Goal: Task Accomplishment & Management: Manage account settings

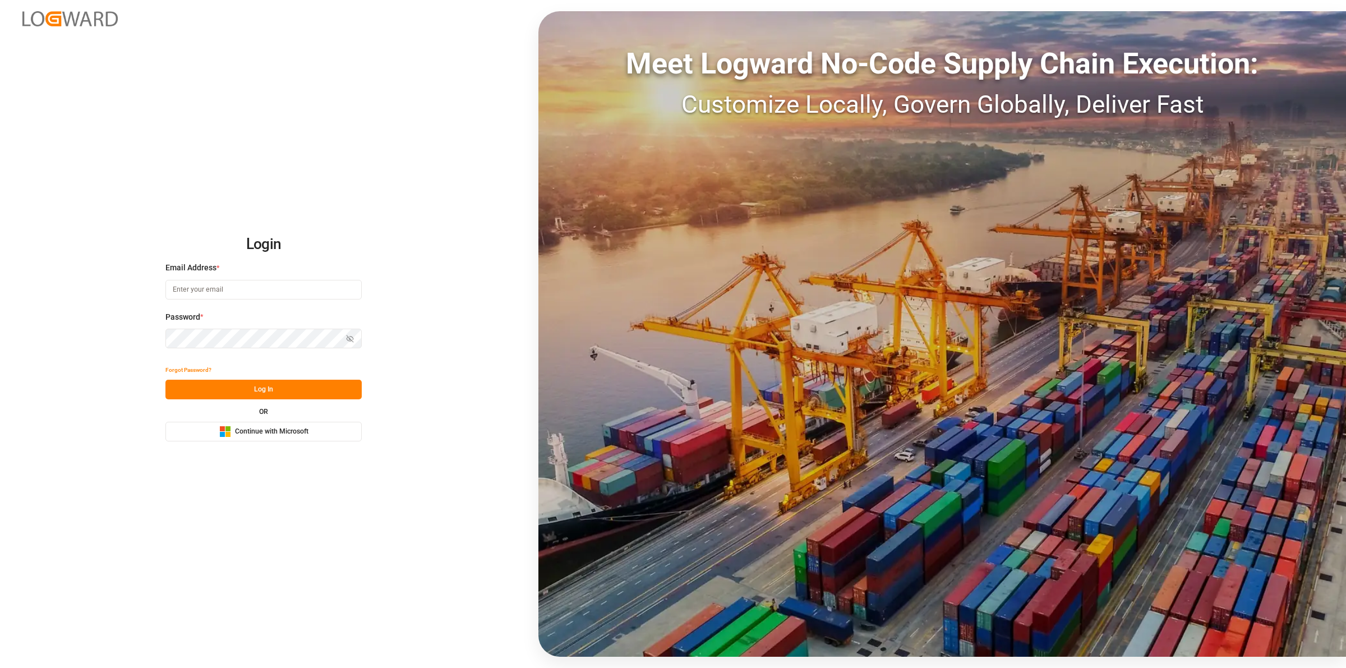
type input "[EMAIL_ADDRESS][DOMAIN_NAME]"
click at [264, 390] on button "Log In" at bounding box center [263, 390] width 196 height 20
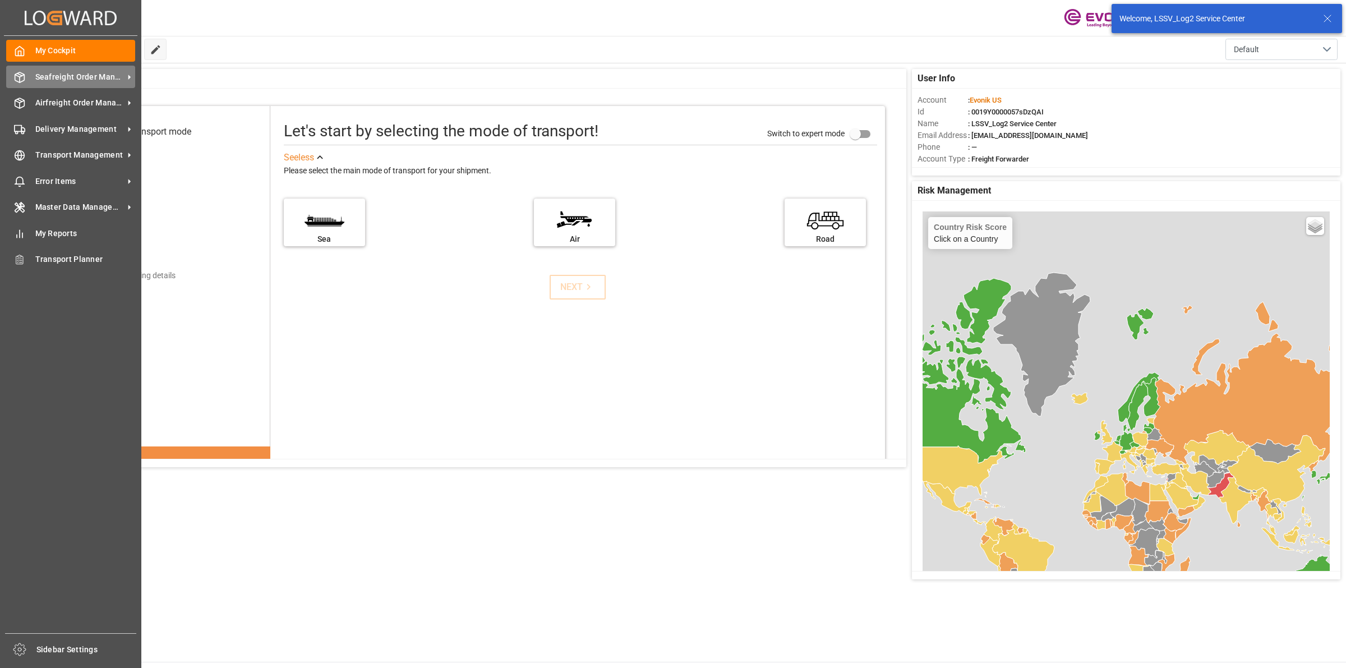
click at [15, 76] on icon at bounding box center [19, 77] width 11 height 11
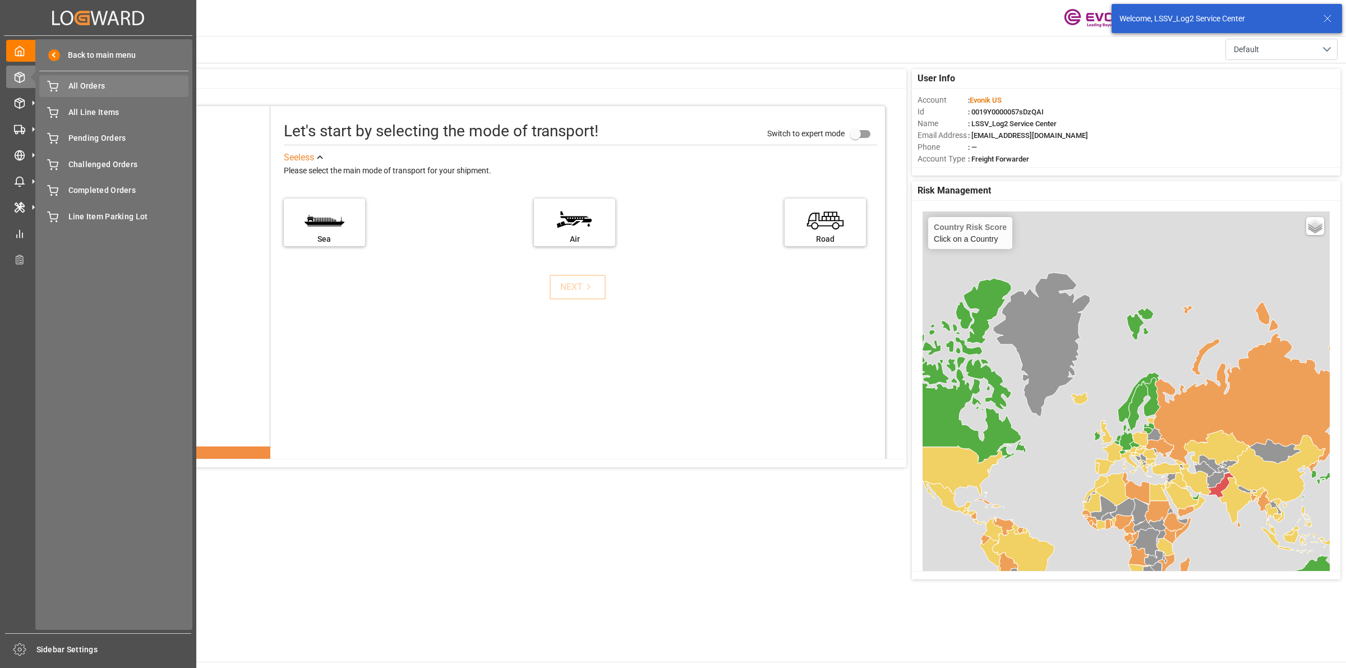
click at [112, 91] on span "All Orders" at bounding box center [128, 86] width 121 height 12
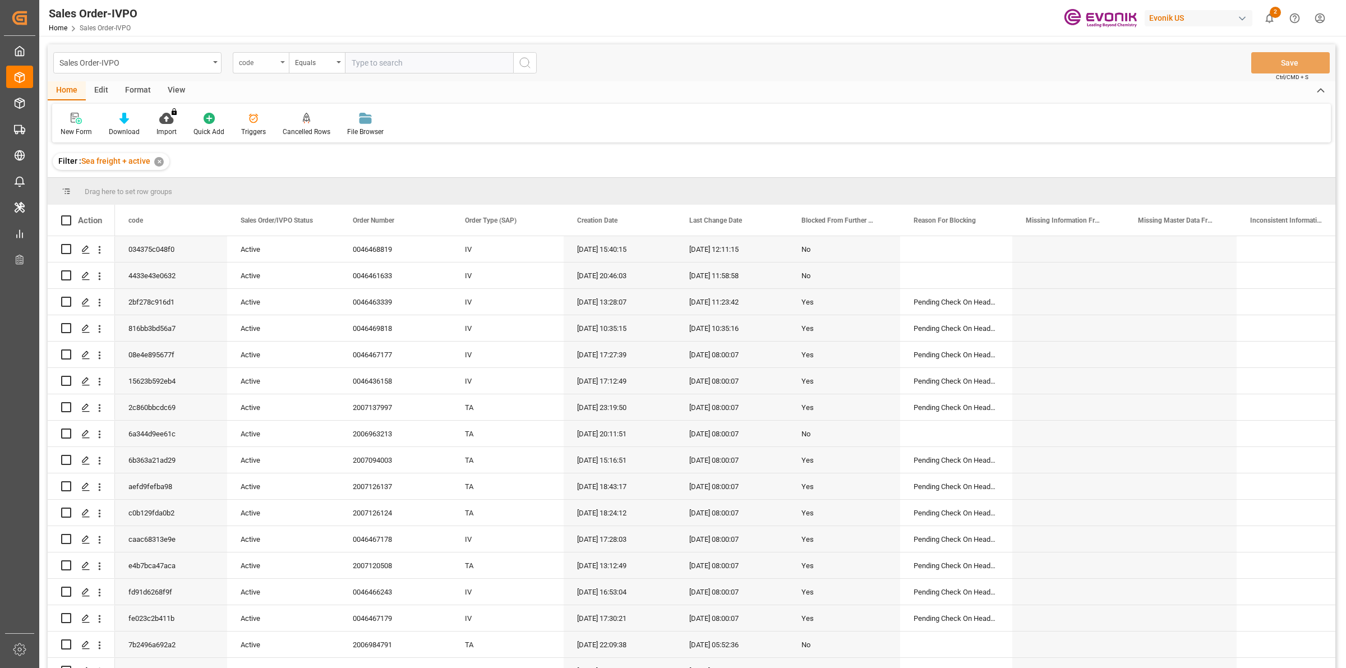
click at [240, 56] on div "code" at bounding box center [258, 61] width 38 height 13
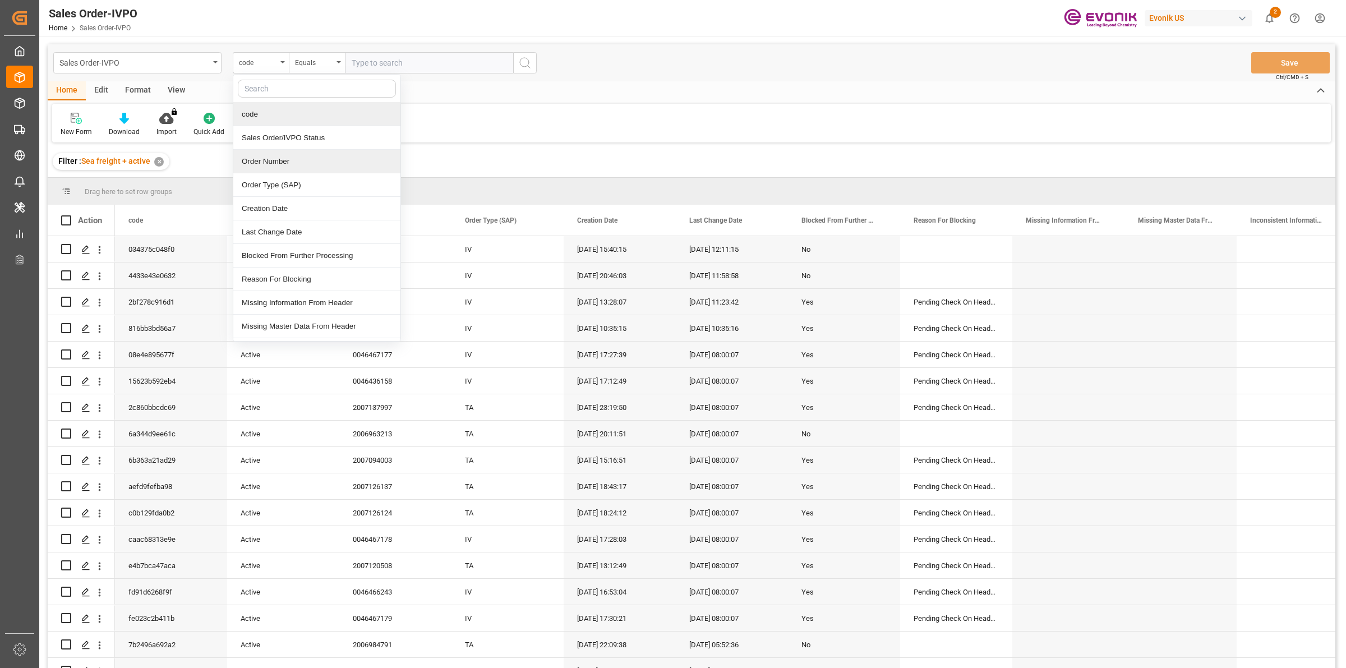
click at [266, 167] on div "Order Number" at bounding box center [316, 162] width 167 height 24
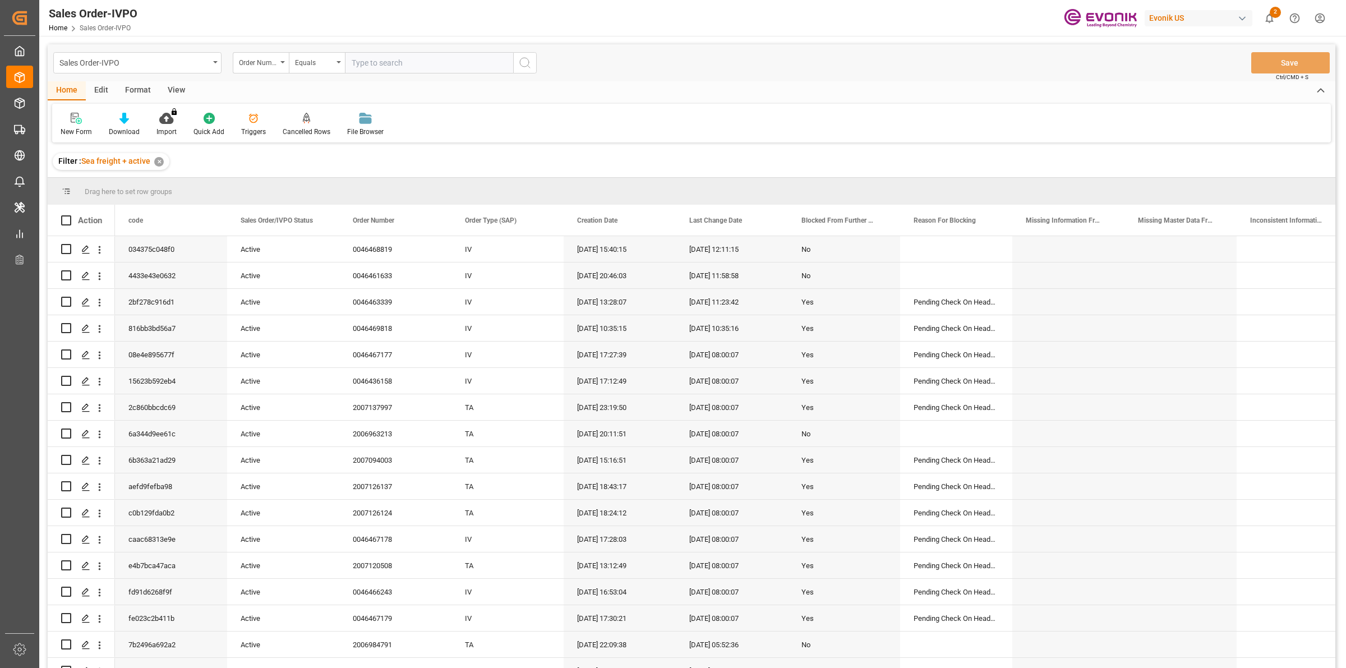
click at [441, 57] on input "text" at bounding box center [429, 62] width 168 height 21
paste input "2007109677"
type input "2007109677"
click at [530, 63] on icon "search button" at bounding box center [524, 62] width 13 height 13
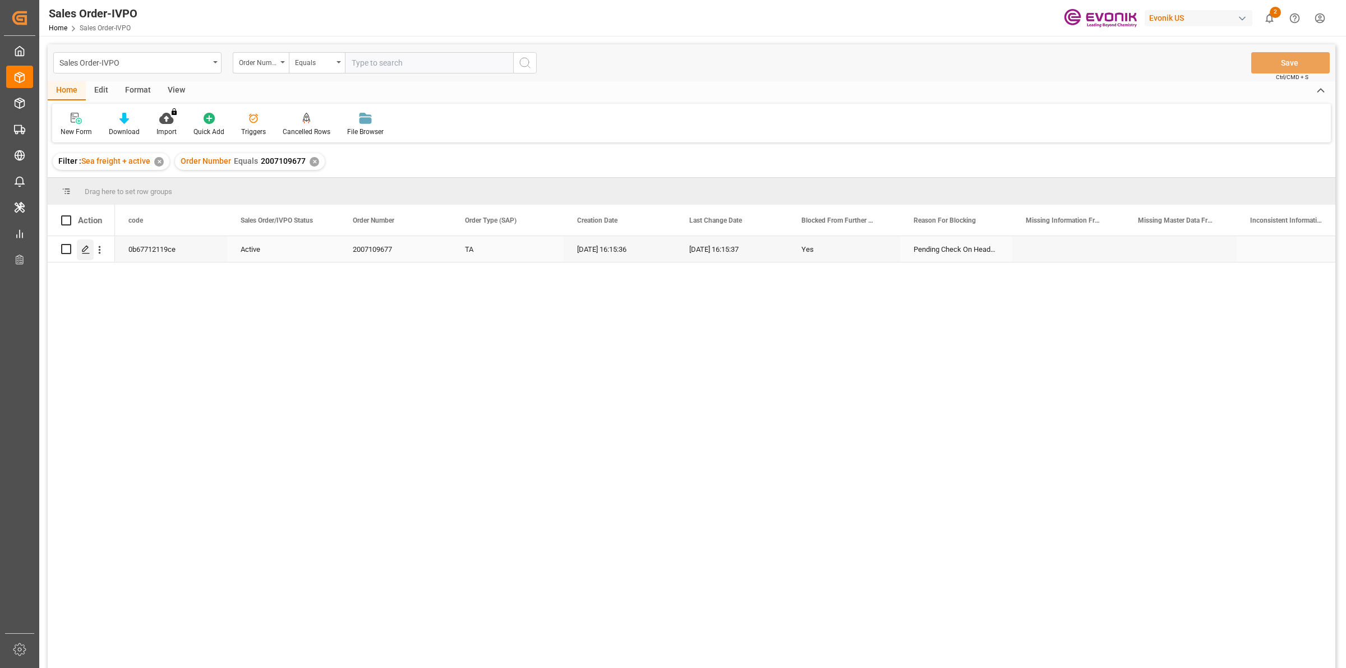
click at [85, 250] on polygon "Press SPACE to select this row." at bounding box center [85, 249] width 6 height 6
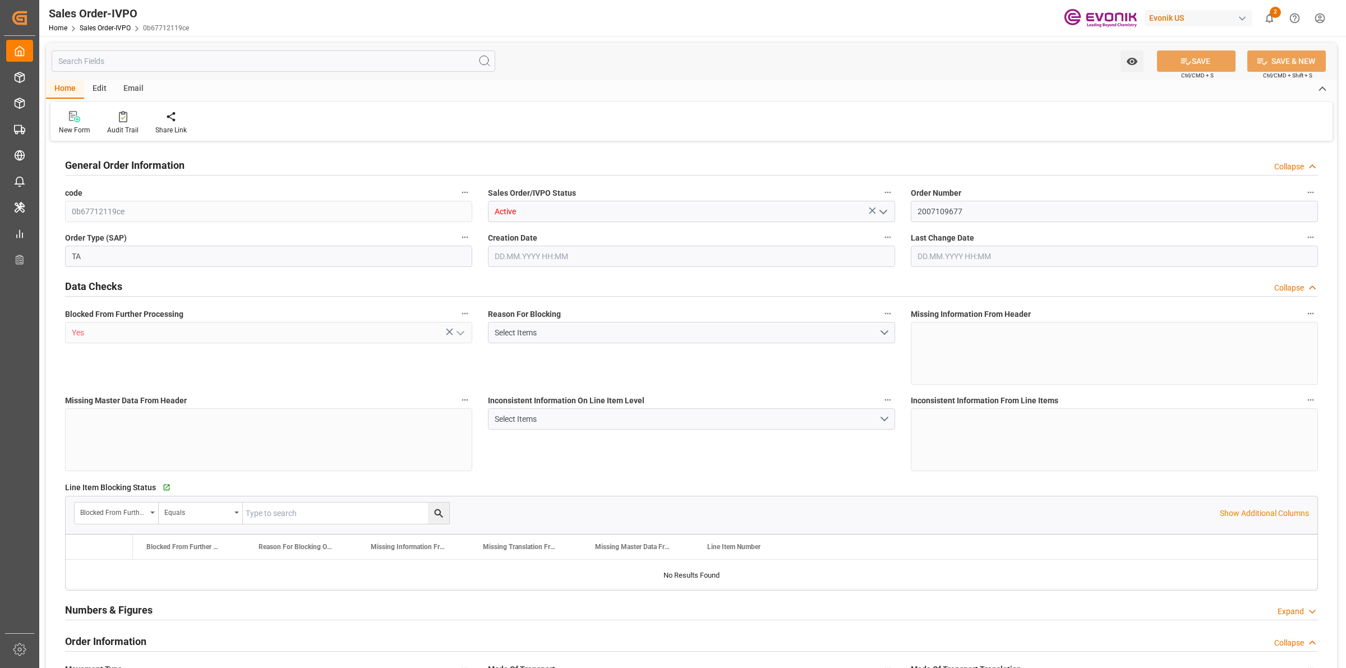
type input "AUFRE"
type input "0"
type input "1"
type input "15504"
type input "[DATE] 16:15"
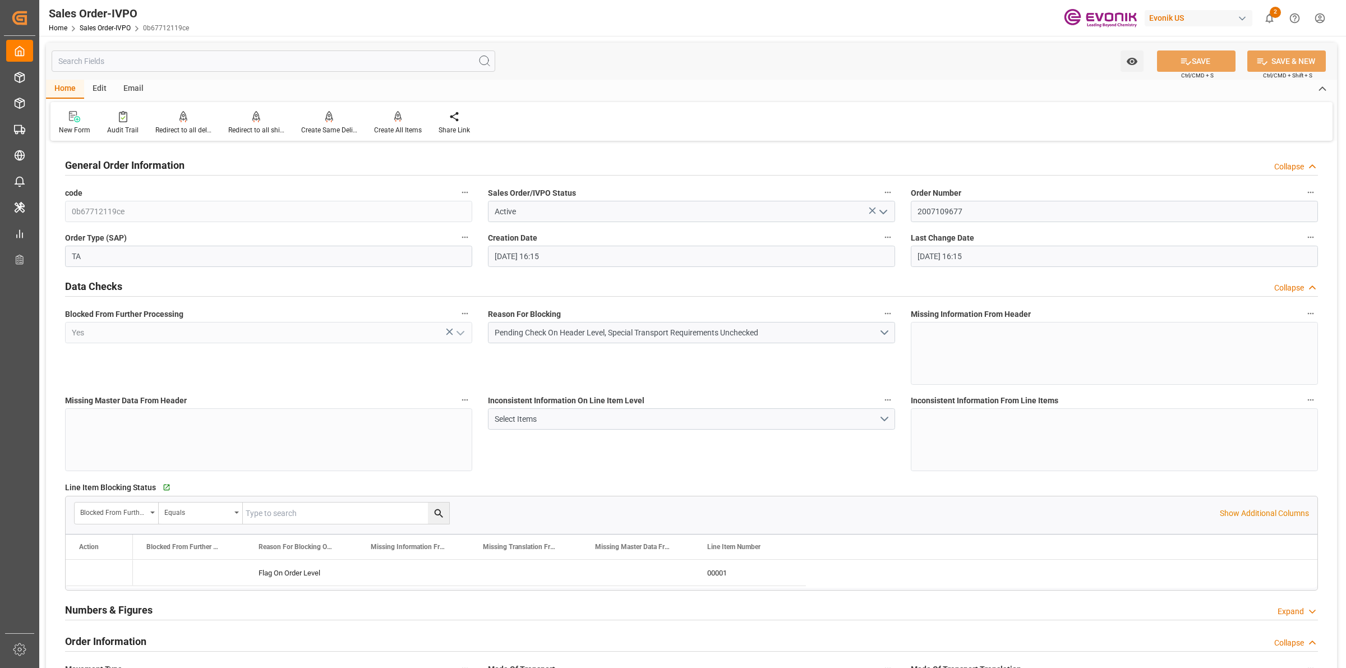
type input "[DATE] 16:15"
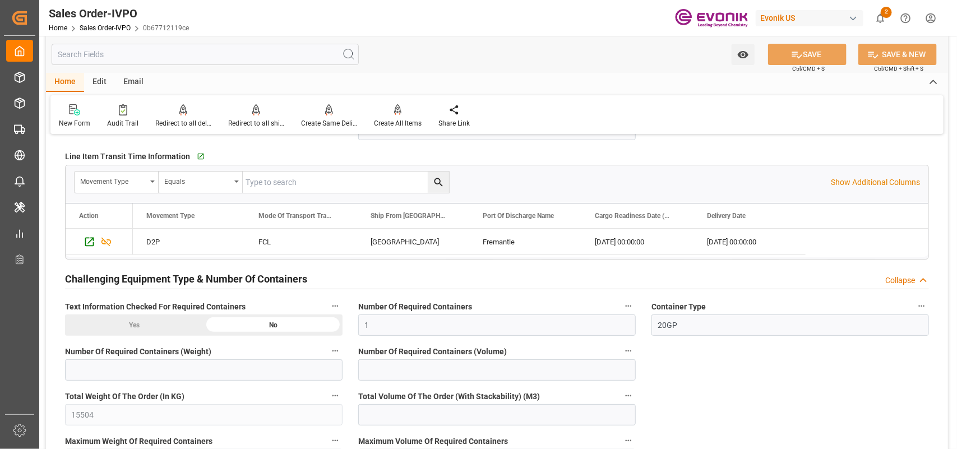
scroll to position [2172, 0]
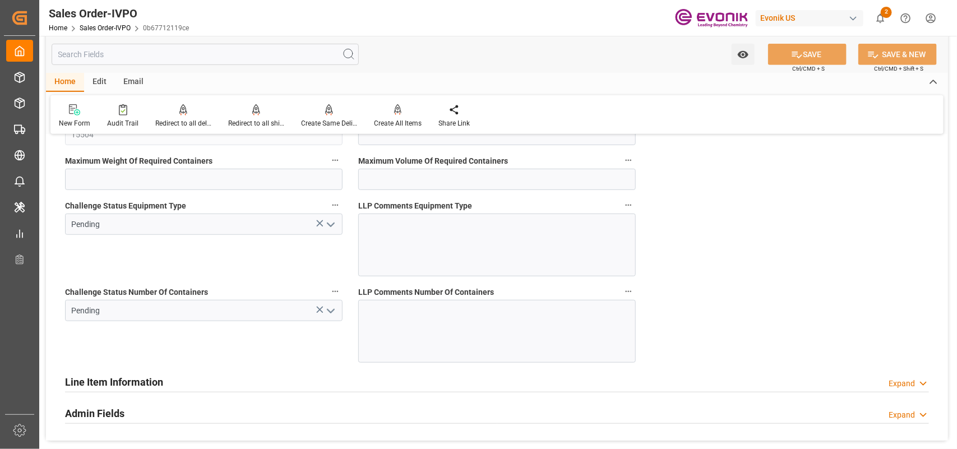
drag, startPoint x: 328, startPoint y: 227, endPoint x: 311, endPoint y: 229, distance: 16.9
click at [328, 226] on polyline "open menu" at bounding box center [330, 224] width 7 height 3
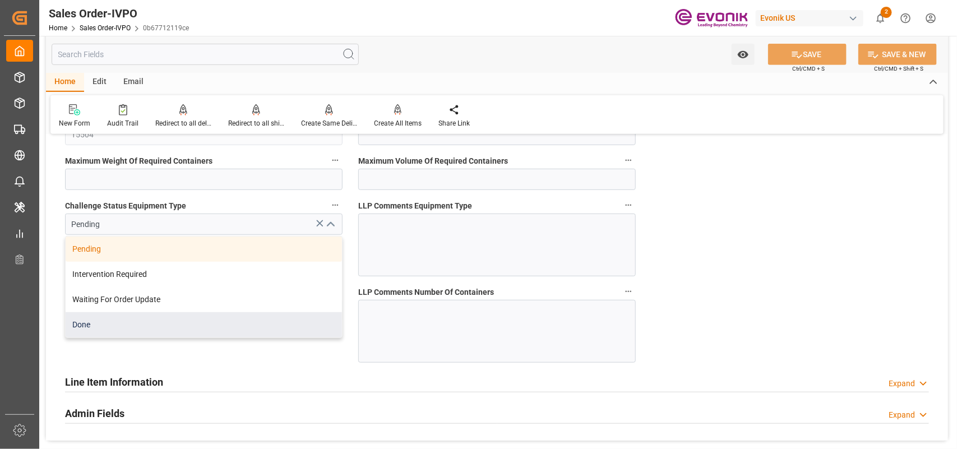
click at [119, 326] on div "Done" at bounding box center [204, 324] width 276 height 25
type input "Done"
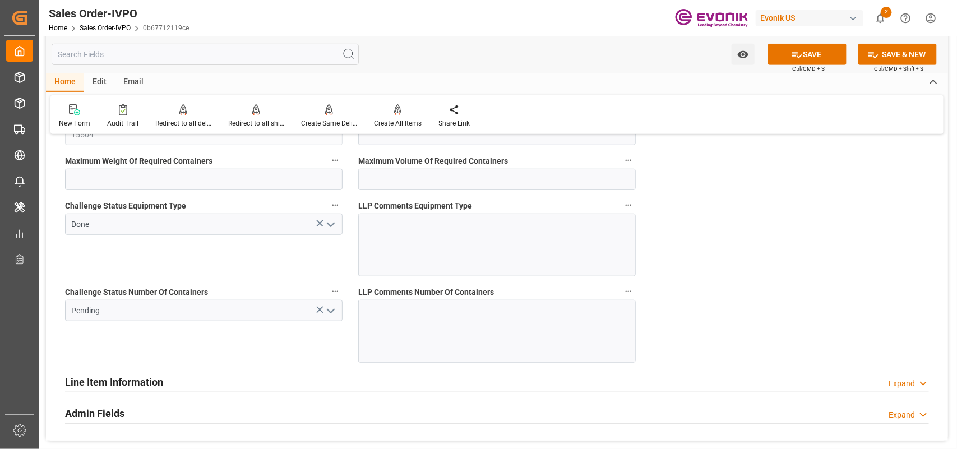
click at [330, 313] on polyline "open menu" at bounding box center [330, 310] width 7 height 3
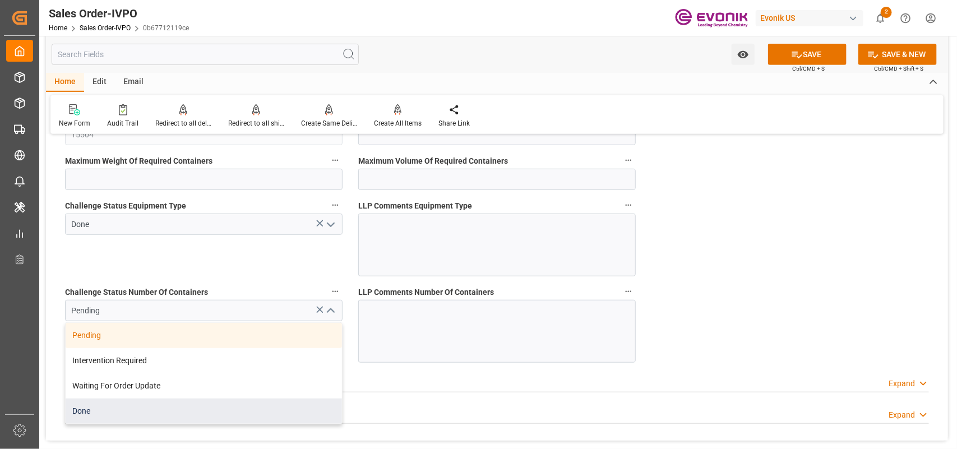
click at [109, 419] on div "Done" at bounding box center [204, 411] width 276 height 25
type input "Done"
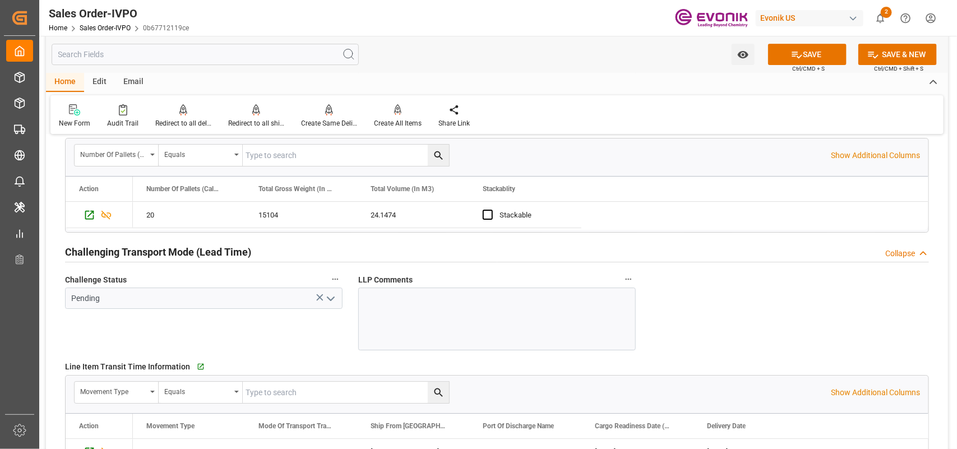
scroll to position [1612, 0]
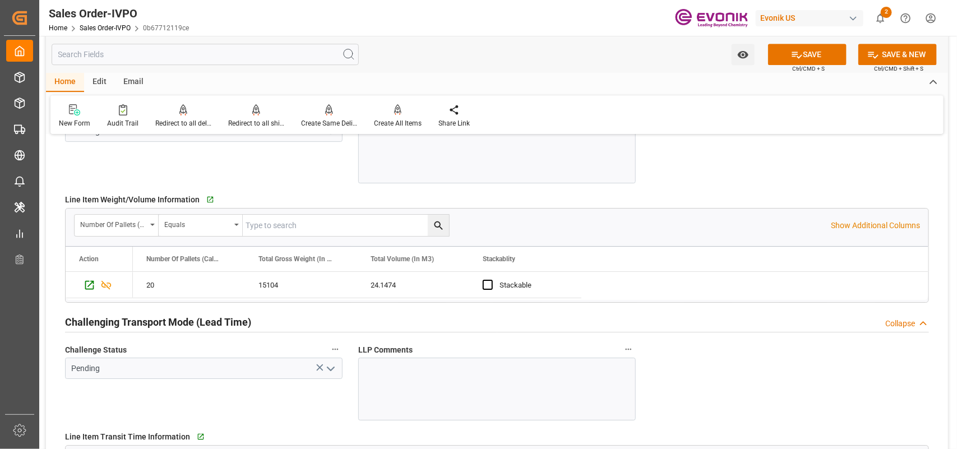
click at [330, 373] on icon "open menu" at bounding box center [330, 368] width 13 height 13
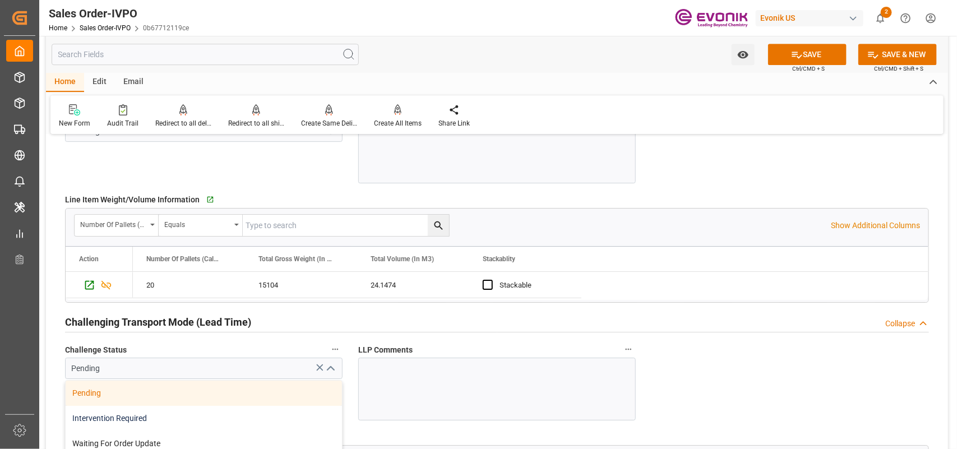
scroll to position [1682, 0]
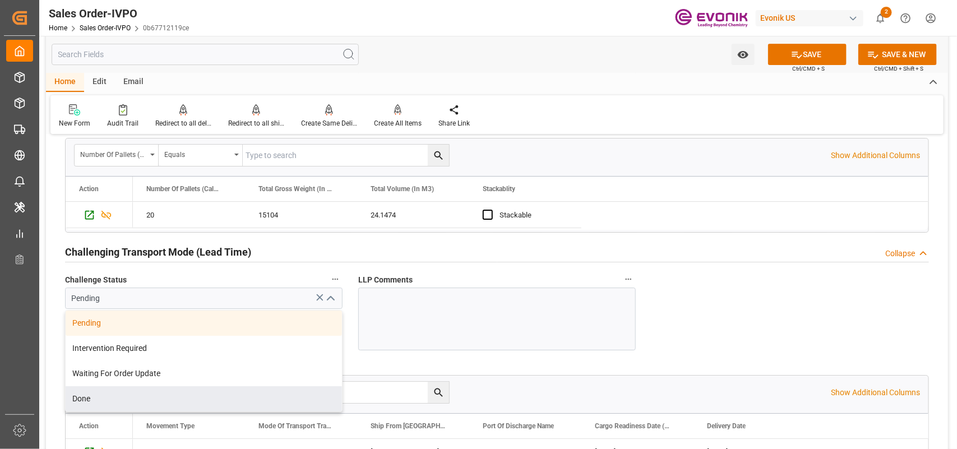
click at [97, 401] on div "Done" at bounding box center [204, 398] width 276 height 25
type input "Done"
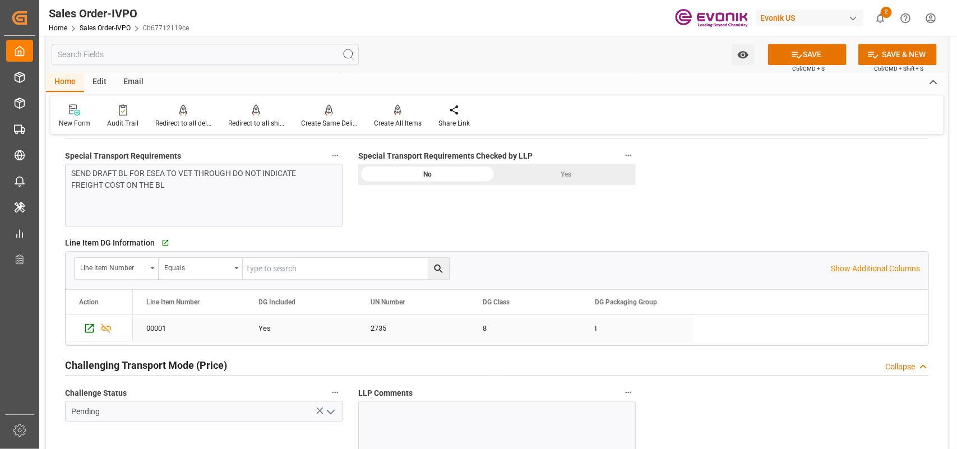
scroll to position [1402, 0]
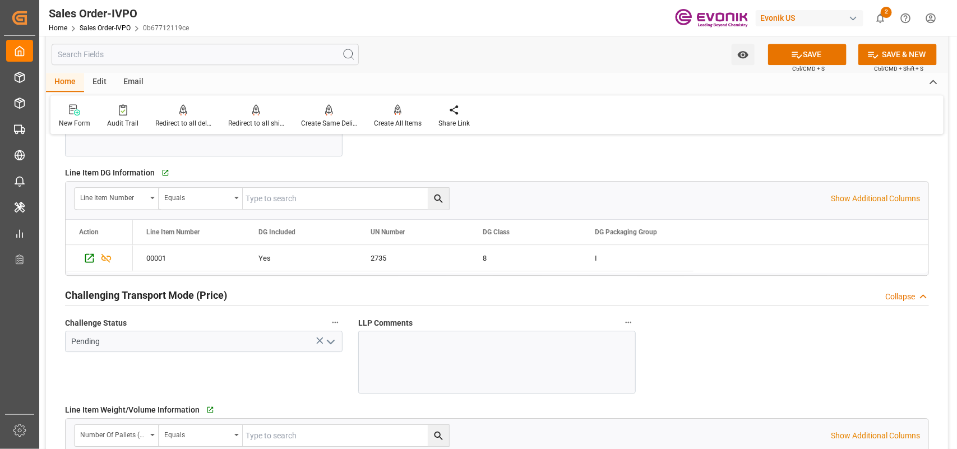
click at [325, 343] on icon "open menu" at bounding box center [330, 341] width 13 height 13
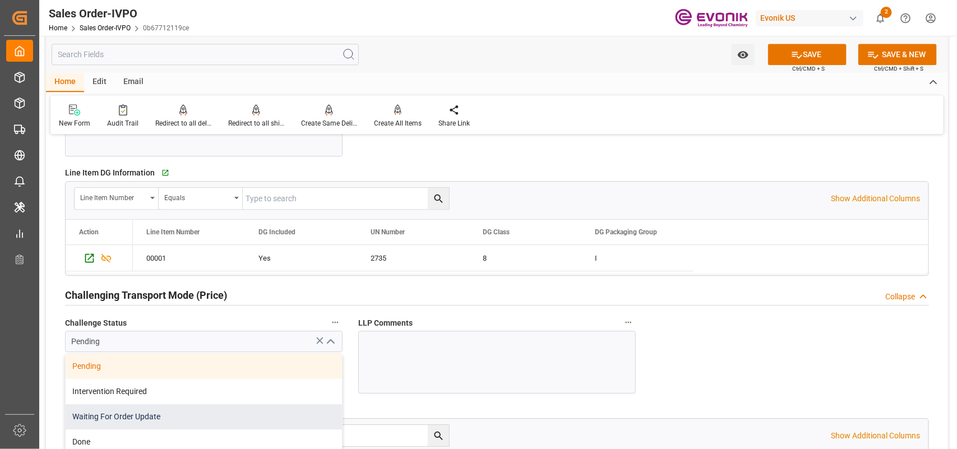
scroll to position [1472, 0]
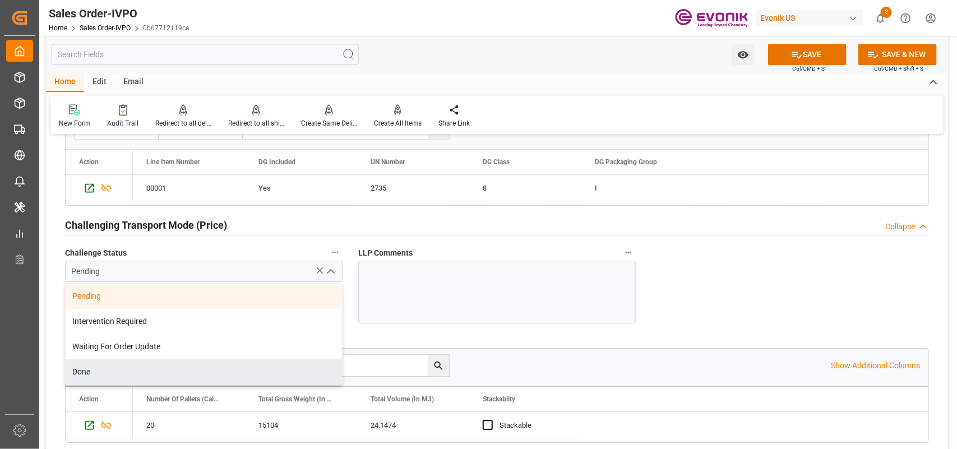
click at [91, 371] on div "Done" at bounding box center [204, 371] width 276 height 25
type input "Done"
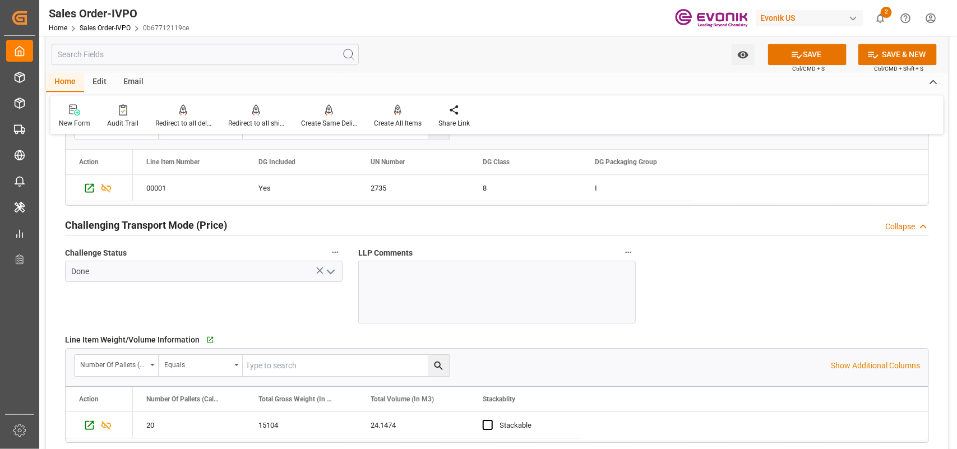
click at [196, 320] on div "Challenge Status Done" at bounding box center [203, 284] width 293 height 86
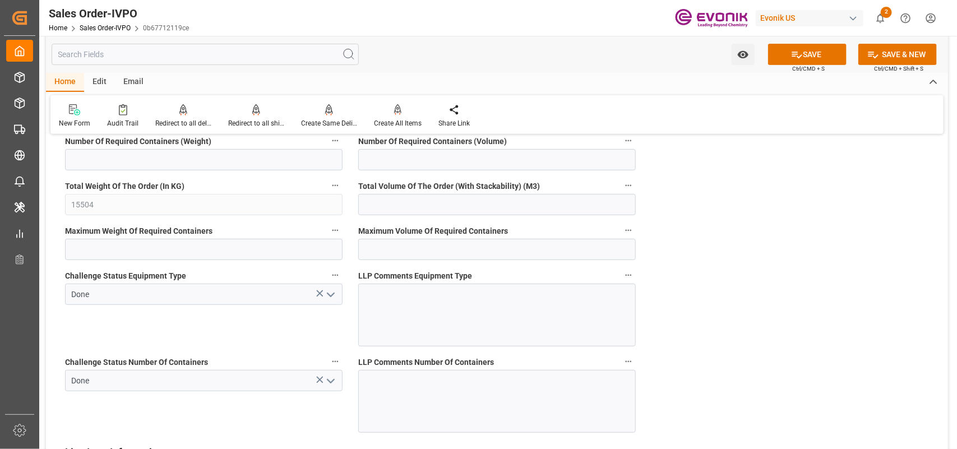
scroll to position [2392, 0]
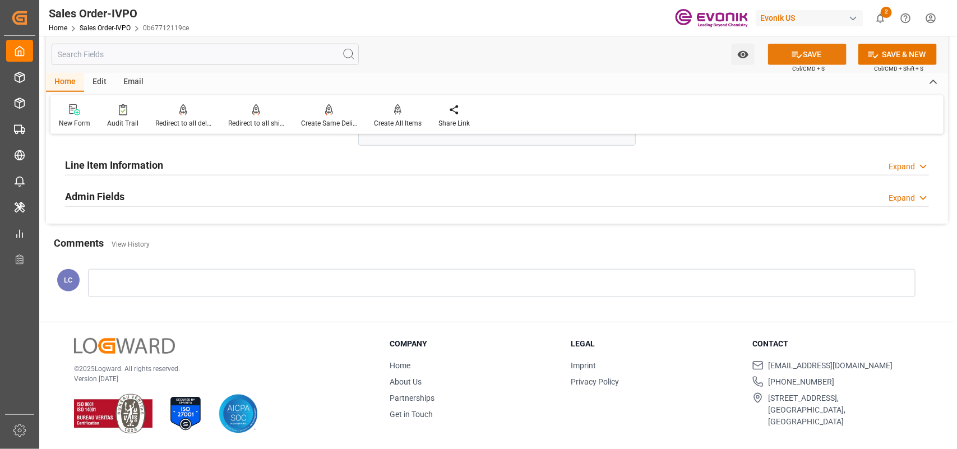
click at [812, 52] on button "SAVE" at bounding box center [807, 54] width 78 height 21
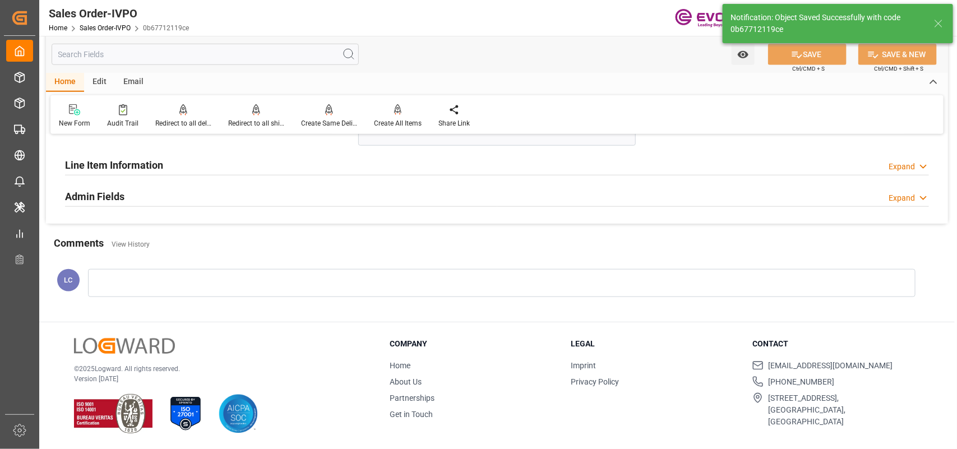
type input "[DATE] 12:24"
type input "1"
type input "24.1474"
type input "17000"
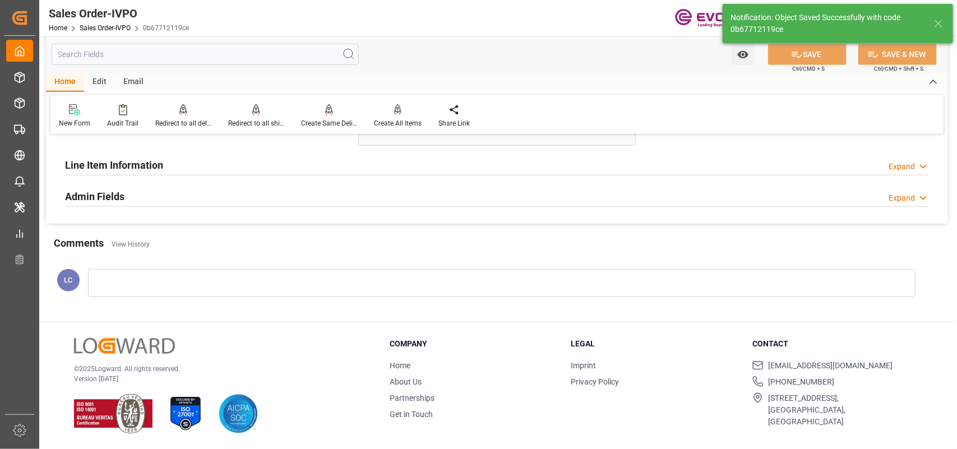
type input "30"
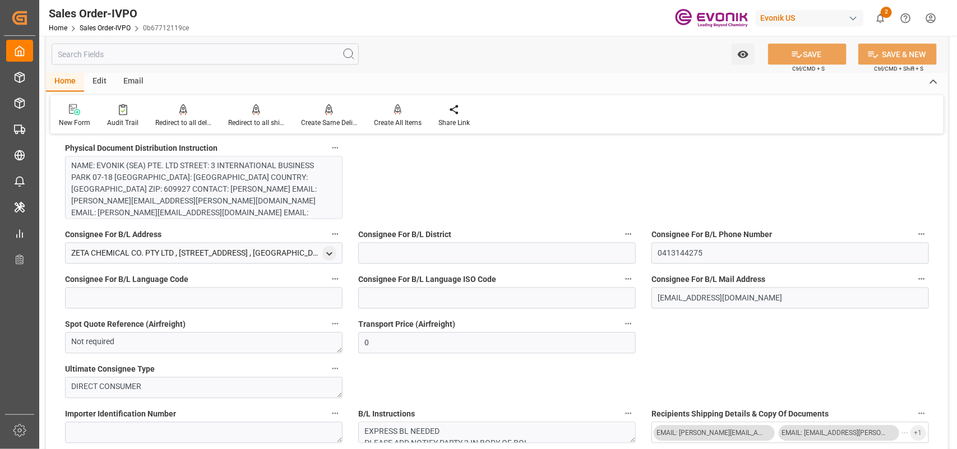
scroll to position [500, 0]
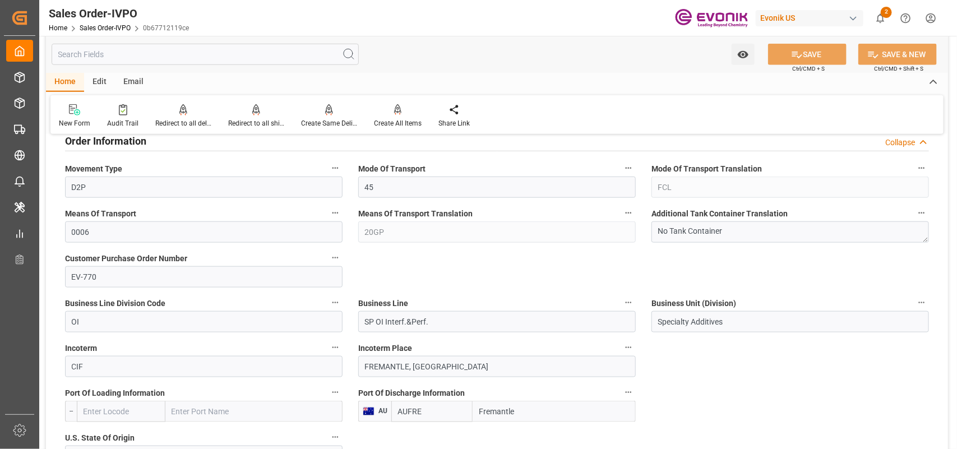
drag, startPoint x: 493, startPoint y: 417, endPoint x: 439, endPoint y: 416, distance: 54.4
click at [439, 416] on div "AUFRE Fremantle" at bounding box center [513, 411] width 244 height 21
click at [407, 121] on div "Create All Items" at bounding box center [398, 123] width 48 height 10
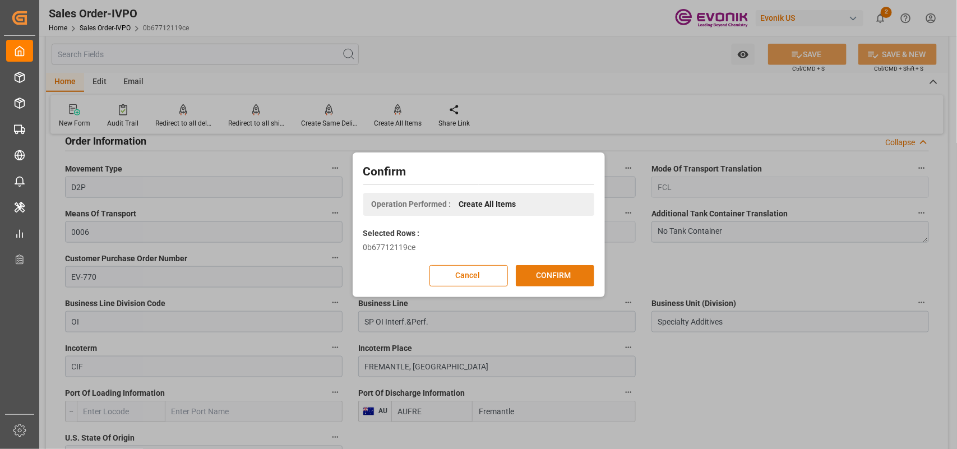
click at [554, 276] on button "CONFIRM" at bounding box center [555, 275] width 78 height 21
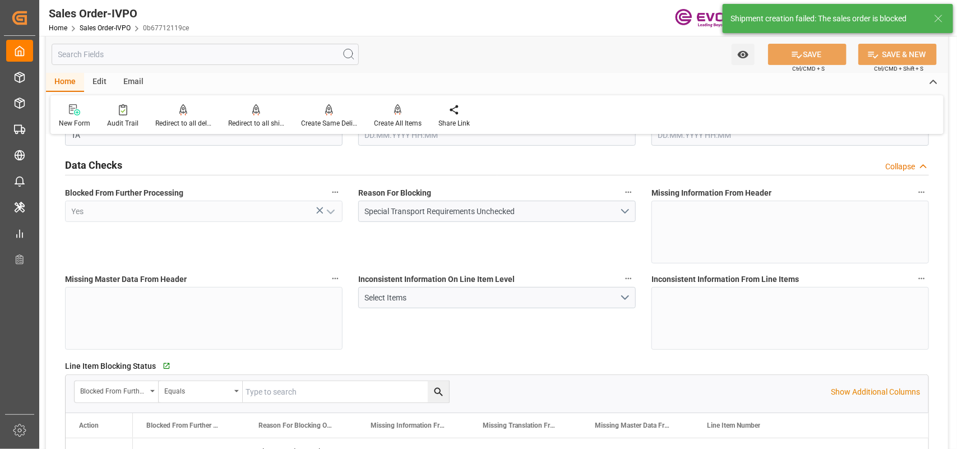
type input "AUFRE"
type input "0"
type input "1"
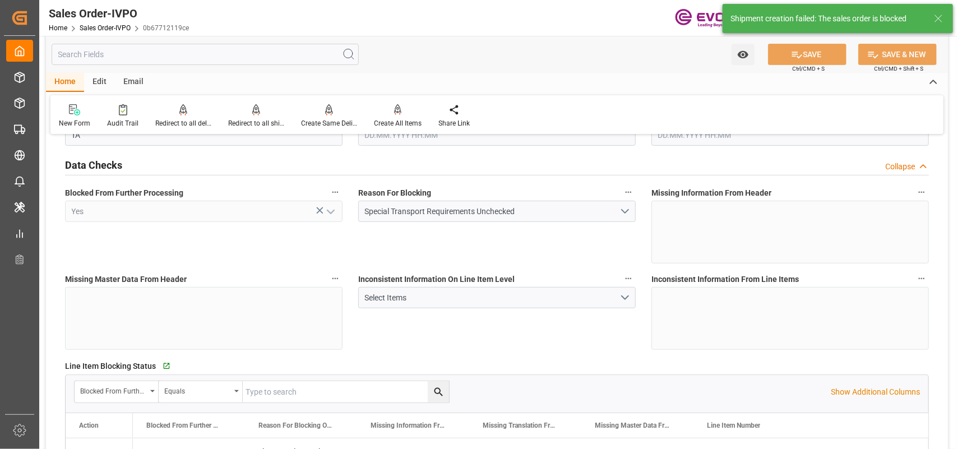
type input "15504"
type input "24.1474"
type input "17000"
type input "30"
type input "[DATE] 16:15"
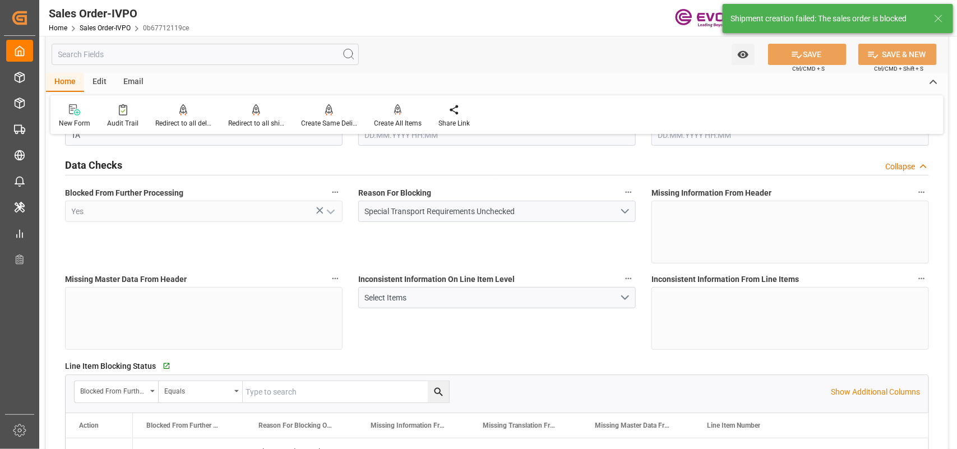
type input "[DATE] 12:24"
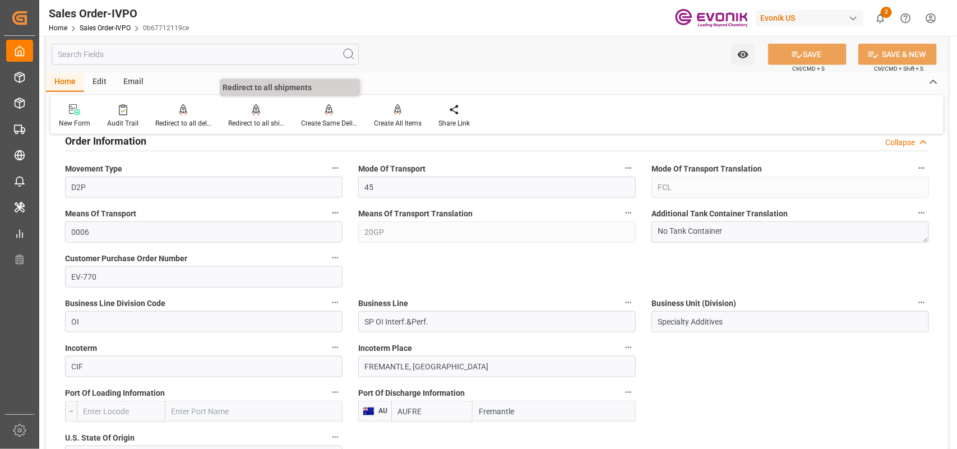
click at [251, 118] on div "Redirect to all shipments" at bounding box center [256, 123] width 56 height 10
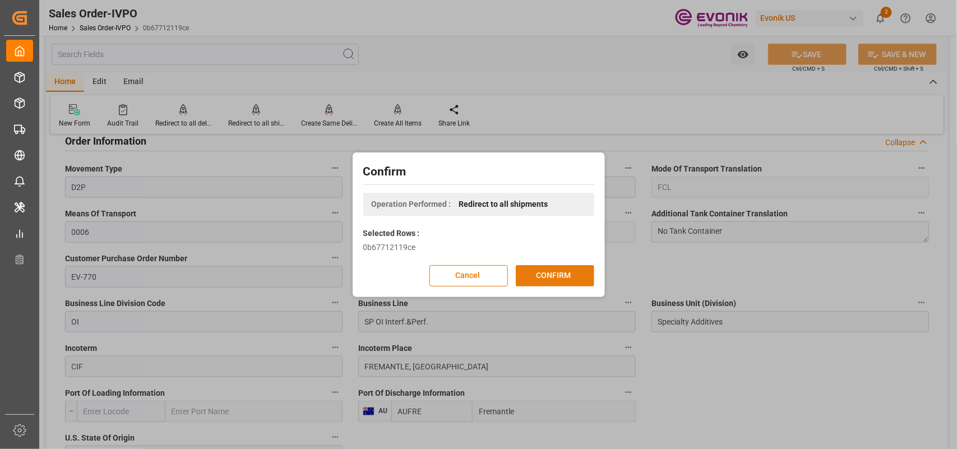
click at [559, 281] on button "CONFIRM" at bounding box center [555, 275] width 78 height 21
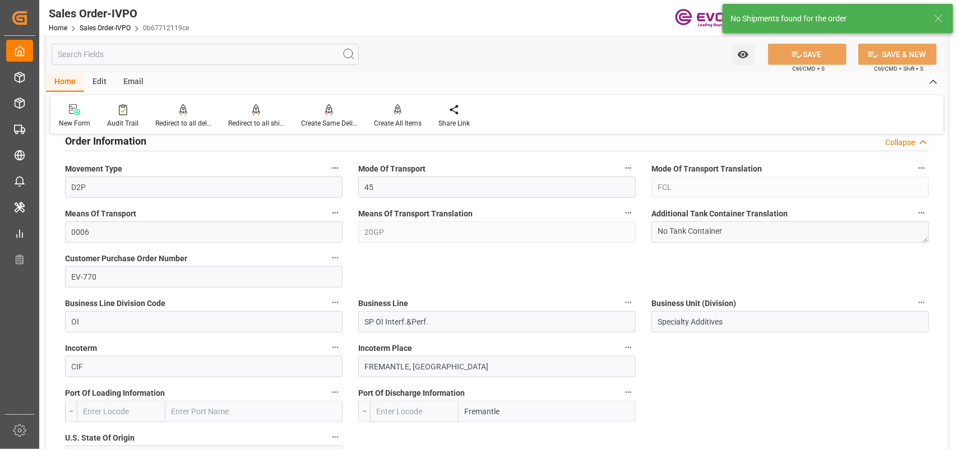
type input "AUFRE"
type input "0"
type input "1"
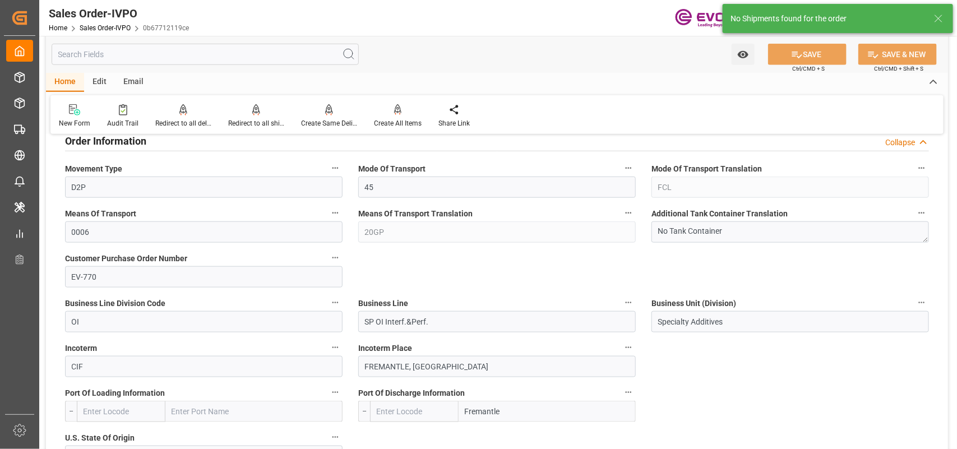
type input "15504"
type input "24.1474"
type input "17000"
type input "30"
type input "[DATE] 16:15"
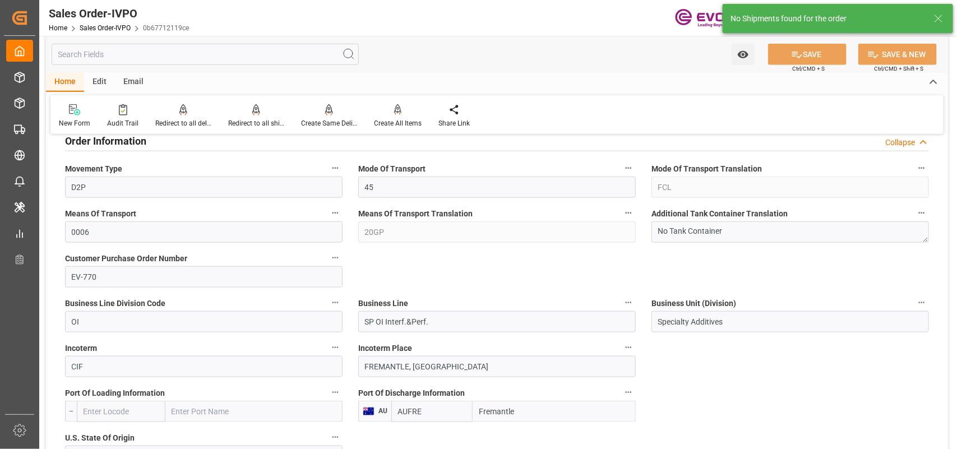
type input "[DATE] 12:24"
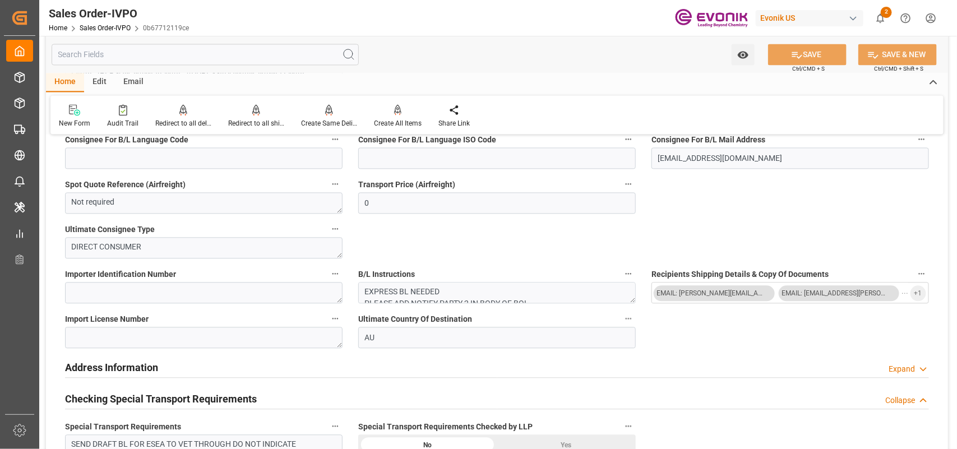
scroll to position [850, 0]
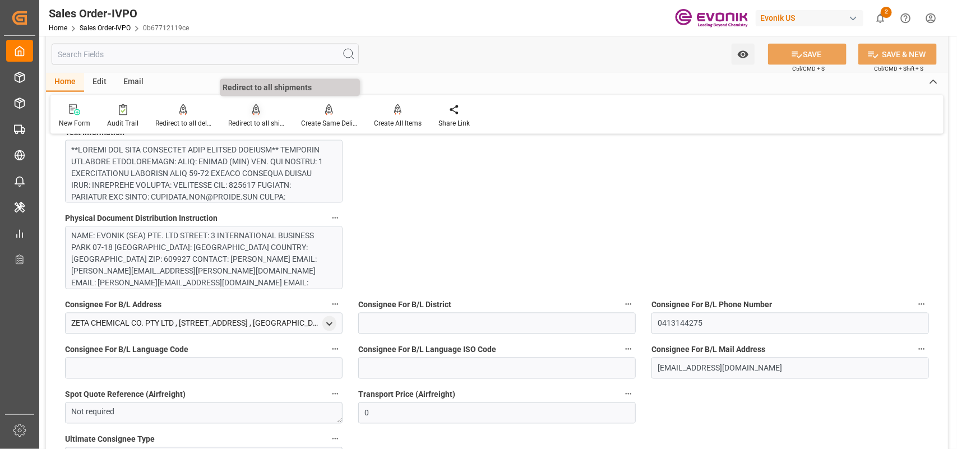
click at [254, 108] on icon at bounding box center [256, 109] width 8 height 11
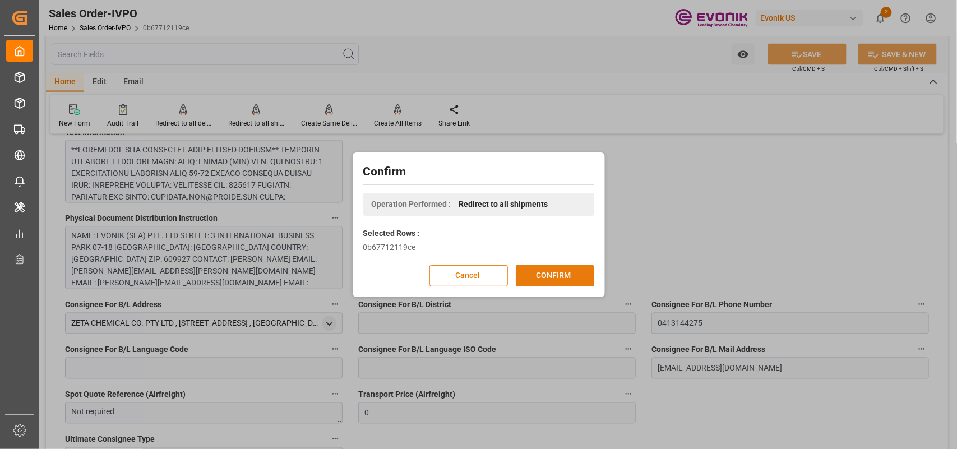
click at [567, 273] on button "CONFIRM" at bounding box center [555, 275] width 78 height 21
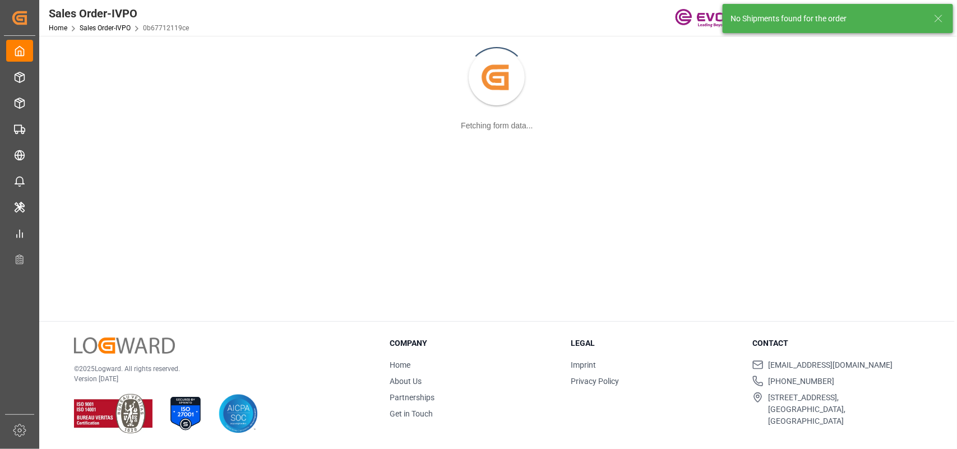
scroll to position [121, 0]
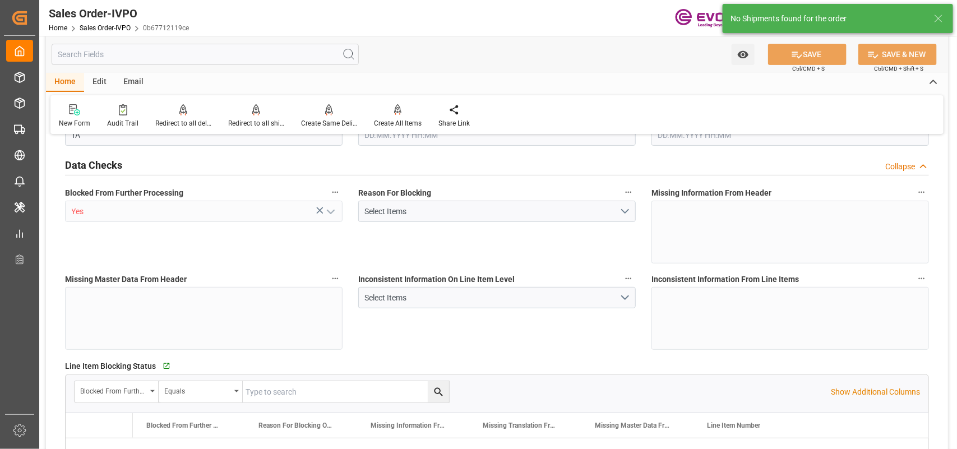
type input "AUFRE"
type input "0"
type input "1"
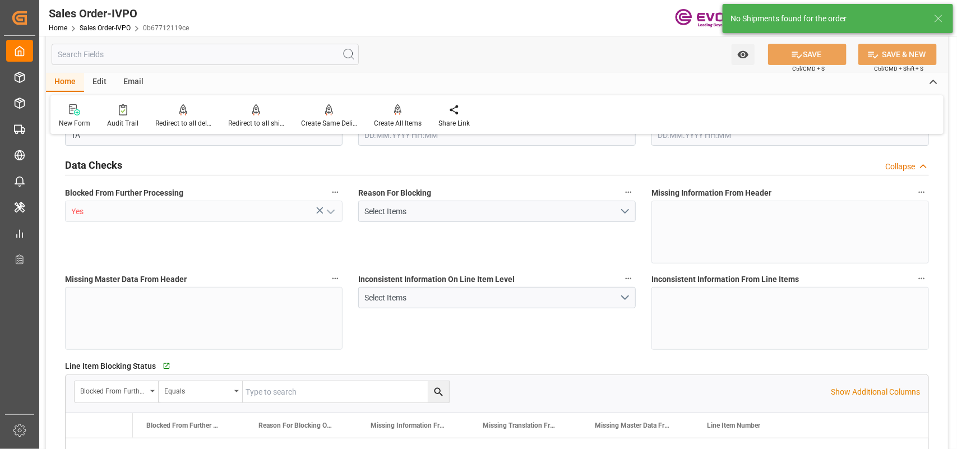
type input "15504"
type input "24.1474"
type input "17000"
type input "30"
type input "[DATE] 16:15"
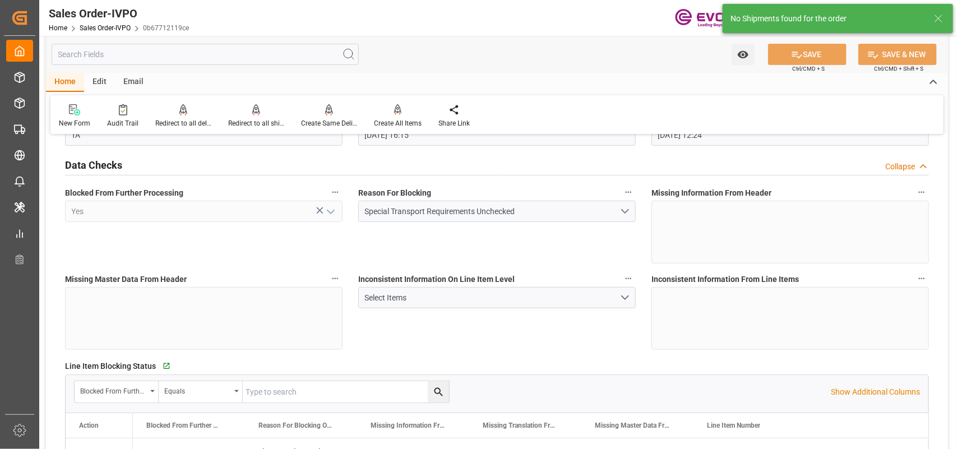
type input "[DATE] 12:24"
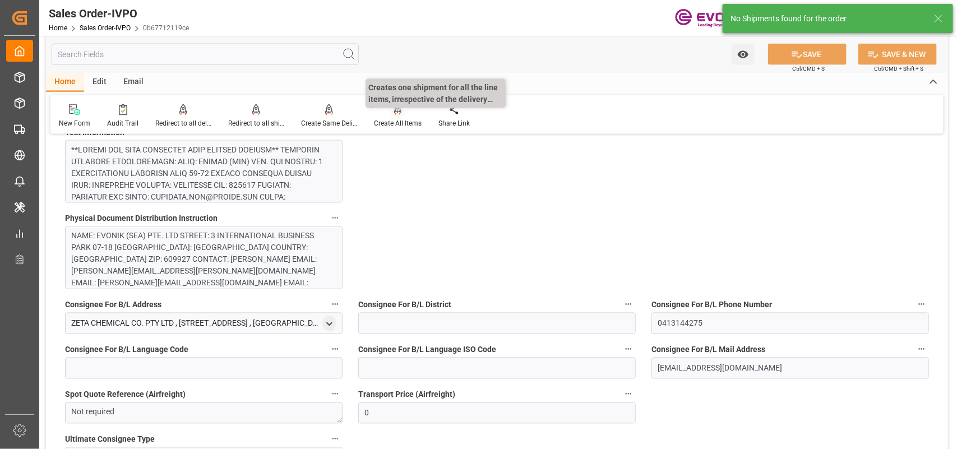
click at [390, 113] on div at bounding box center [398, 110] width 48 height 12
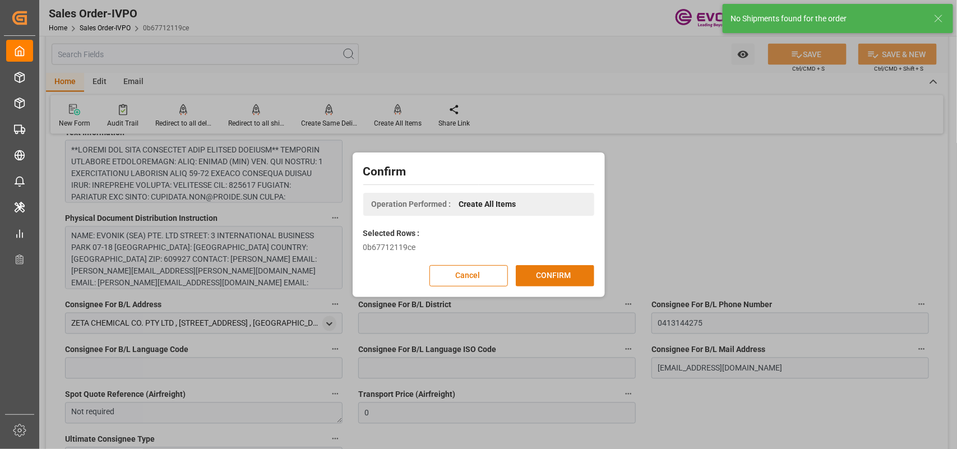
click at [544, 278] on button "CONFIRM" at bounding box center [555, 275] width 78 height 21
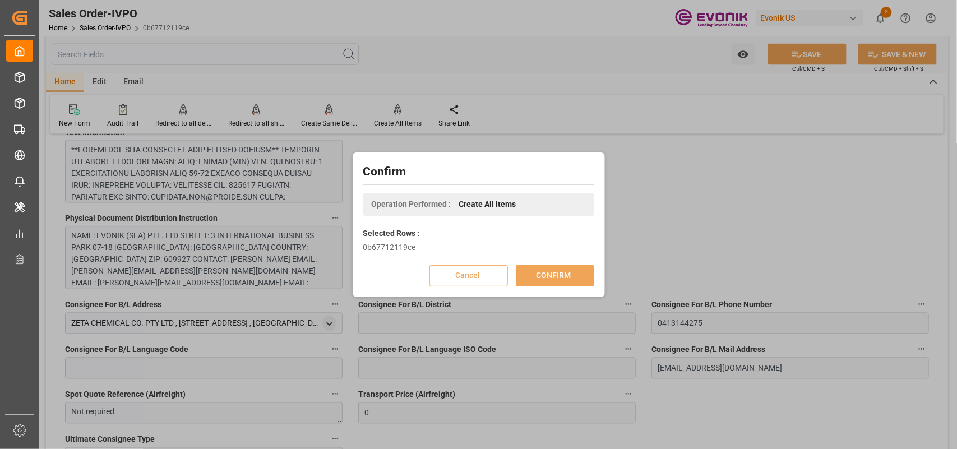
scroll to position [121, 0]
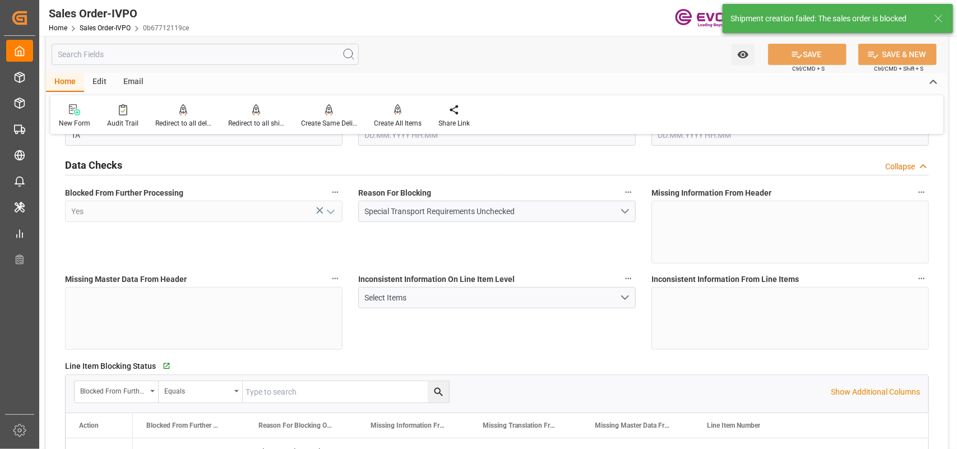
type input "AUFRE"
type input "0"
type input "1"
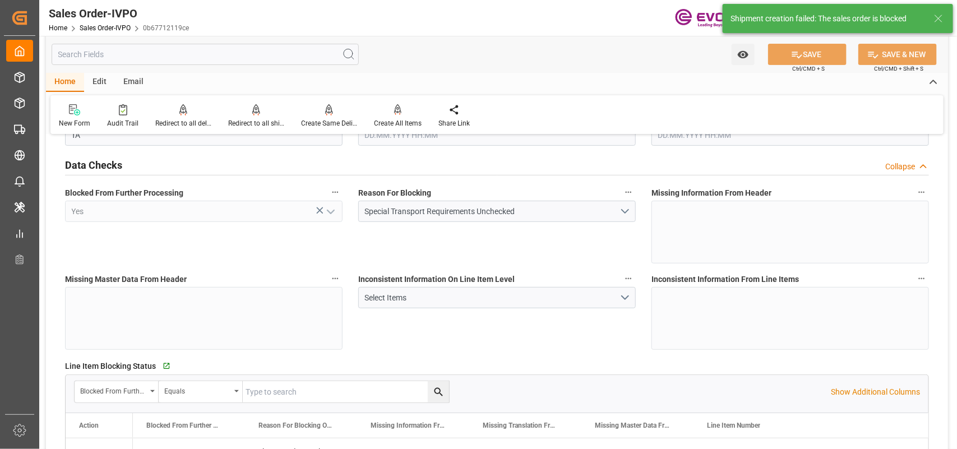
type input "15504"
type input "24.1474"
type input "17000"
type input "30"
type input "[DATE] 16:15"
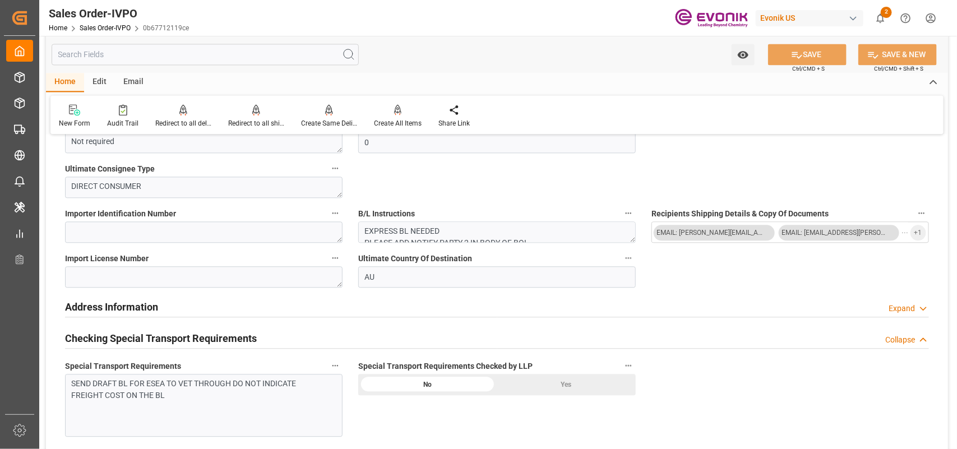
scroll to position [1332, 0]
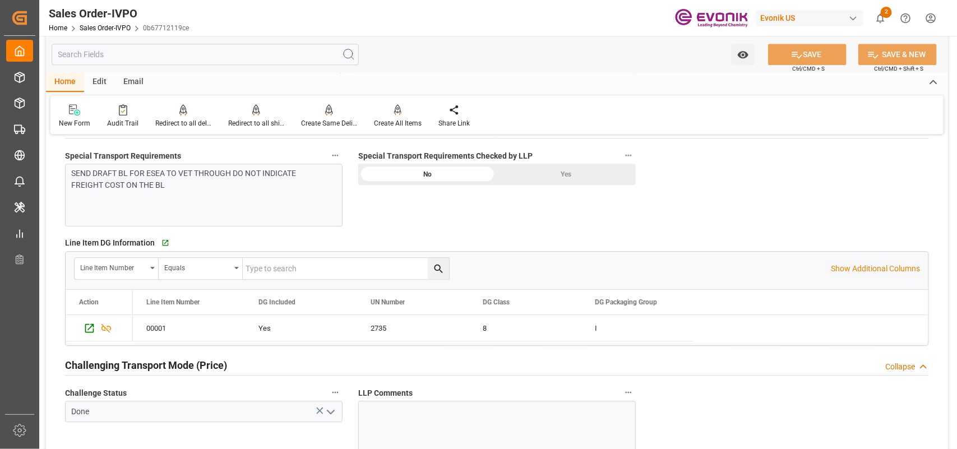
click at [570, 182] on div "Yes" at bounding box center [566, 174] width 138 height 21
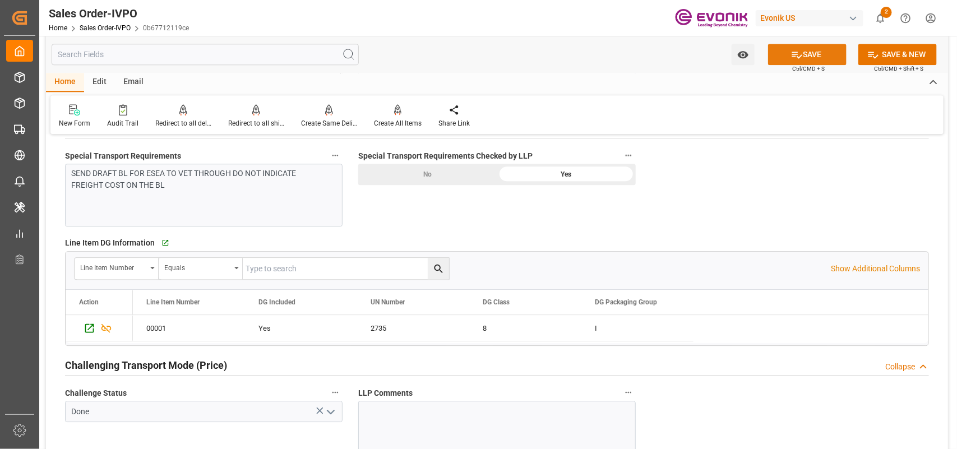
click at [789, 44] on button "SAVE" at bounding box center [807, 54] width 78 height 21
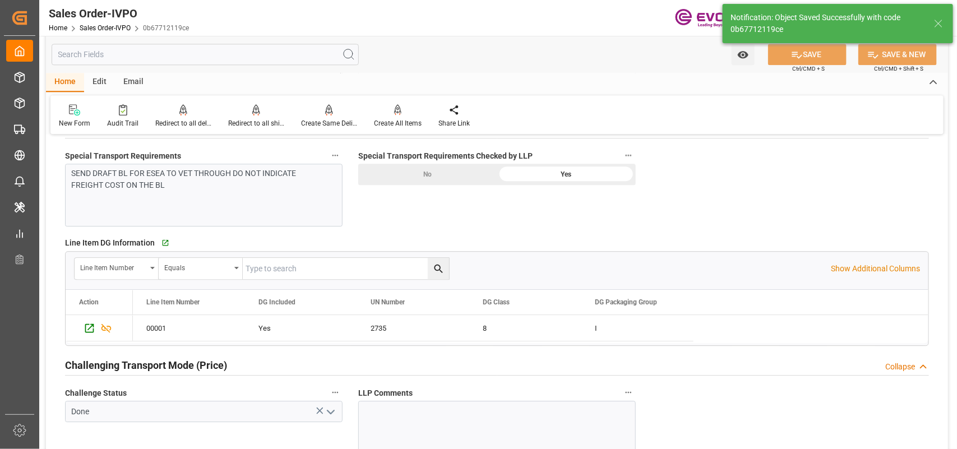
type input "[DATE] 12:27"
type input "No"
click at [385, 116] on div "Create All Items" at bounding box center [398, 116] width 64 height 25
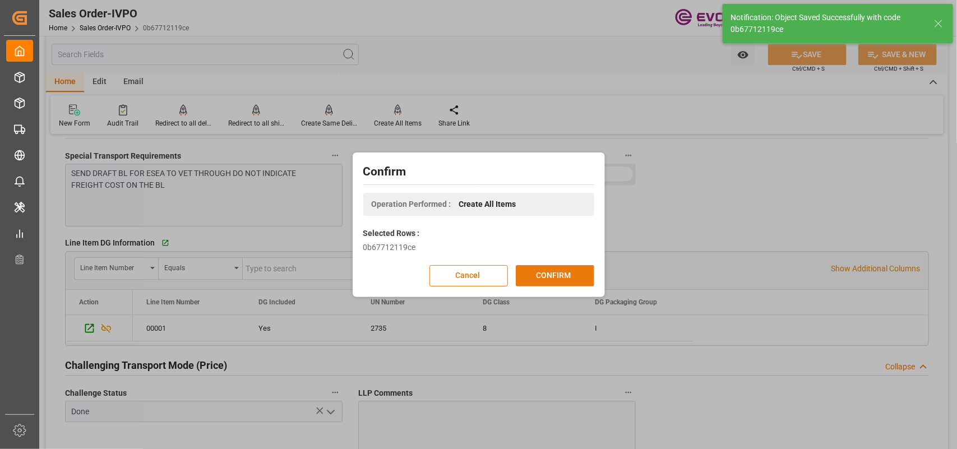
click at [565, 272] on button "CONFIRM" at bounding box center [555, 275] width 78 height 21
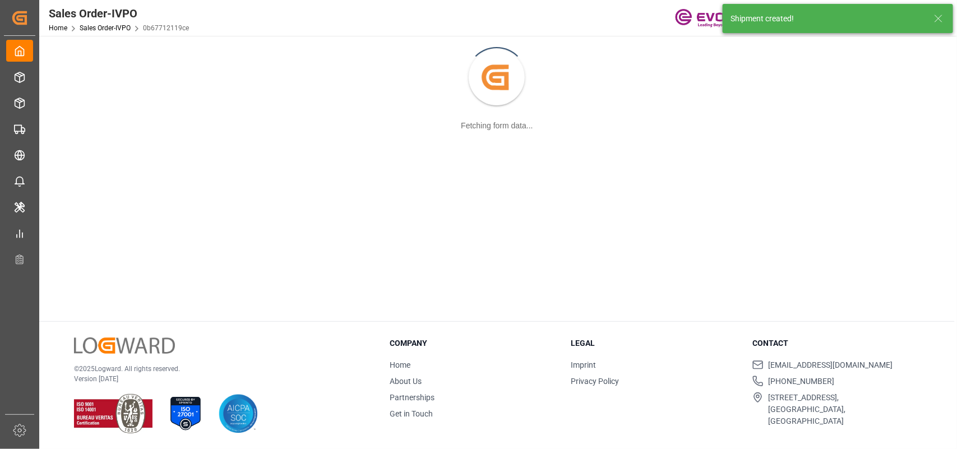
scroll to position [121, 0]
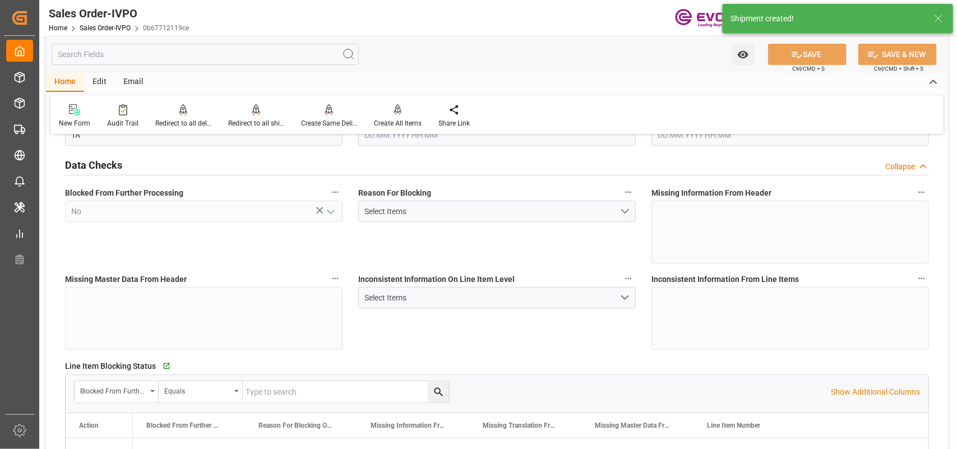
type input "AUFRE"
type input "0"
type input "1"
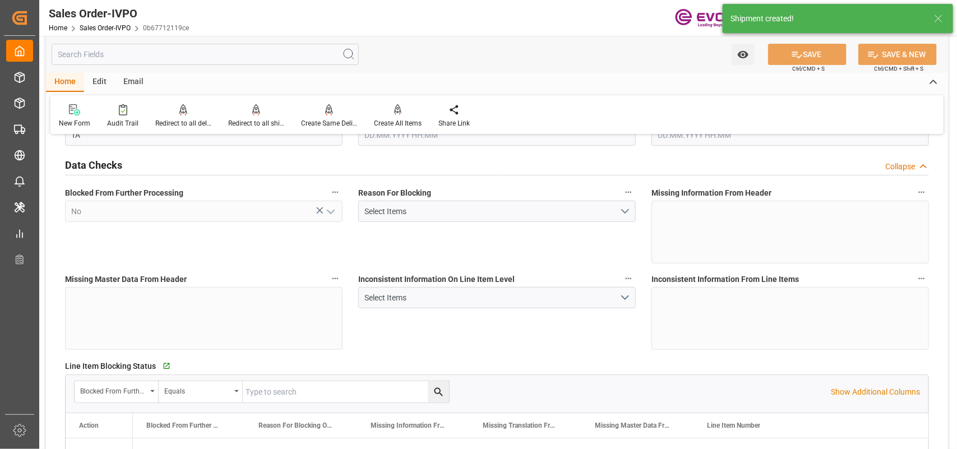
type input "15504"
type input "24.1474"
type input "17000"
type input "30"
type input "[DATE] 16:15"
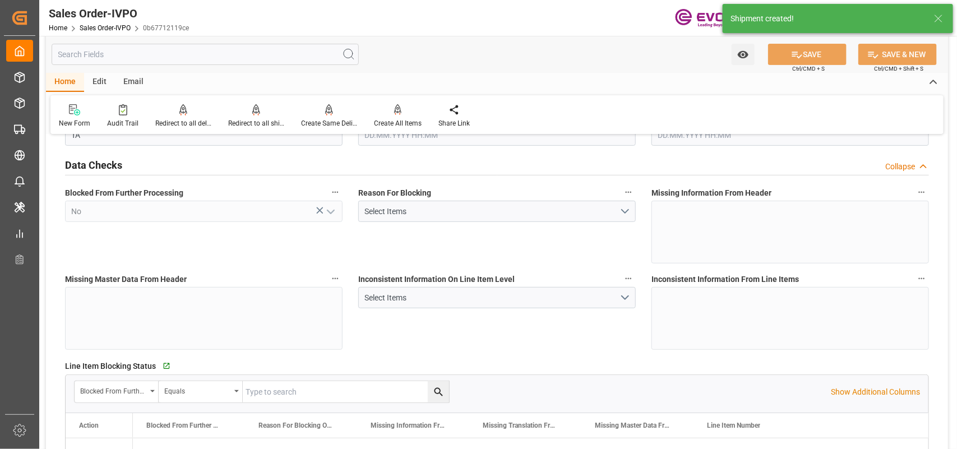
type input "[DATE] 12:27"
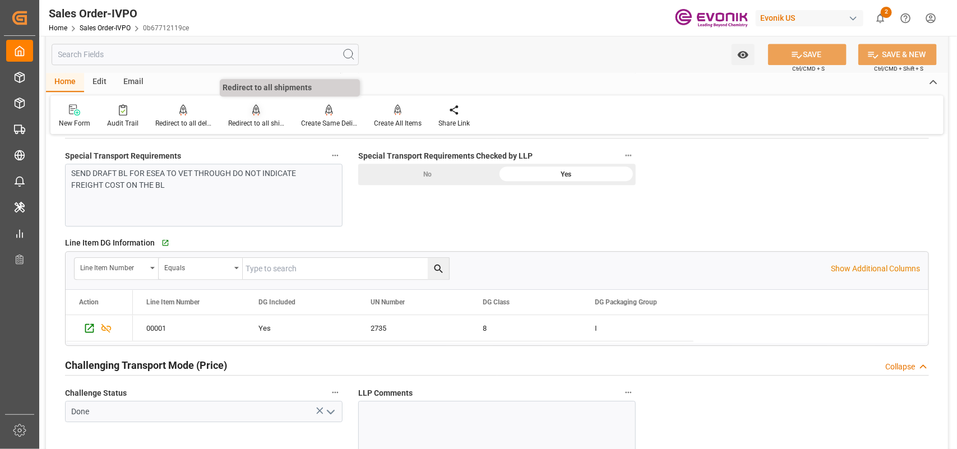
click at [253, 124] on div "Redirect to all shipments" at bounding box center [256, 123] width 56 height 10
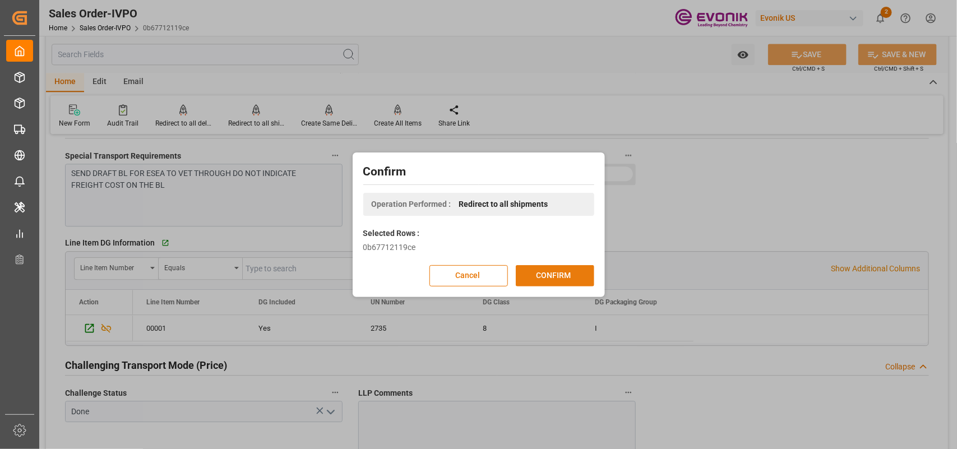
click at [544, 273] on button "CONFIRM" at bounding box center [555, 275] width 78 height 21
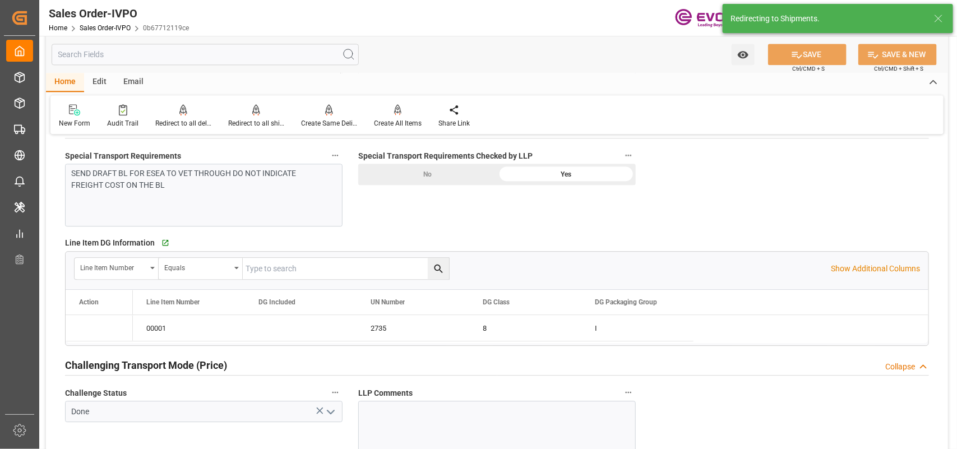
type input "[DATE] 16:15"
type input "[DATE] 12:27"
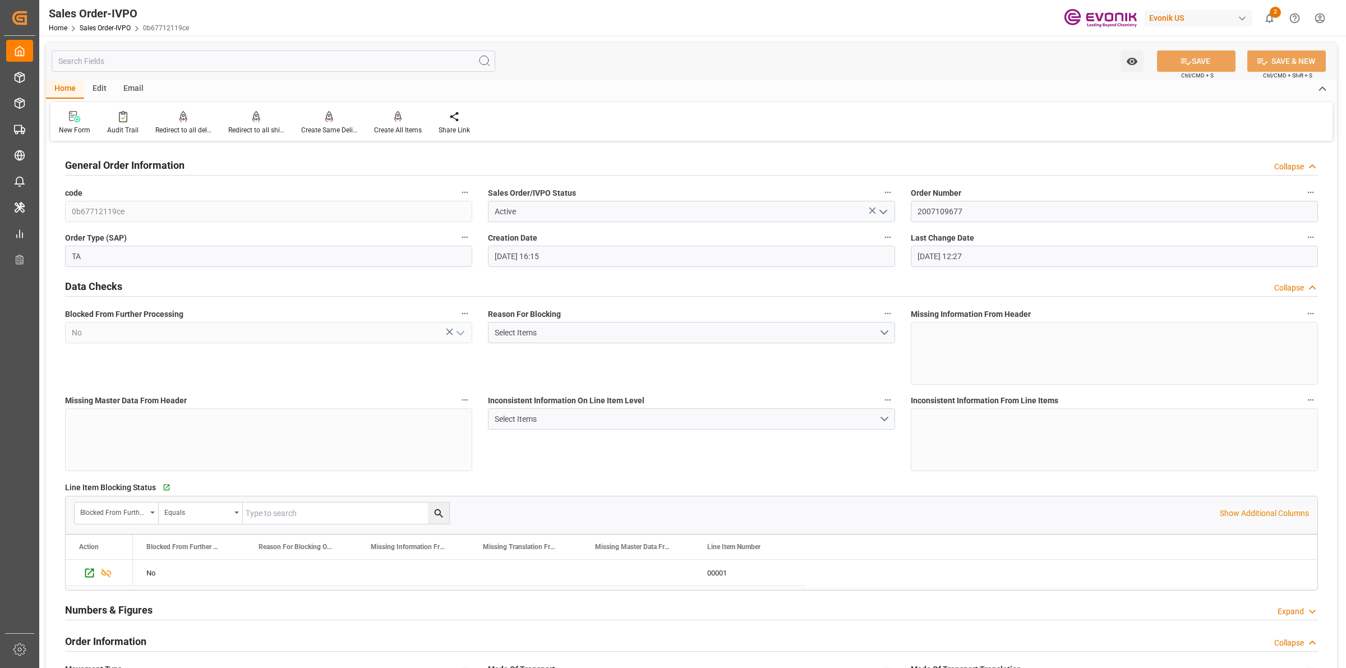
scroll to position [280, 0]
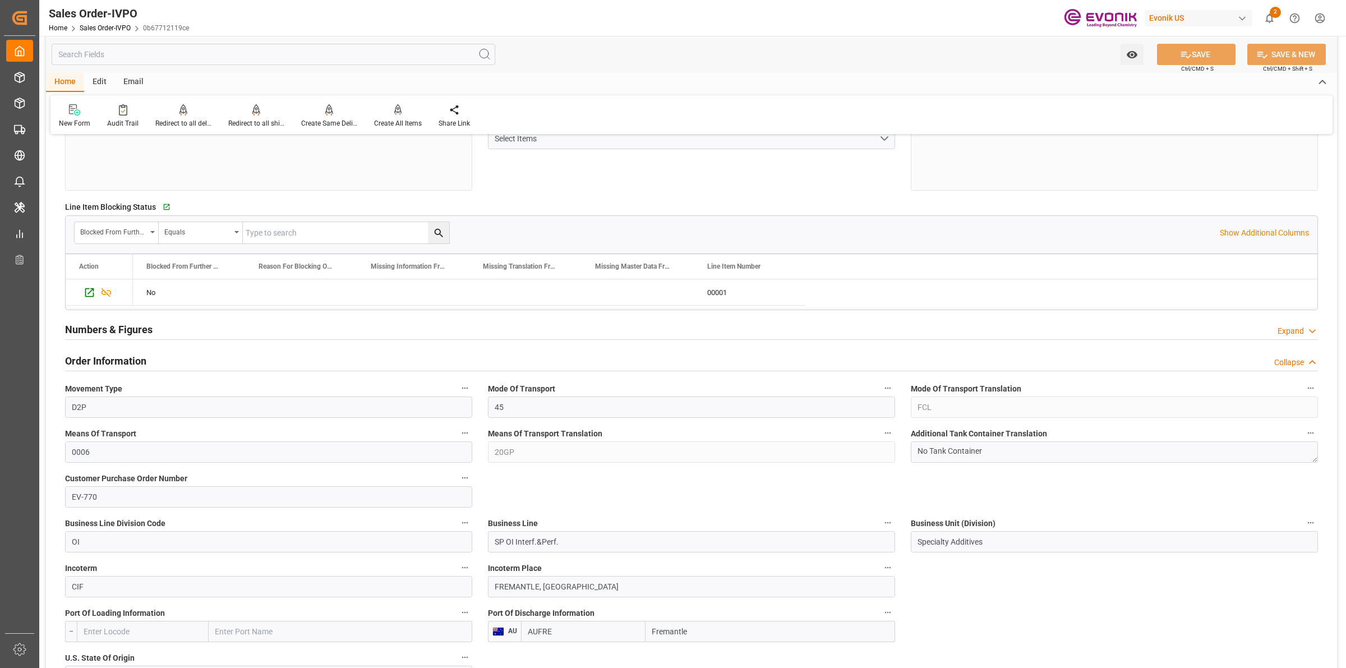
drag, startPoint x: 706, startPoint y: 630, endPoint x: 625, endPoint y: 621, distance: 81.7
click at [625, 621] on div "AUFRE Fremantle" at bounding box center [708, 631] width 374 height 21
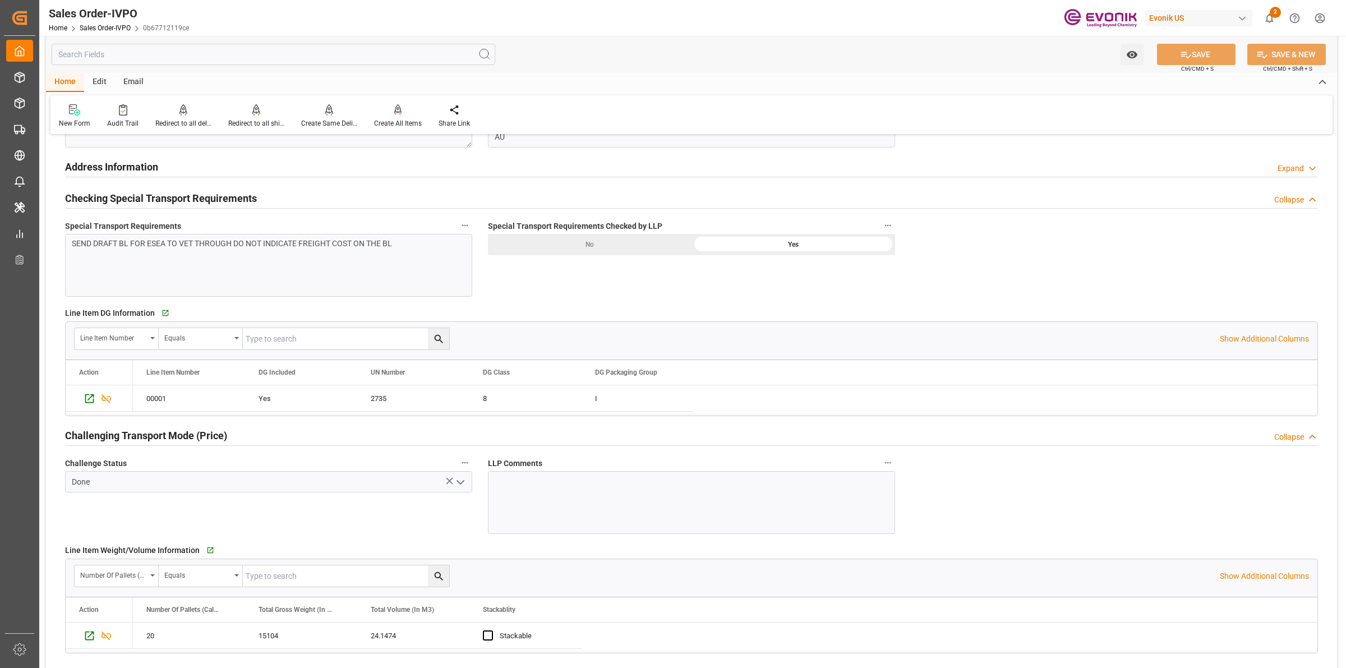
scroll to position [1682, 0]
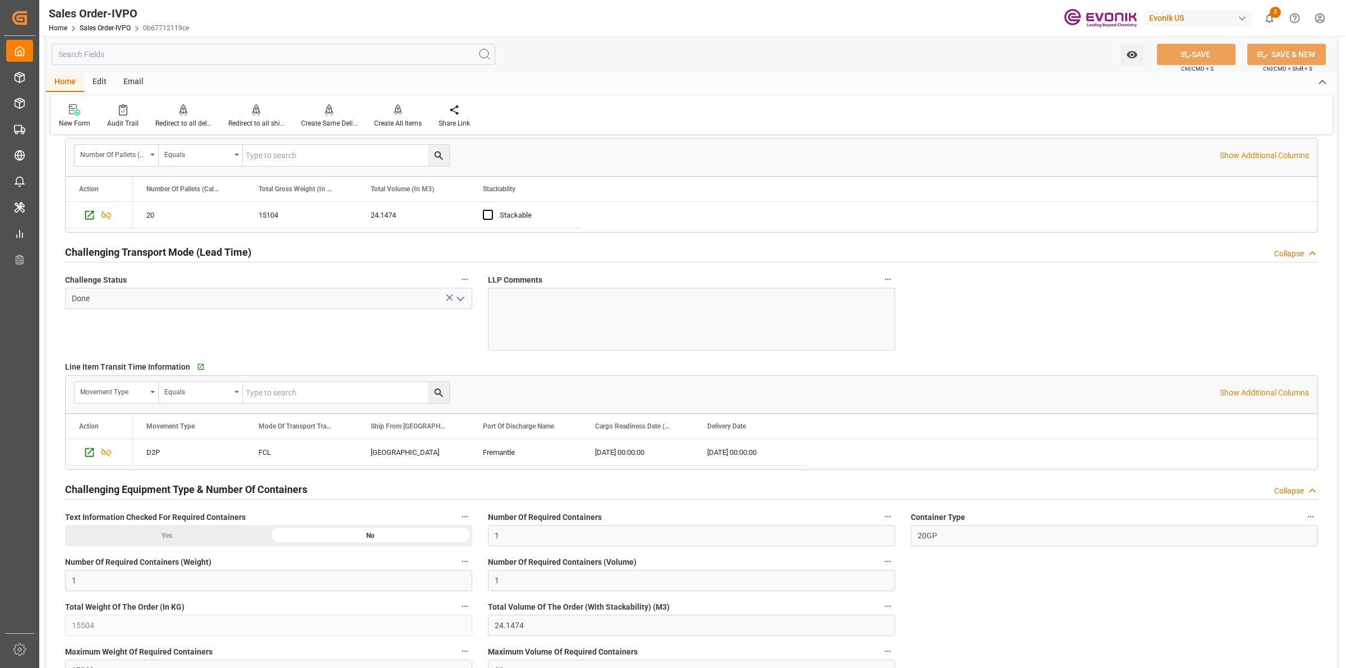
type input "[DATE] 17:15"
type input "[DATE] 13:27"
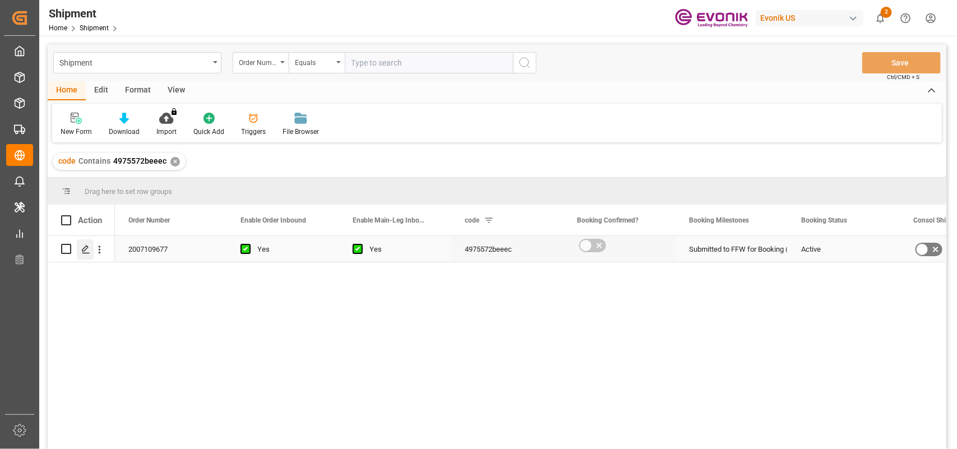
click at [81, 248] on icon "Press SPACE to select this row." at bounding box center [85, 249] width 9 height 9
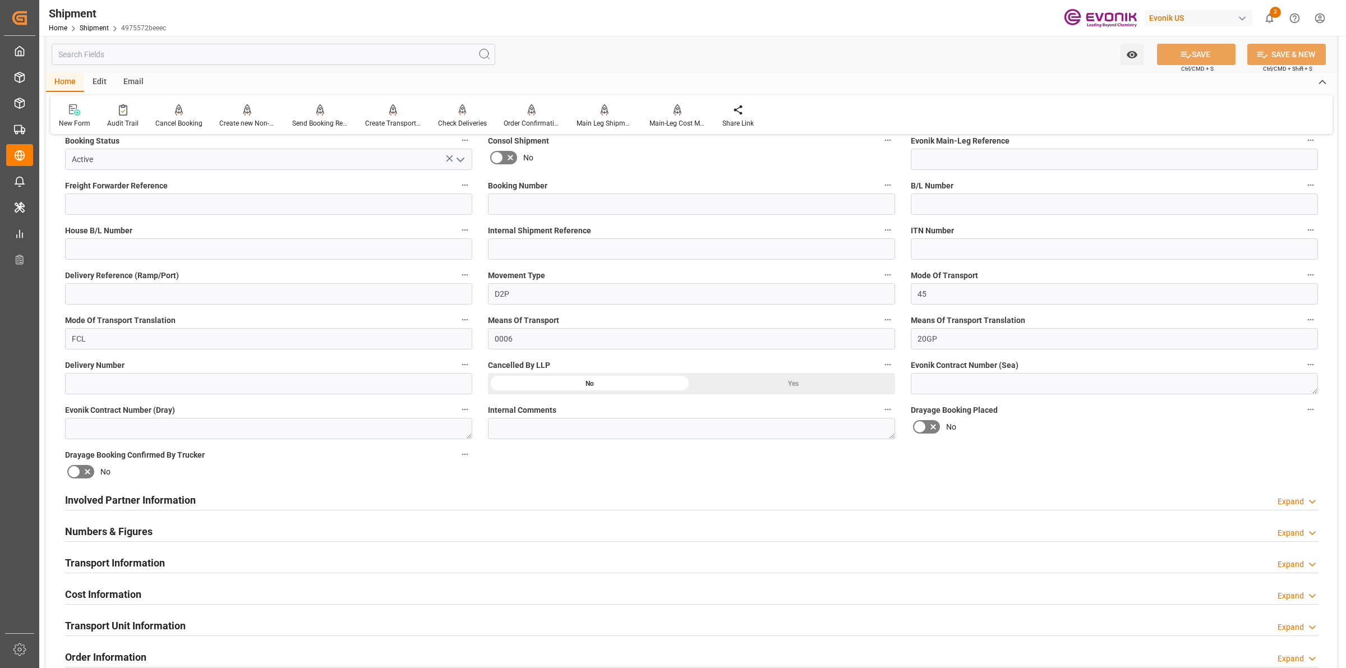
scroll to position [420, 0]
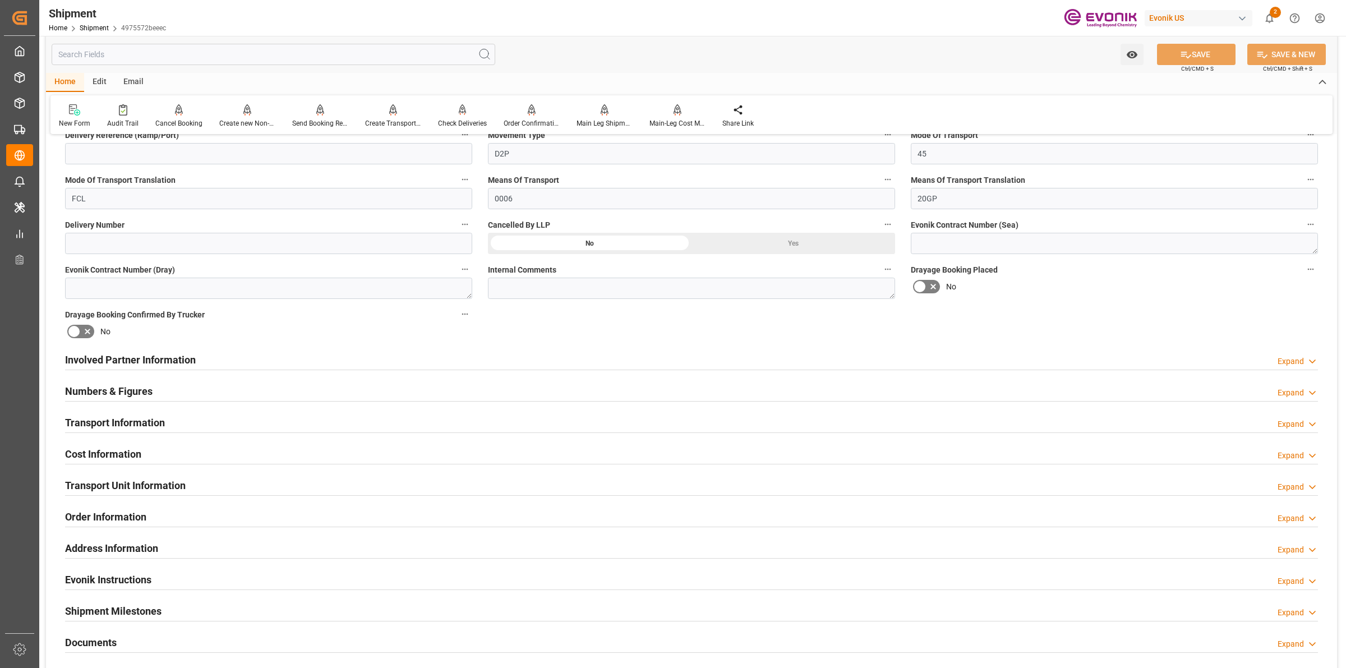
click at [580, 357] on div "Involved Partner Information Expand" at bounding box center [691, 358] width 1252 height 21
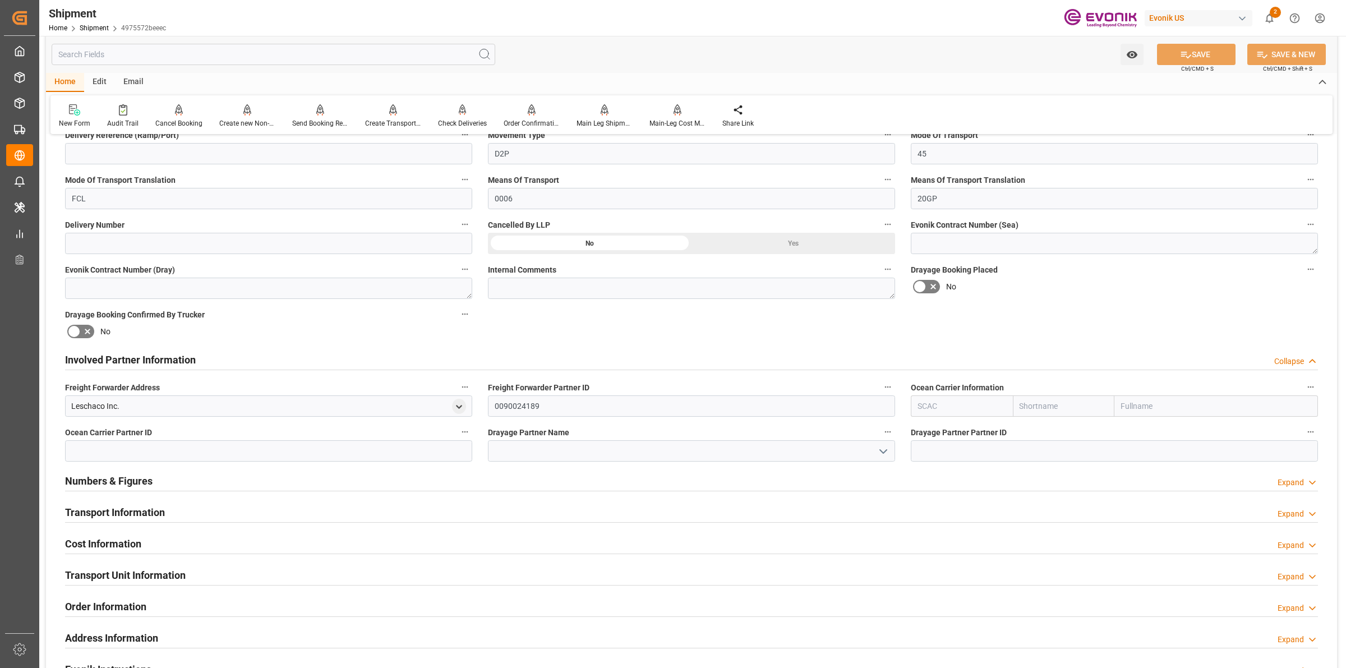
click at [938, 407] on input "text" at bounding box center [961, 405] width 102 height 21
type input "ฟ"
type input "a"
click at [932, 426] on b "ALRB" at bounding box center [928, 430] width 20 height 9
type input "ALRB"
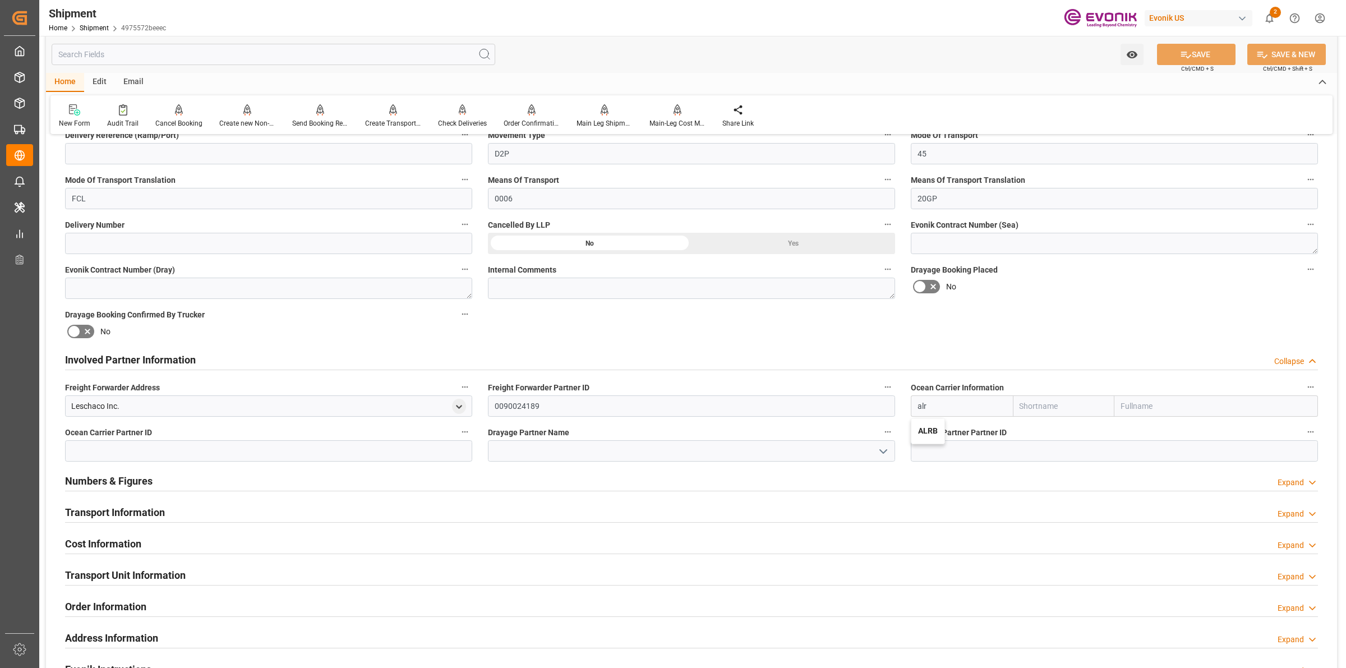
type input "AC Containerline"
type input "AC Containerline GmbH"
type input "ALRB"
click at [585, 449] on input at bounding box center [691, 450] width 407 height 21
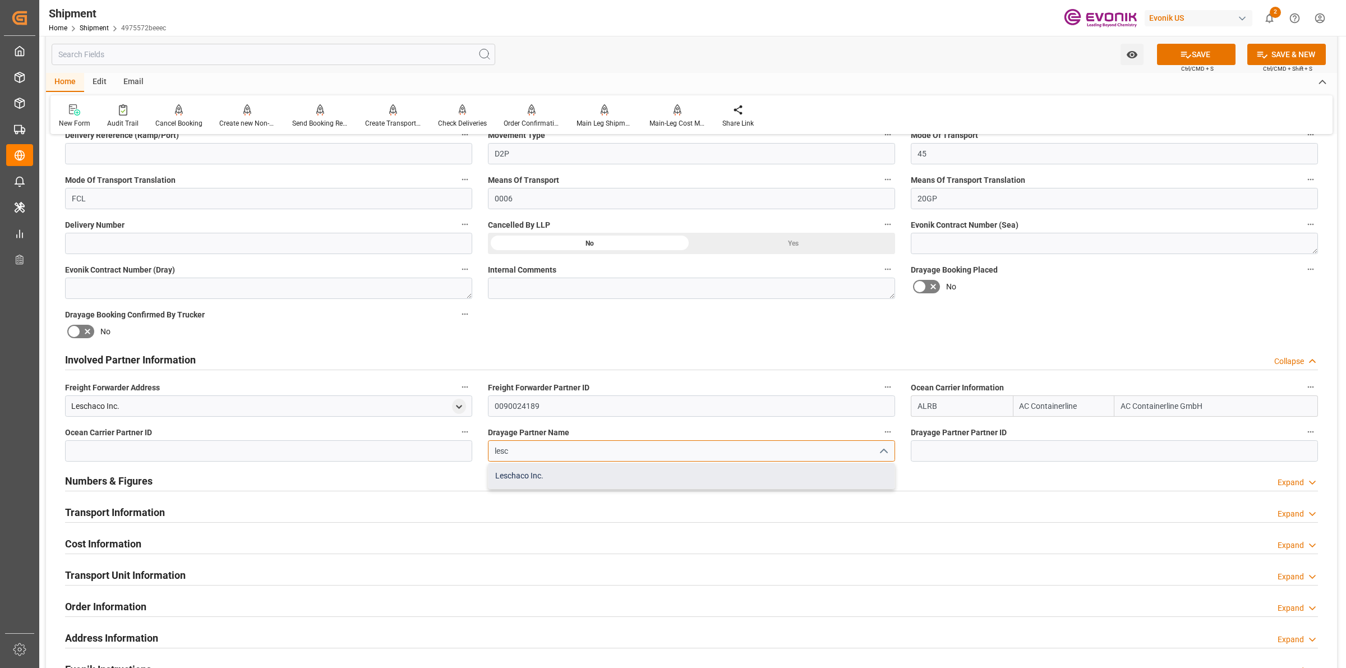
click at [542, 449] on div "Leschaco Inc." at bounding box center [691, 475] width 406 height 25
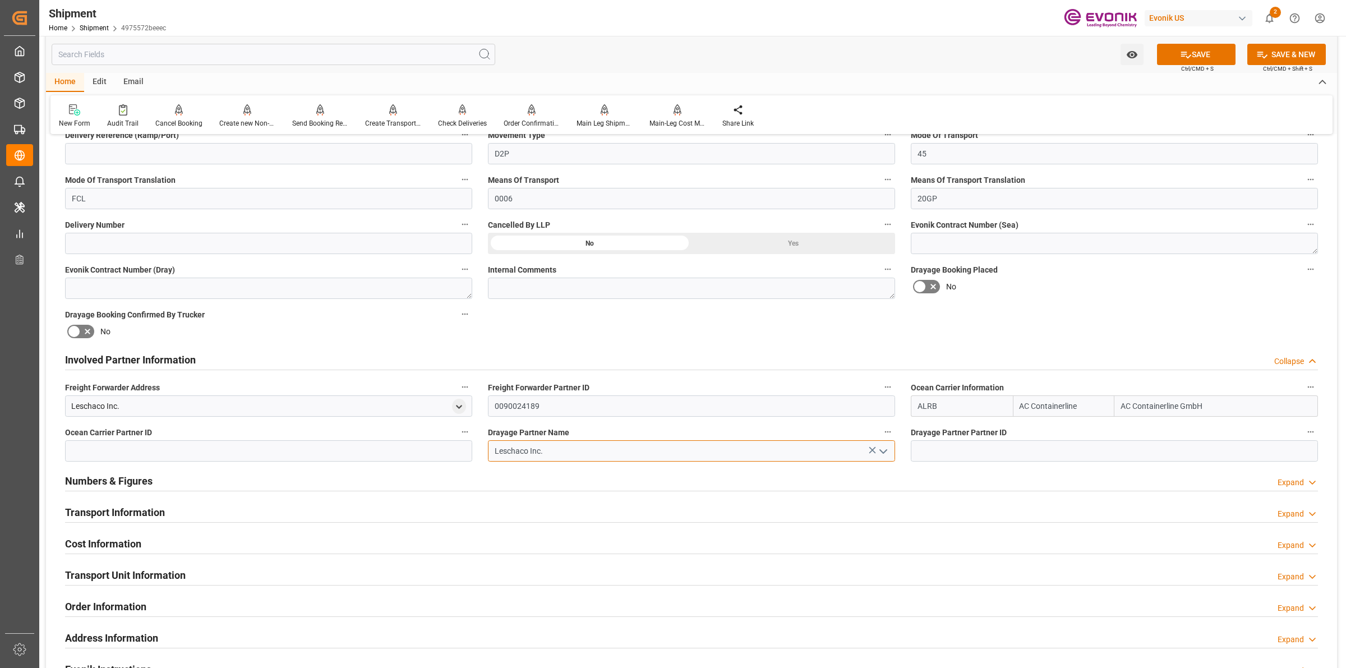
type input "Leschaco Inc."
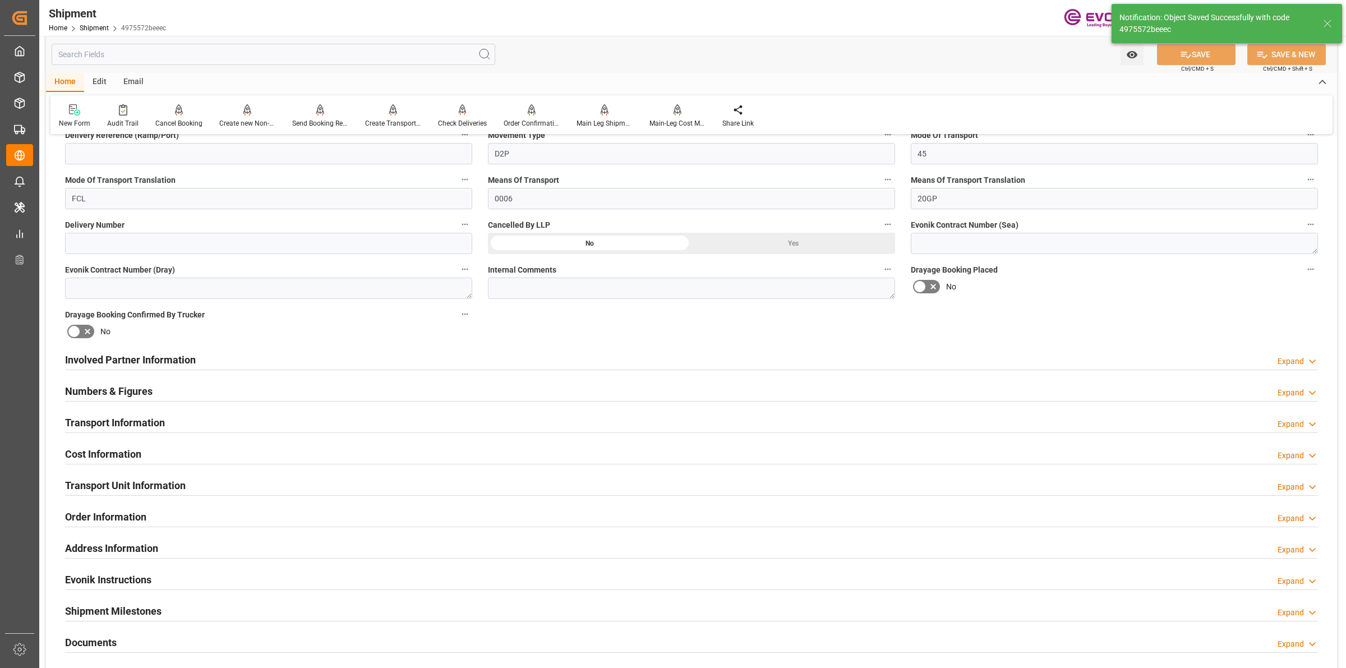
click at [360, 348] on div "Involved Partner Information Expand" at bounding box center [691, 358] width 1252 height 21
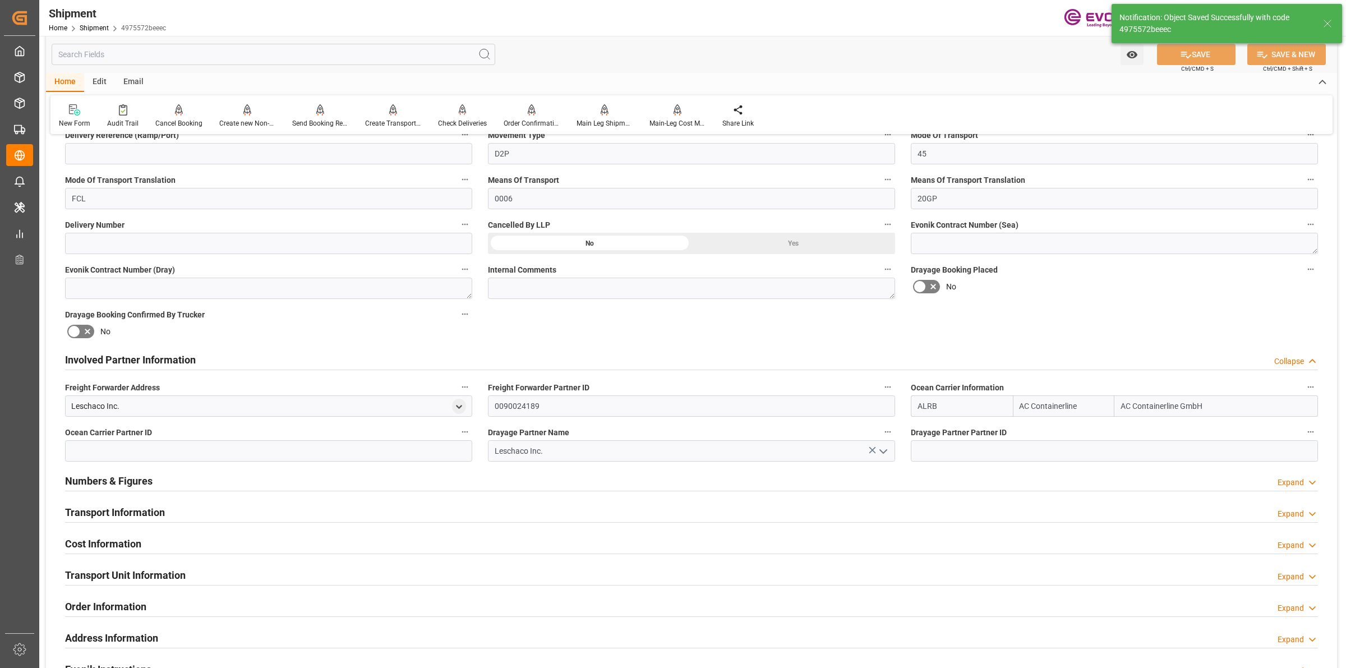
click at [354, 355] on div "Involved Partner Information Collapse" at bounding box center [691, 358] width 1252 height 21
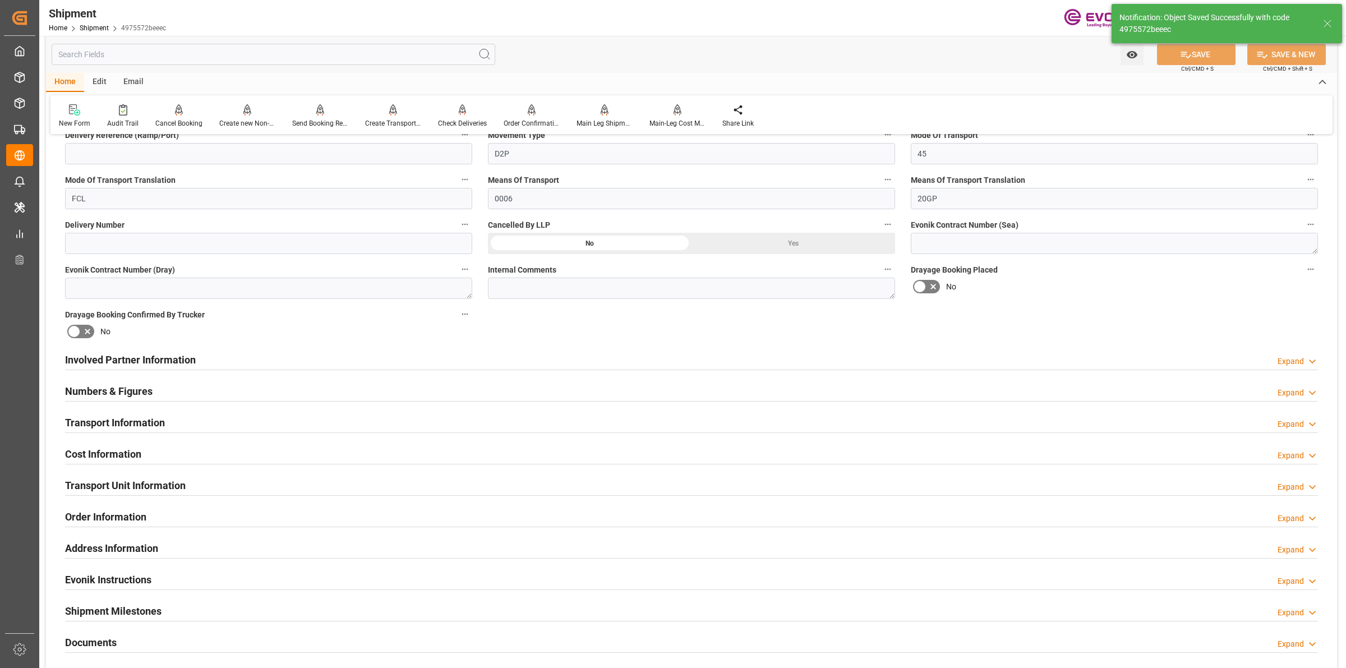
click at [193, 363] on h2 "Involved Partner Information" at bounding box center [130, 359] width 131 height 15
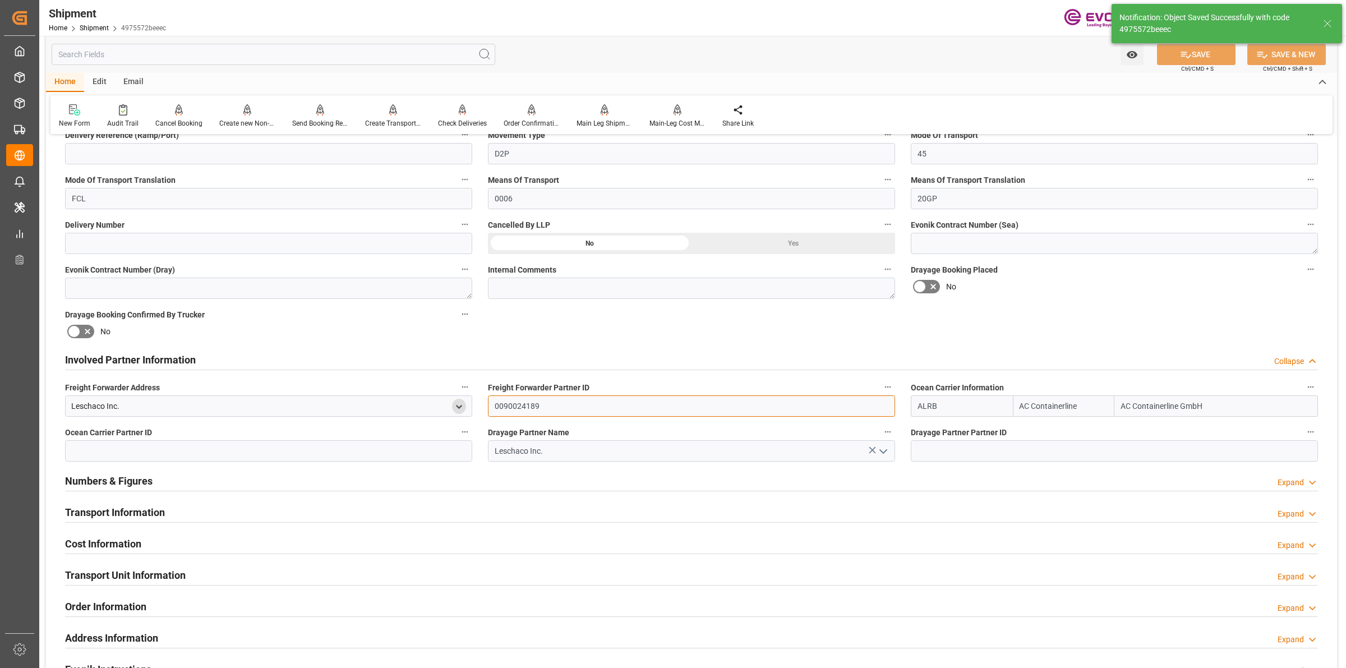
drag, startPoint x: 578, startPoint y: 408, endPoint x: 464, endPoint y: 410, distance: 114.4
click at [453, 410] on div "Booking Confirmation Milestone Bar Collapse Submitted to FFW for Booking (Pendi…" at bounding box center [691, 348] width 1291 height 1249
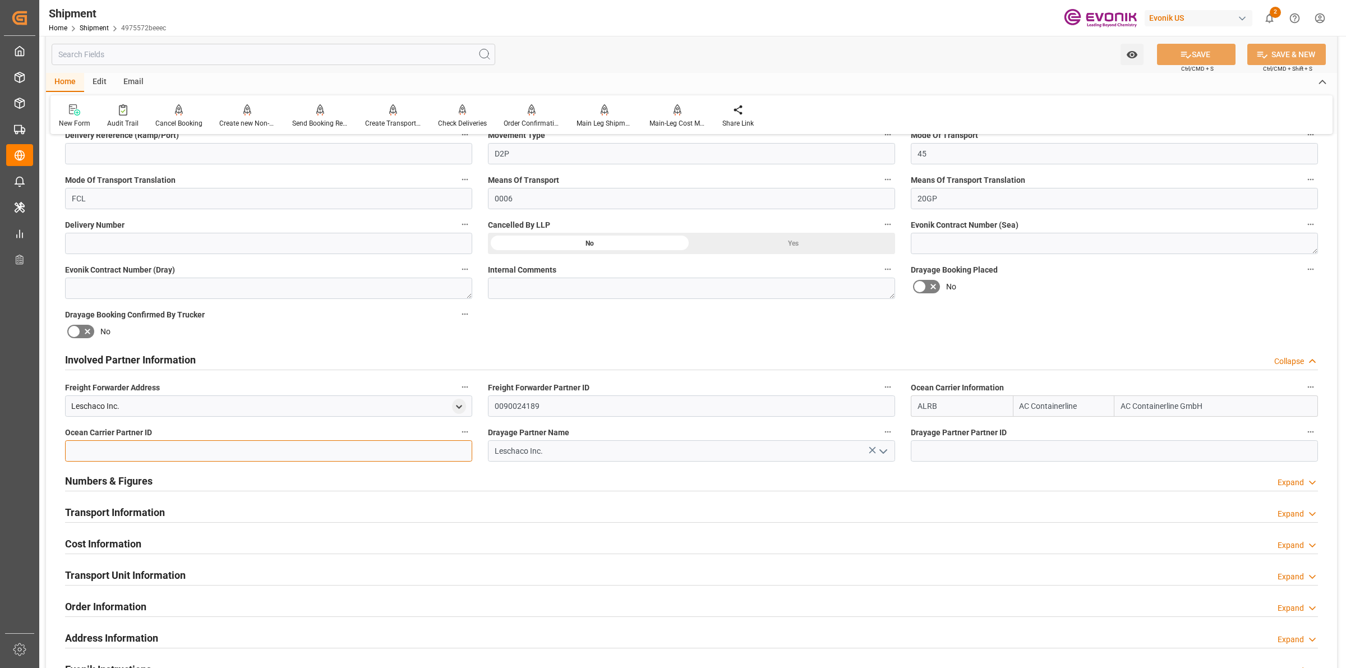
click at [379, 442] on input at bounding box center [268, 450] width 407 height 21
paste input "0090024189"
type input "0090024189"
click at [935, 449] on input at bounding box center [1113, 450] width 407 height 21
paste input "0090024189"
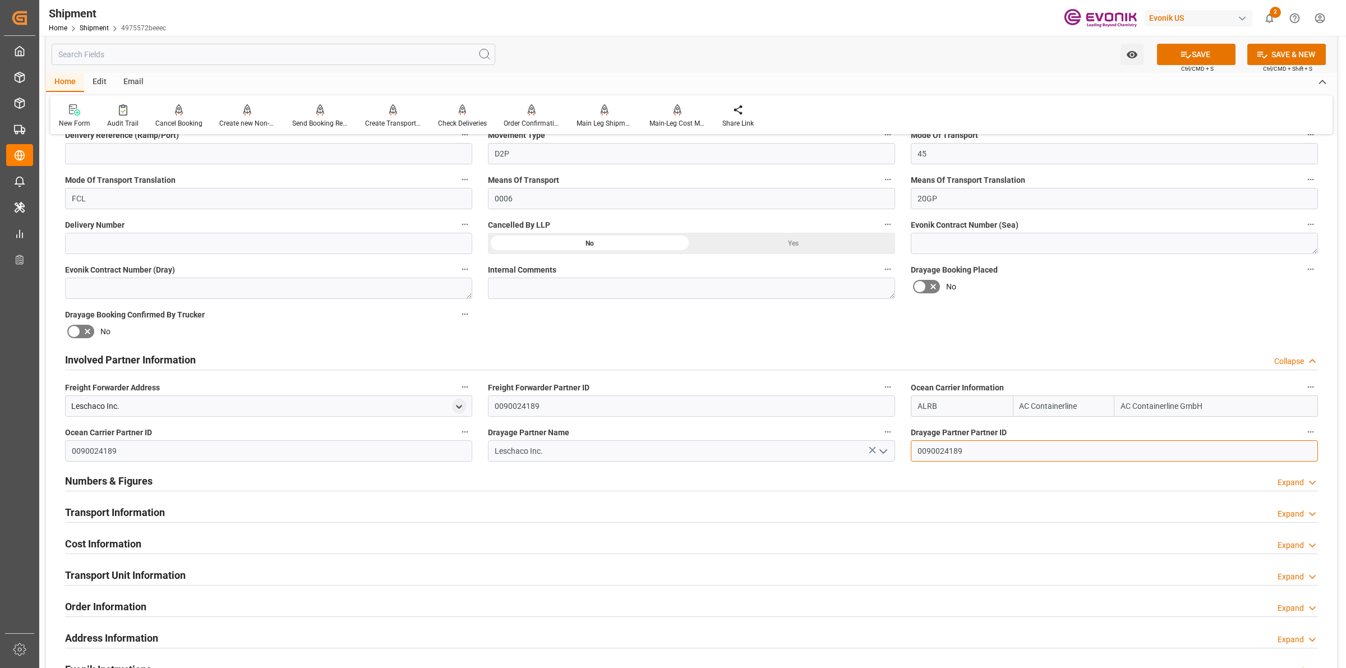
type input "0090024189"
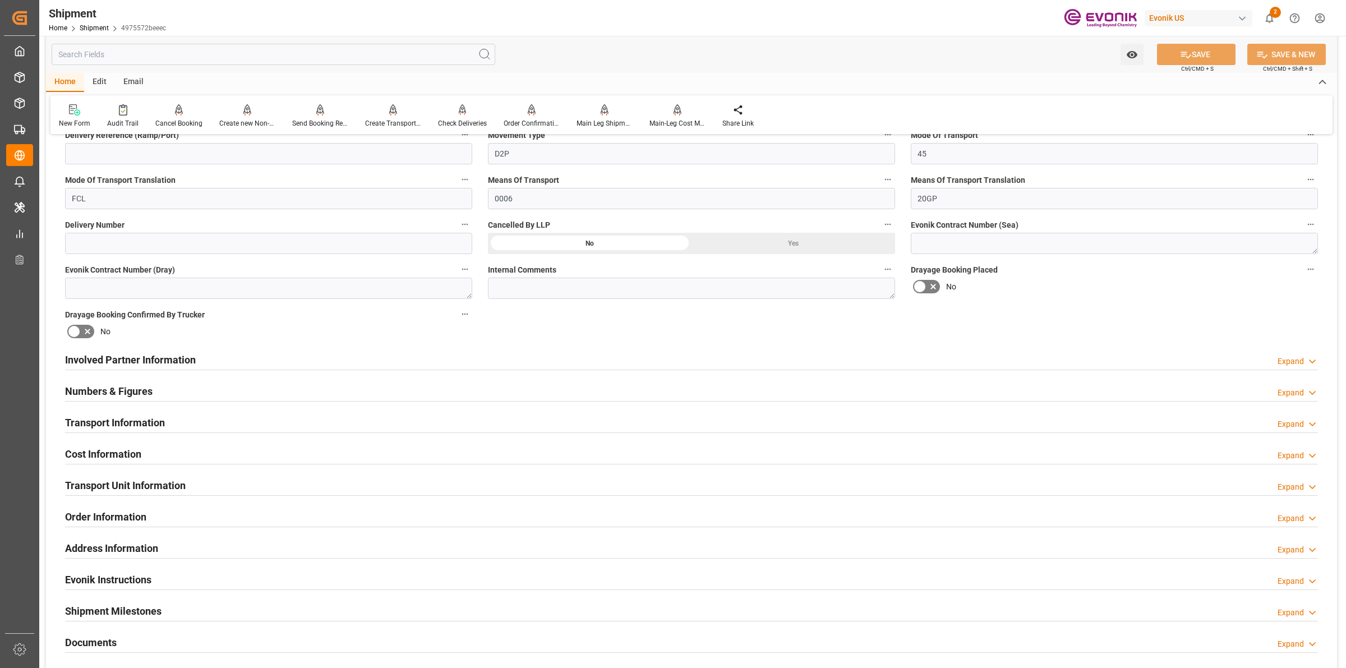
click at [829, 366] on div "Involved Partner Information Expand" at bounding box center [691, 358] width 1252 height 21
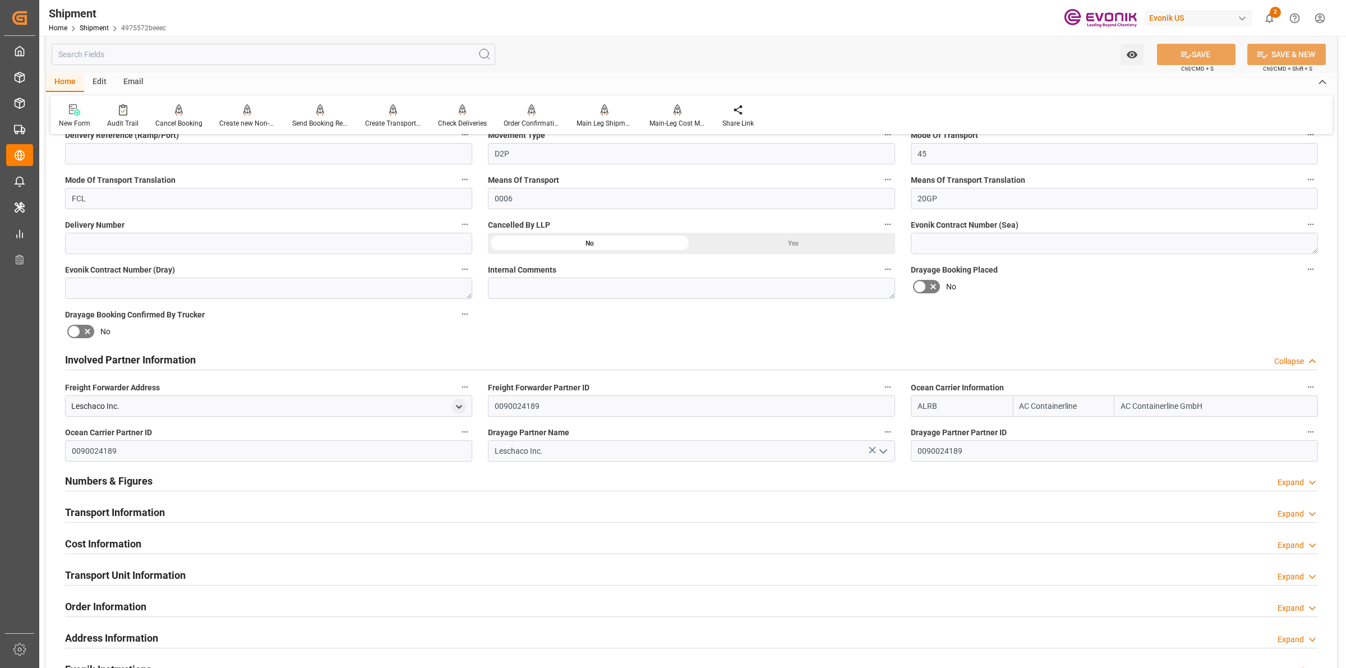
click at [820, 364] on div "Involved Partner Information Collapse" at bounding box center [691, 358] width 1252 height 21
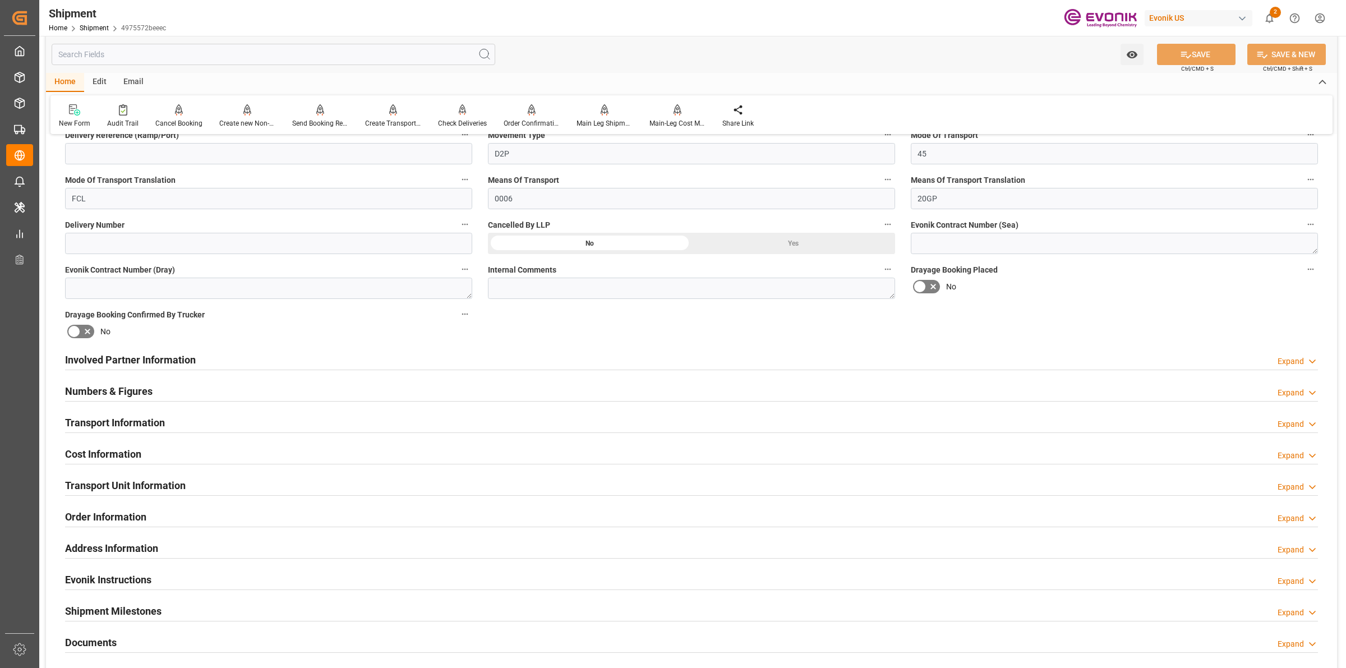
click at [163, 419] on h2 "Transport Information" at bounding box center [115, 422] width 100 height 15
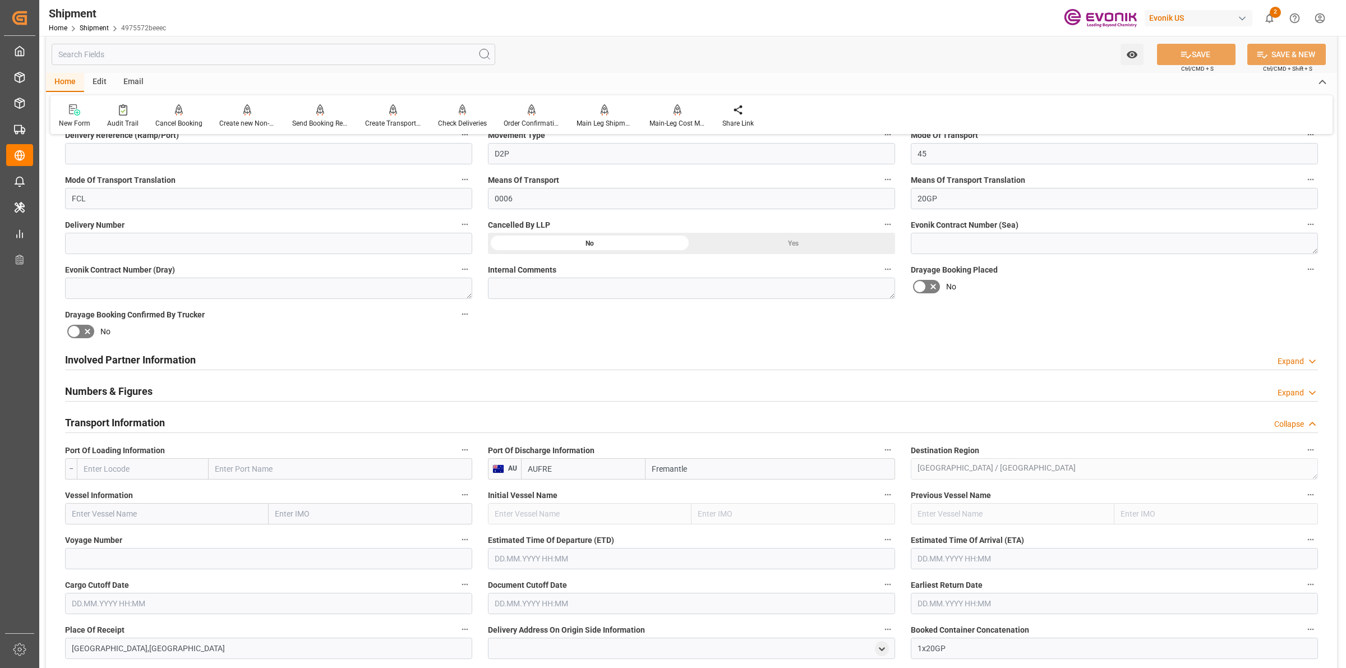
click at [178, 449] on input "text" at bounding box center [143, 468] width 132 height 21
paste input "Norfolk"
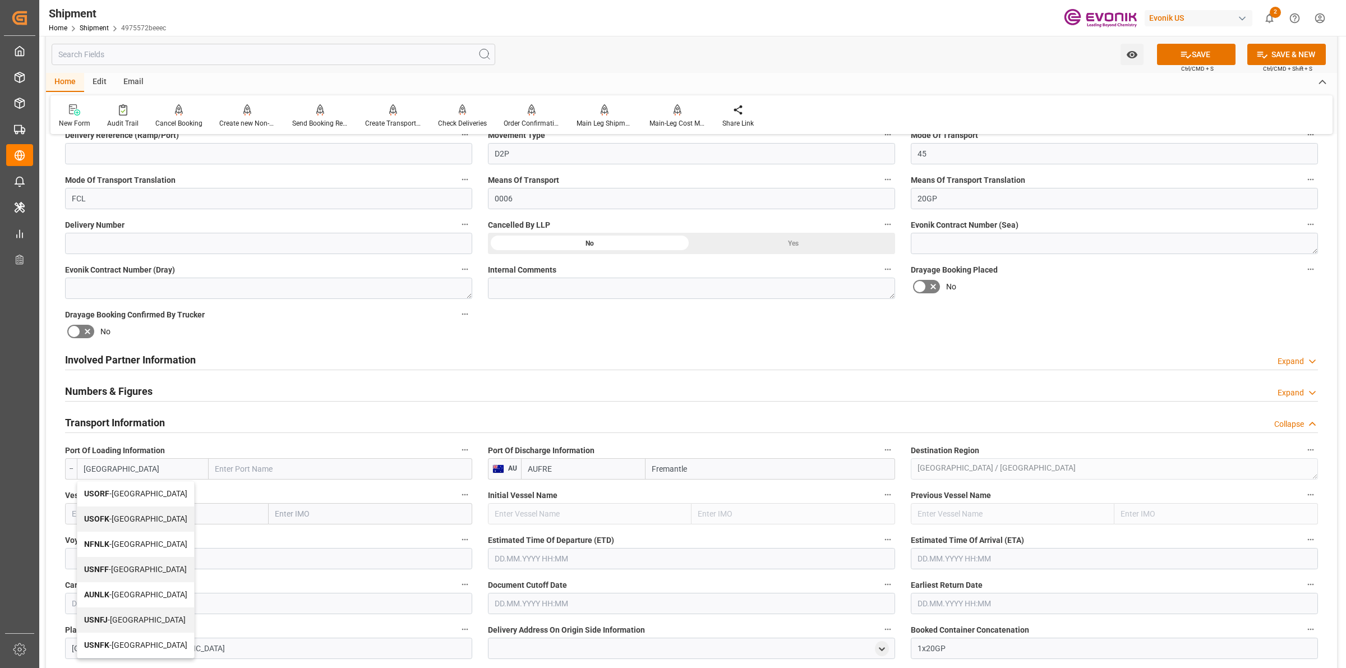
click at [141, 449] on div "USORF - Norfolk" at bounding box center [135, 493] width 117 height 25
type input "USORF"
type input "Norfolk"
type input "USORF"
click at [163, 449] on input "text" at bounding box center [167, 513] width 204 height 21
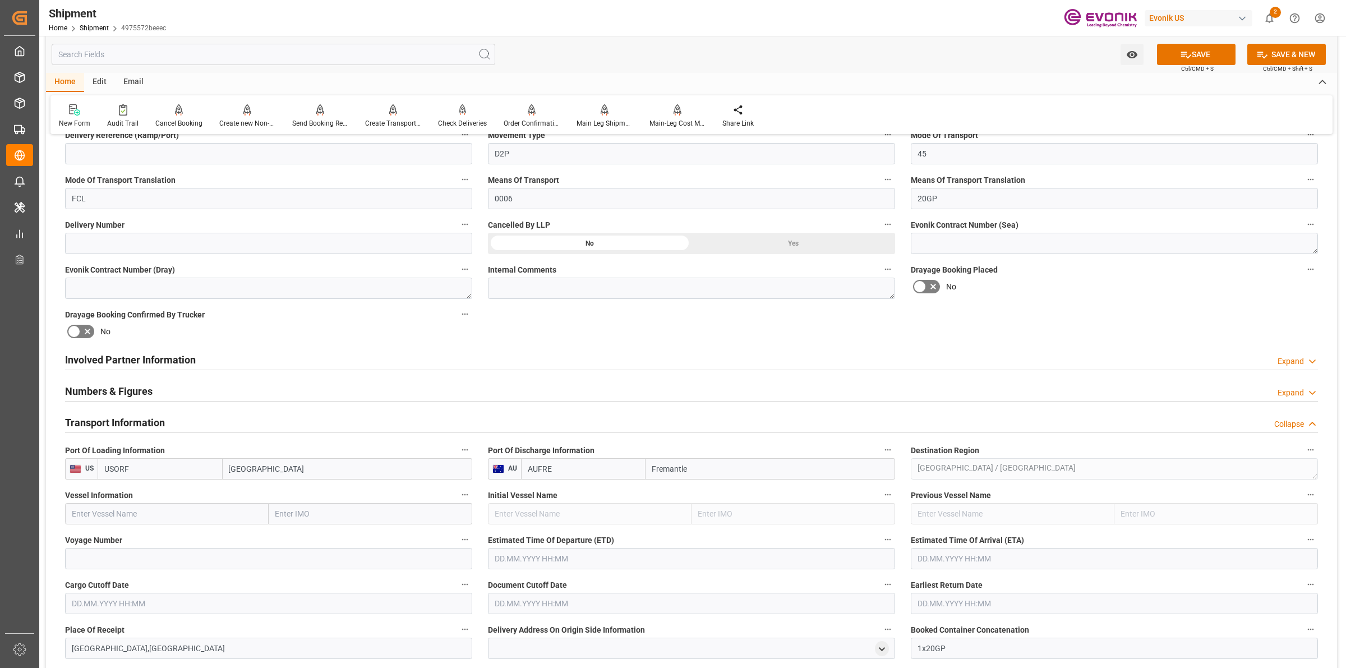
paste input "CMA CGM POINTE-NOIRE"
type input "CMA CGM POINTE-NOIRE"
click at [257, 449] on input at bounding box center [268, 558] width 407 height 21
paste input "0XR8SW1MA"
type input "0XR8SW1MA"
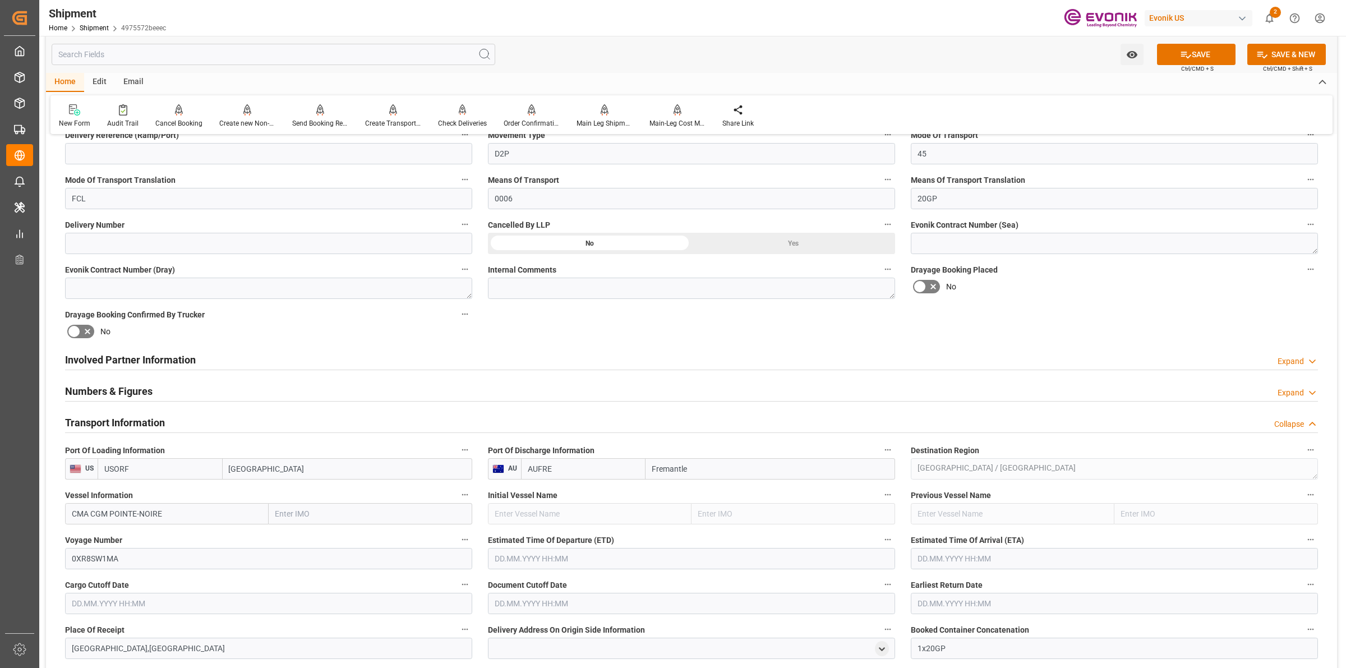
click at [536, 449] on input "text" at bounding box center [691, 558] width 407 height 21
type input "08.09.2025 00:00"
click at [956, 449] on input "text" at bounding box center [1113, 558] width 407 height 21
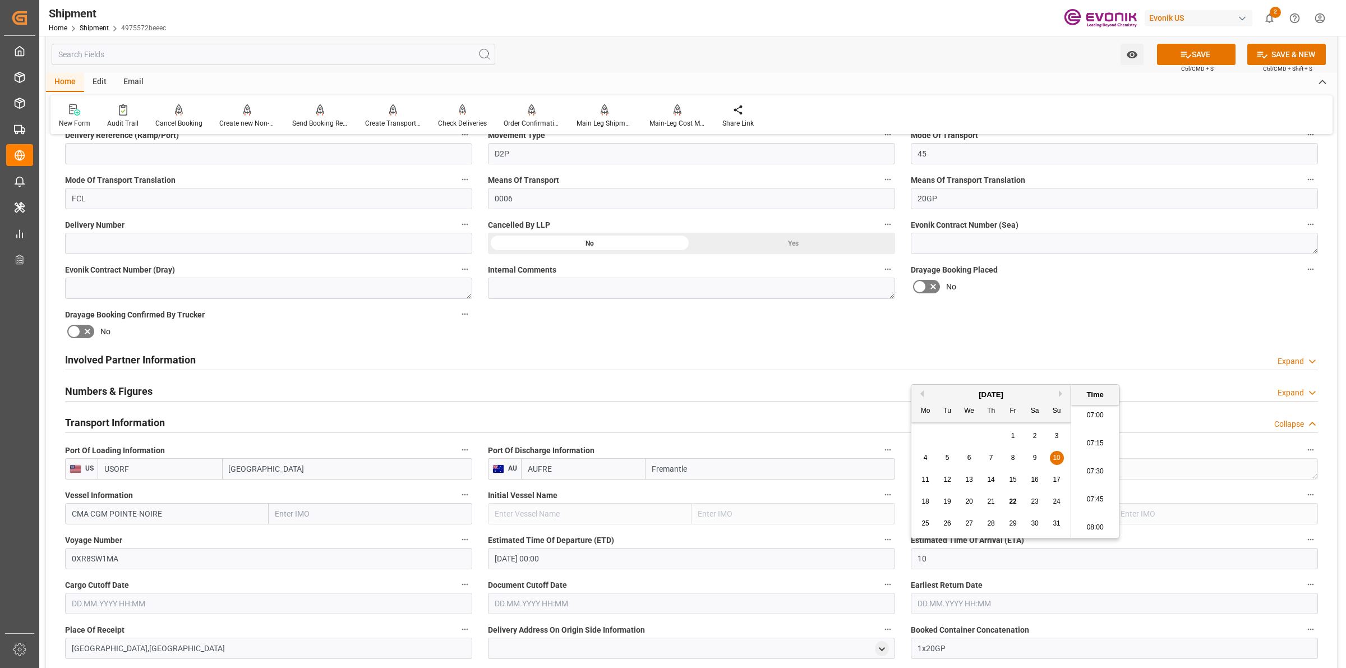
type input "1"
type input "29.10.2025 00:00"
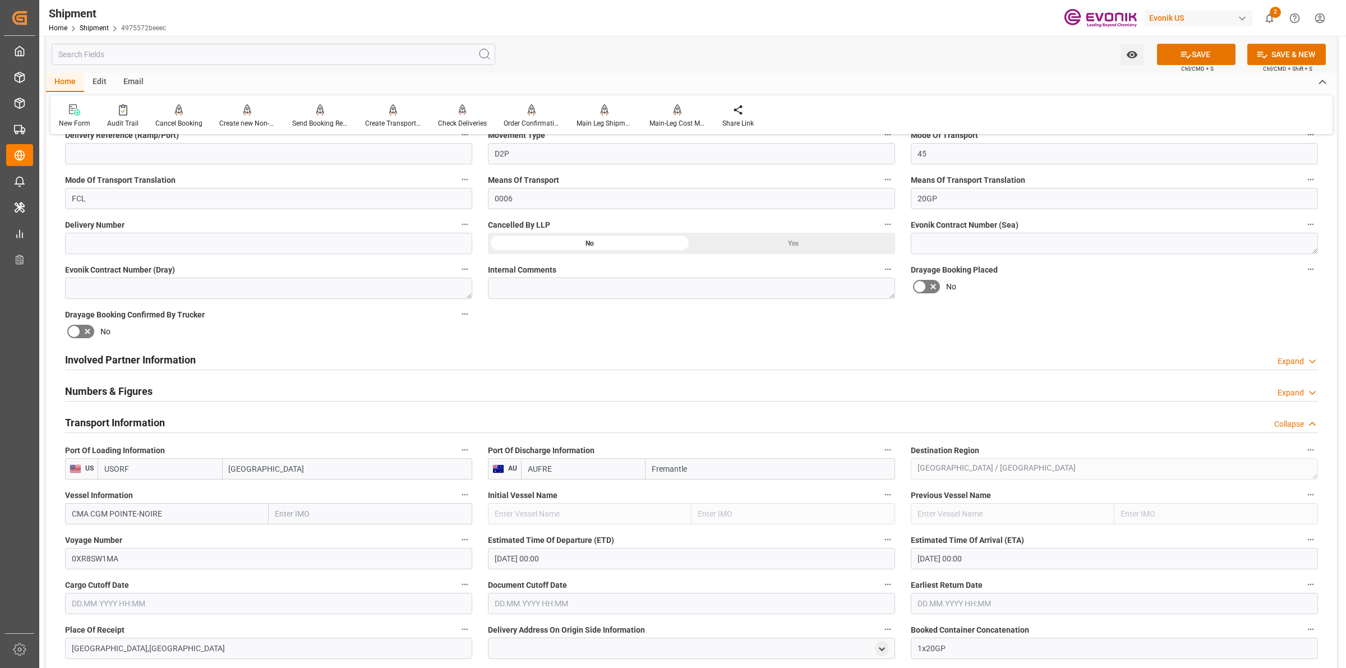
click at [146, 449] on input "text" at bounding box center [268, 603] width 407 height 21
type input "22.08.2025 00:00"
click at [669, 449] on input "text" at bounding box center [691, 603] width 407 height 21
click at [587, 449] on span "22" at bounding box center [589, 546] width 7 height 8
type input "22.08.2025 00:00"
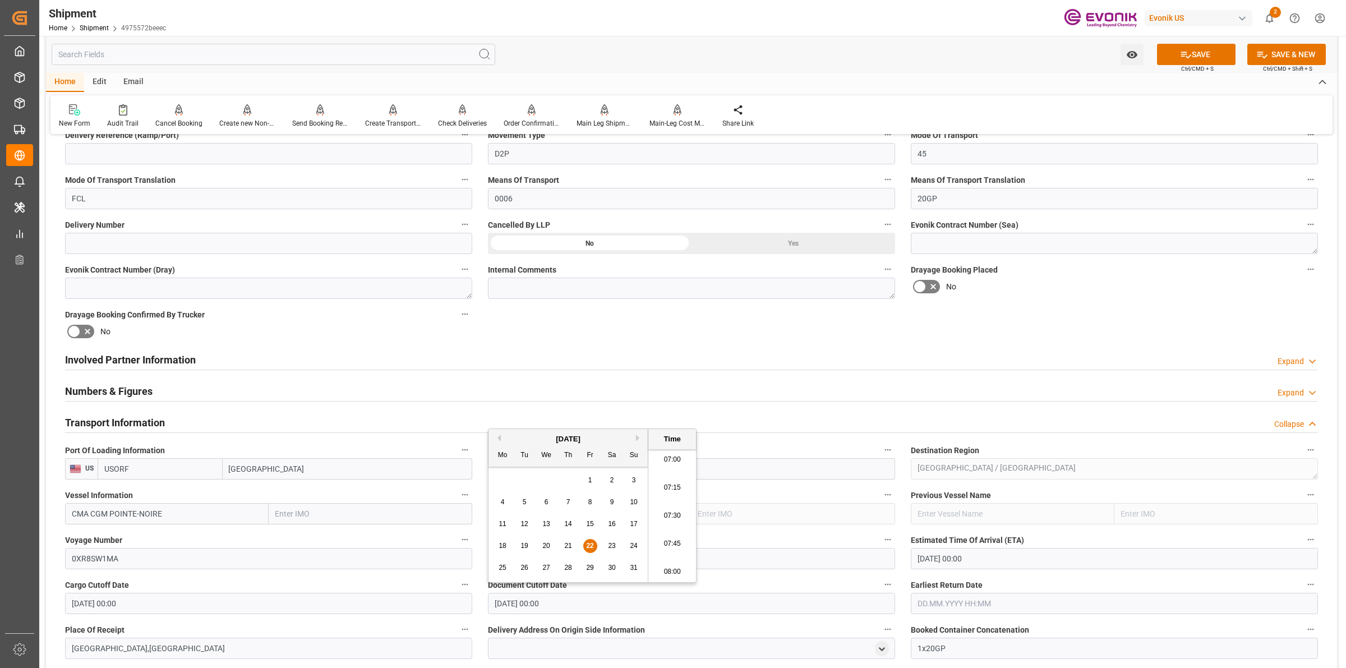
click at [956, 449] on input "text" at bounding box center [1113, 603] width 407 height 21
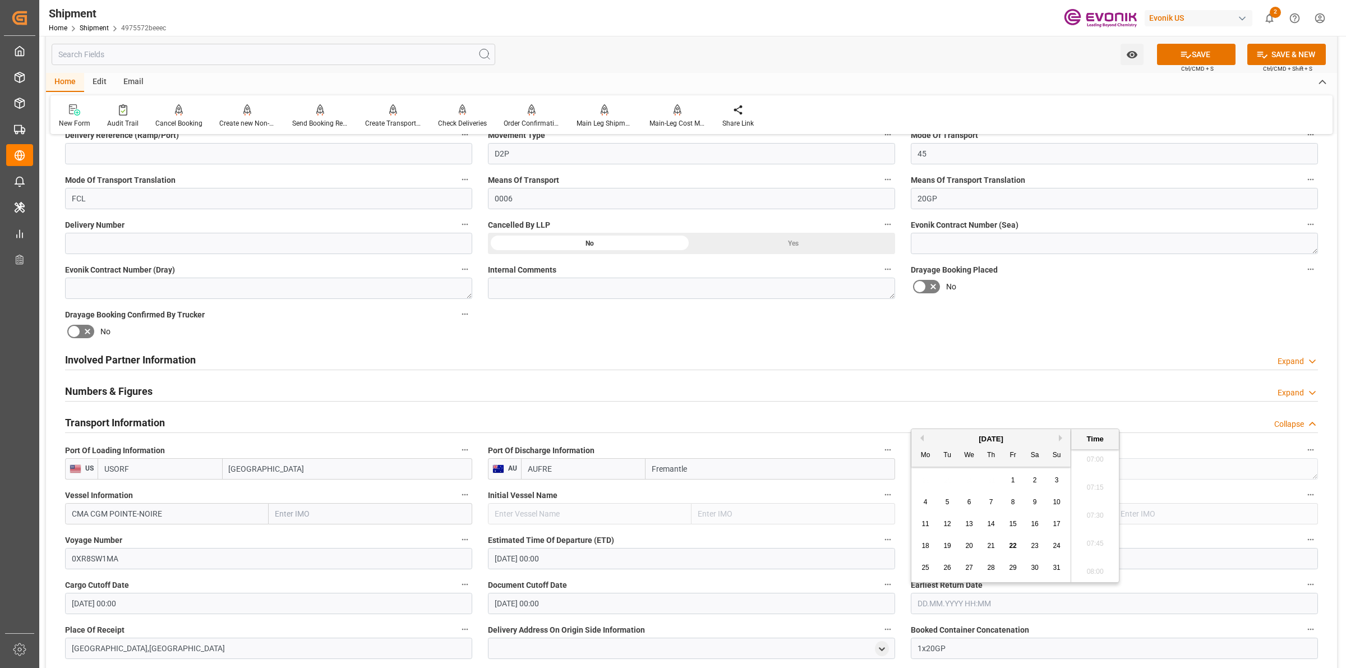
click at [956, 449] on div "22" at bounding box center [1013, 545] width 14 height 13
type input "22.08.2025 00:00"
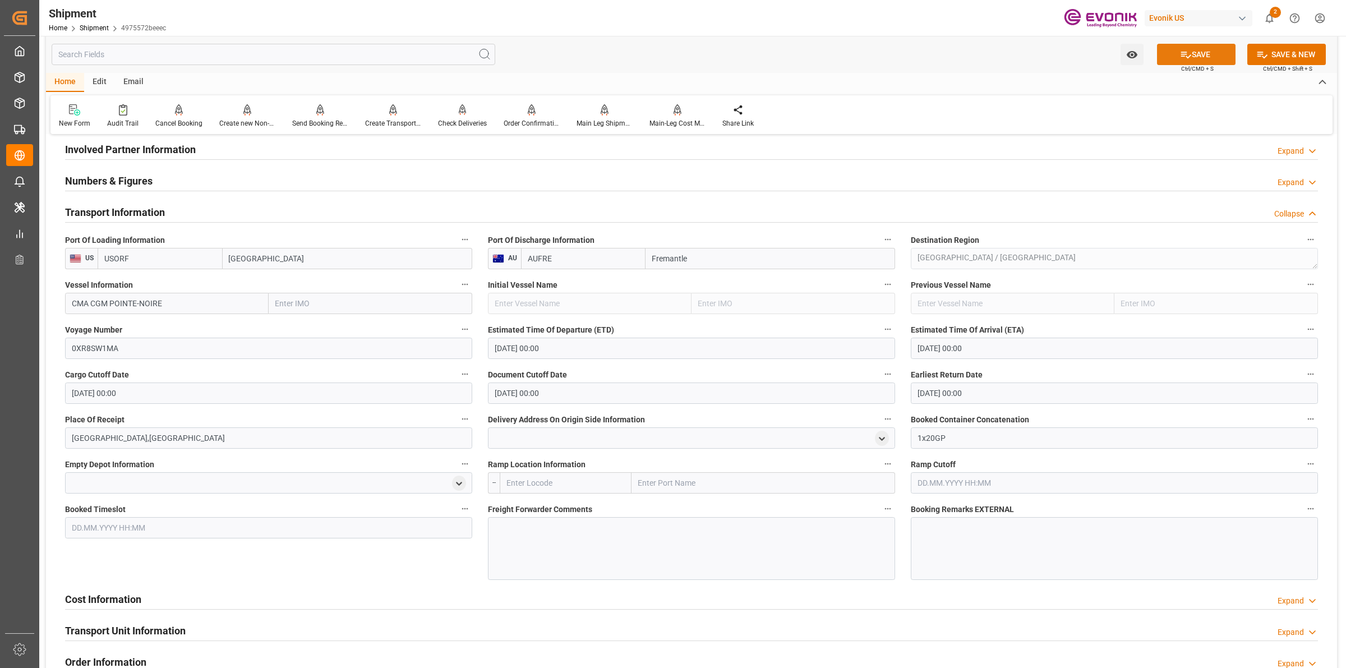
click at [956, 52] on button "SAVE" at bounding box center [1196, 54] width 78 height 21
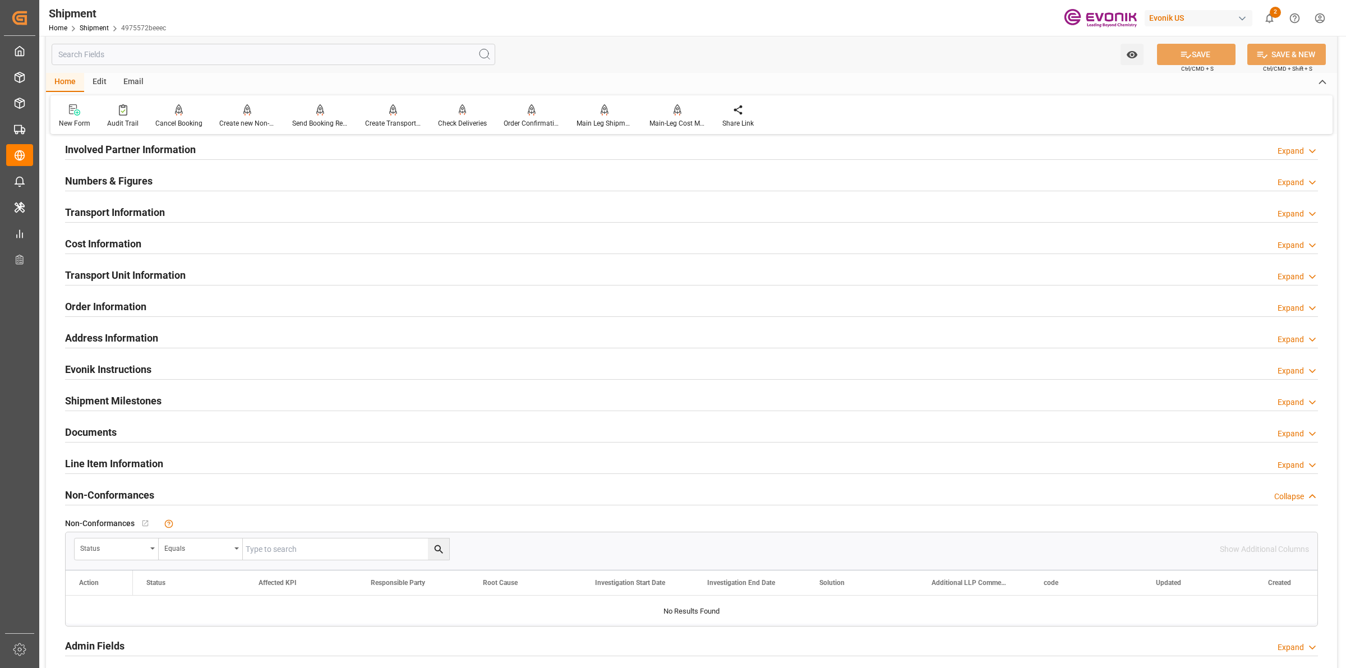
click at [110, 209] on h2 "Transport Information" at bounding box center [115, 212] width 100 height 15
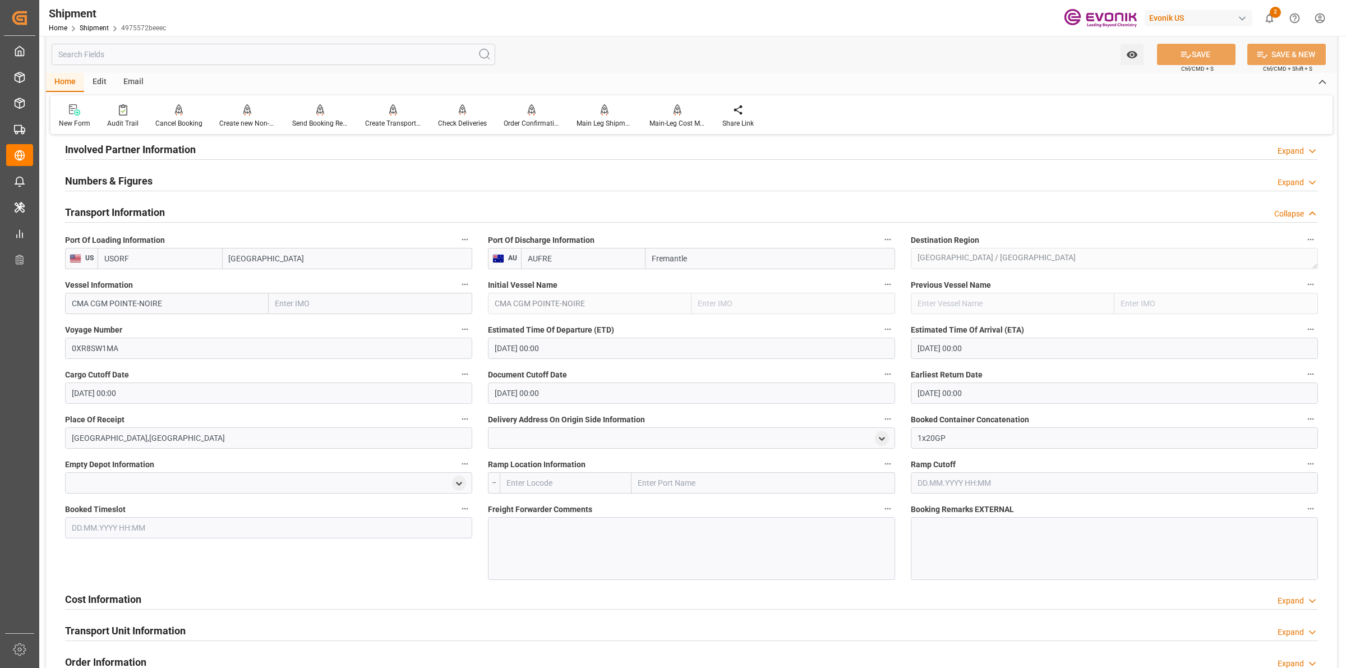
scroll to position [701, 0]
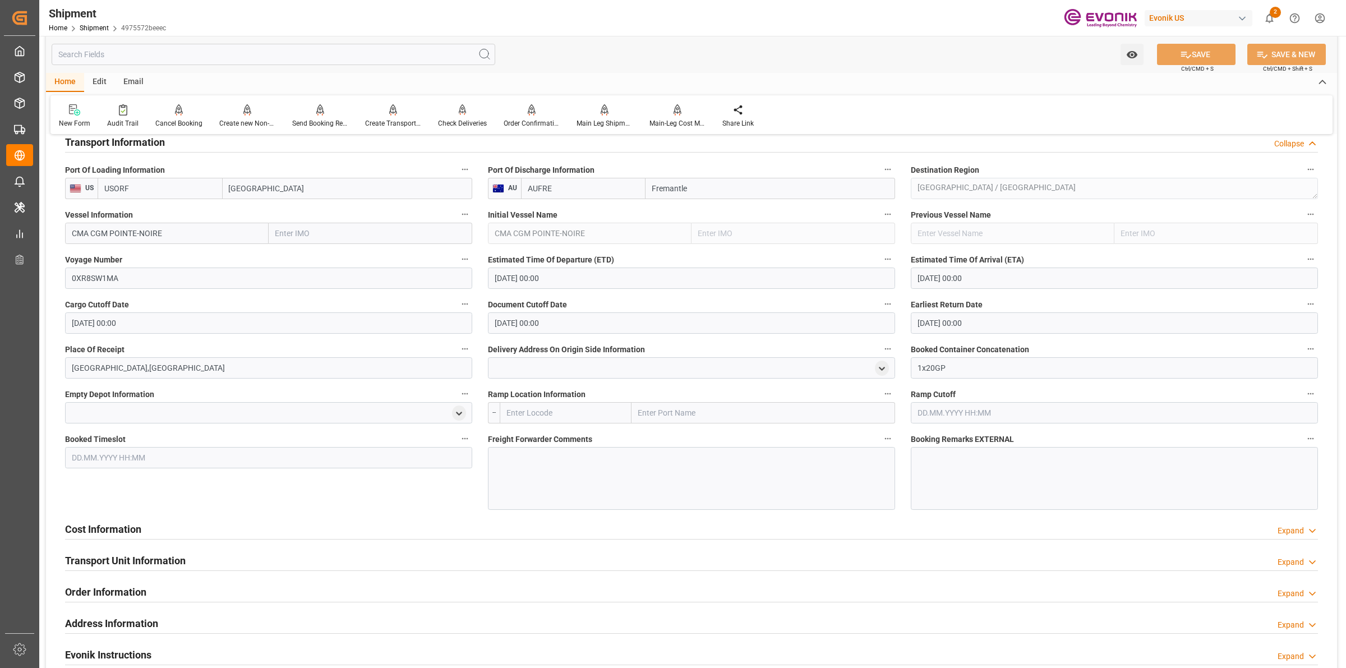
click at [545, 449] on div at bounding box center [691, 478] width 407 height 63
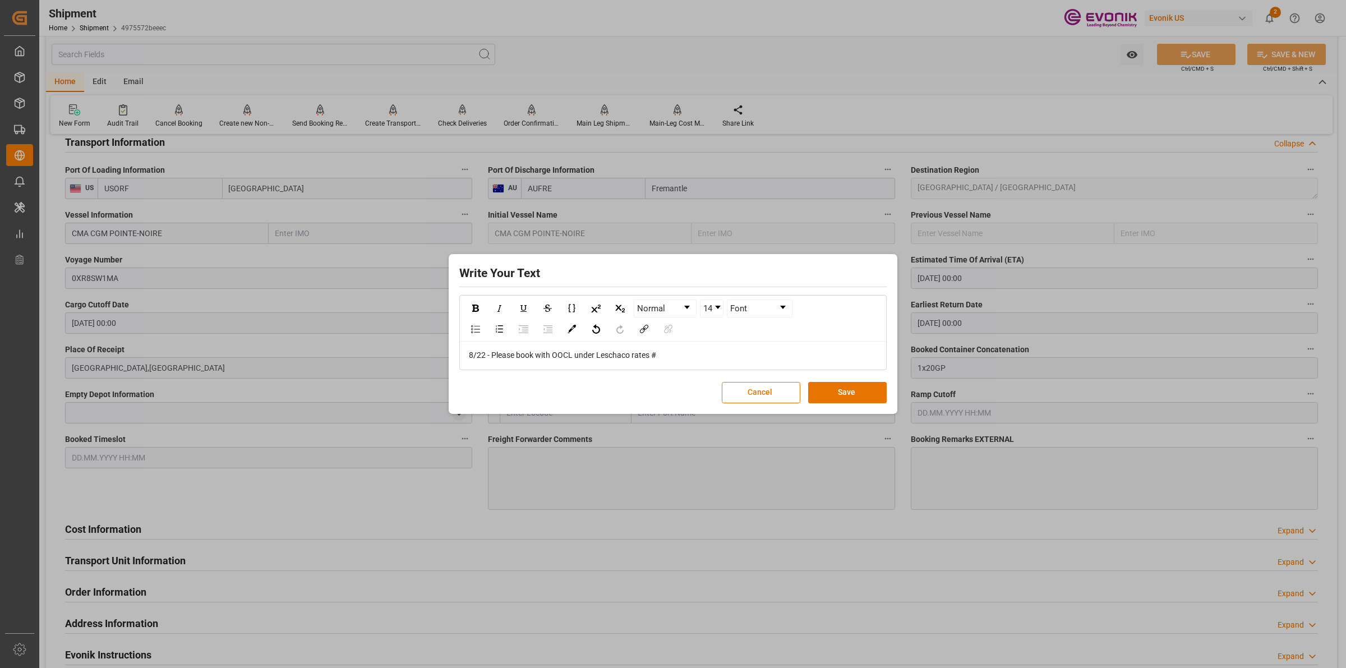
click at [690, 354] on div "8/22 - Please book with OOCL under Leschaco rates #" at bounding box center [673, 355] width 409 height 12
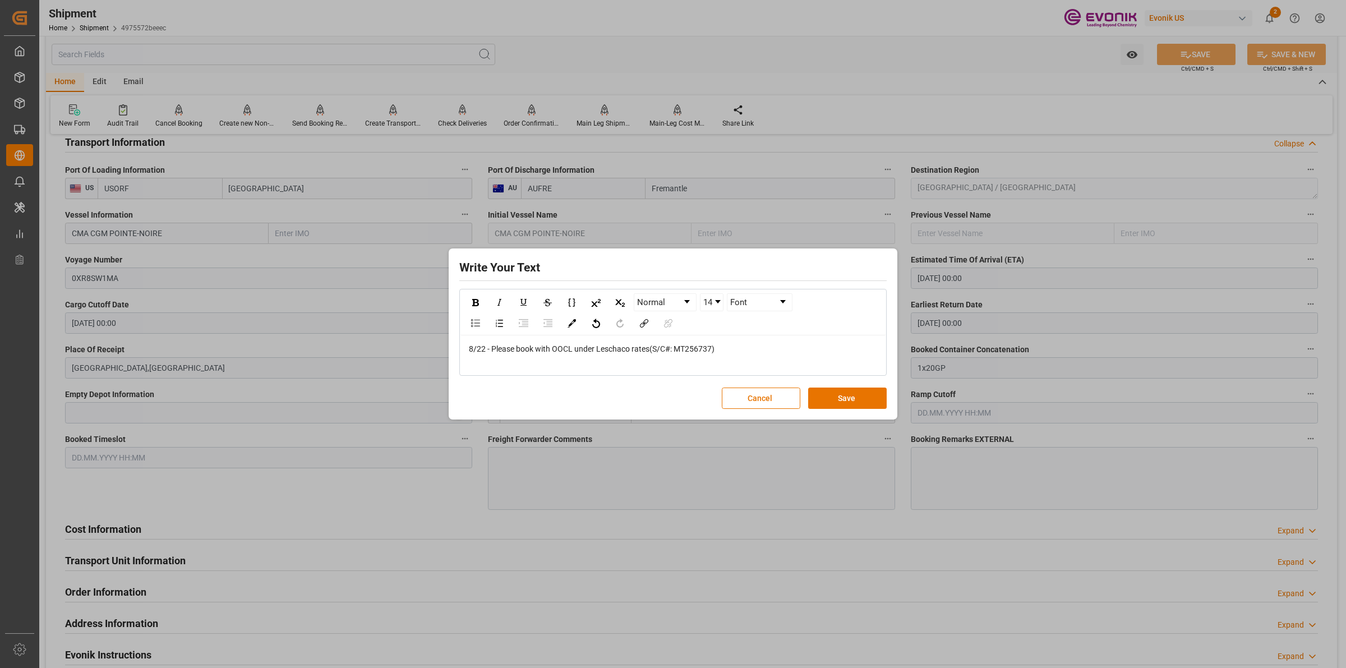
drag, startPoint x: 488, startPoint y: 343, endPoint x: 424, endPoint y: 345, distance: 63.4
click at [424, 345] on div "Write Your Text Normal 14 Font 8/22 - Please book with OOCL under Leschaco rate…" at bounding box center [673, 334] width 1346 height 668
click at [483, 360] on div "rdw-editor" at bounding box center [673, 361] width 409 height 12
click at [546, 362] on div "Routing :" at bounding box center [673, 361] width 409 height 12
click at [581, 363] on div "Routing : Chicago ramp -" at bounding box center [673, 361] width 409 height 12
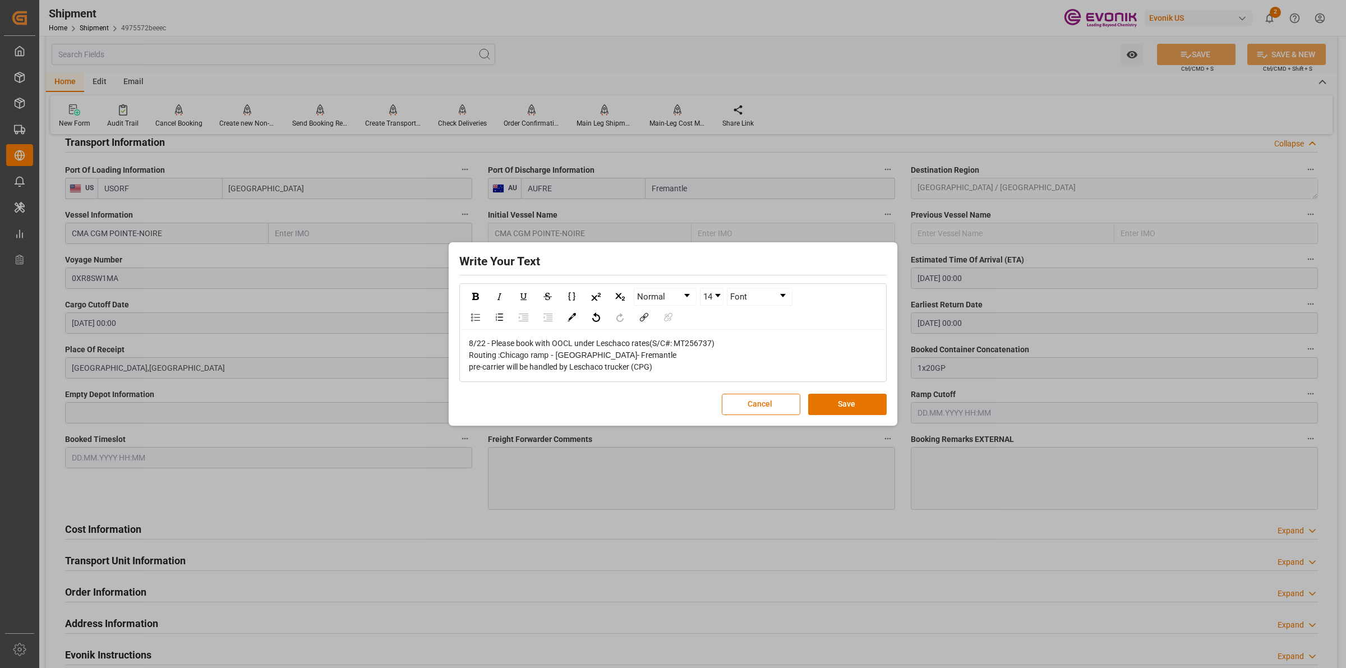
click at [474, 366] on span "pre-carrier will be handled by Leschaco trucker (CPG)" at bounding box center [560, 366] width 183 height 9
click at [705, 371] on div "Pre-carrier will be handled by Leschaco trucker (CPG)" at bounding box center [673, 367] width 409 height 12
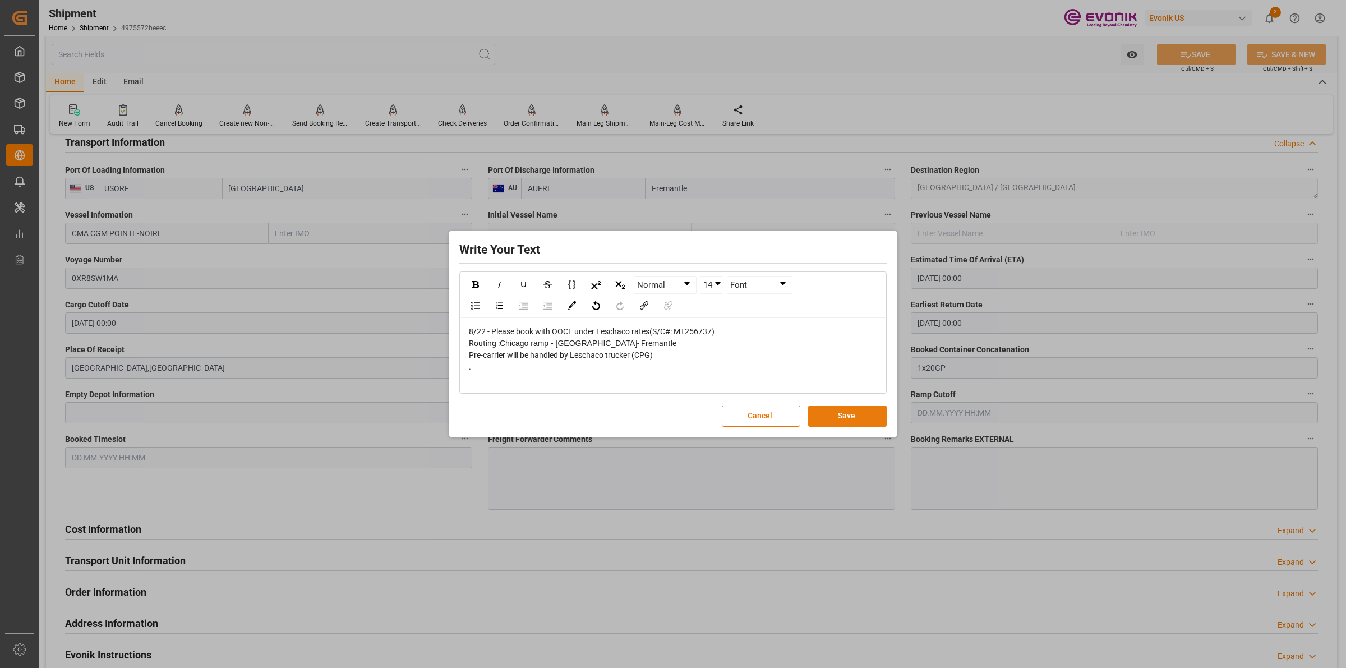
click at [828, 410] on button "Save" at bounding box center [847, 415] width 78 height 21
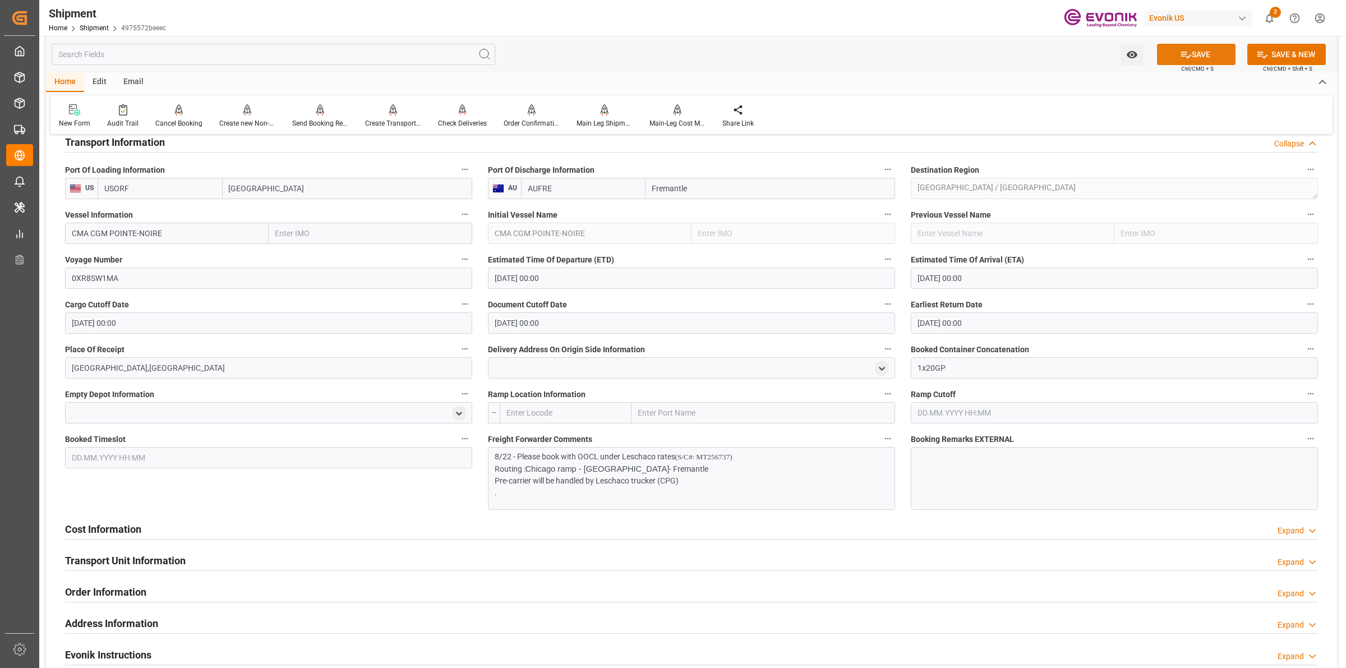
click at [956, 57] on button "SAVE" at bounding box center [1196, 54] width 78 height 21
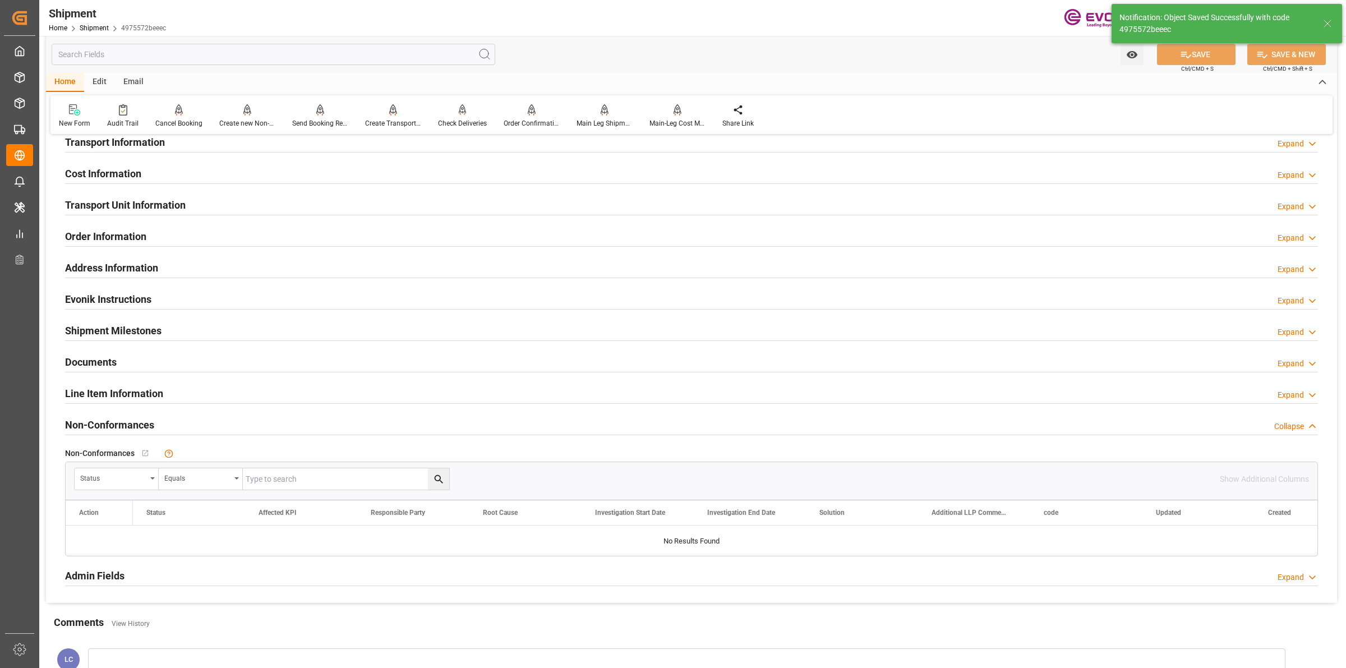
scroll to position [631, 0]
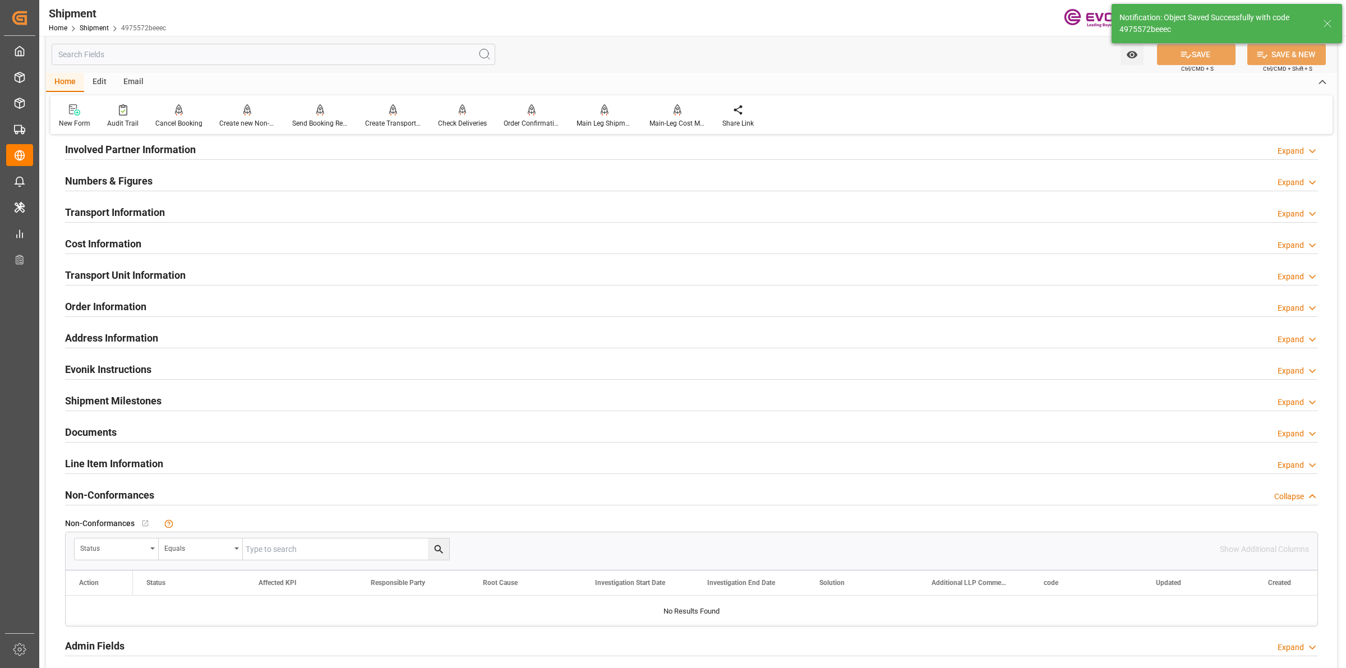
click at [113, 218] on h2 "Transport Information" at bounding box center [115, 212] width 100 height 15
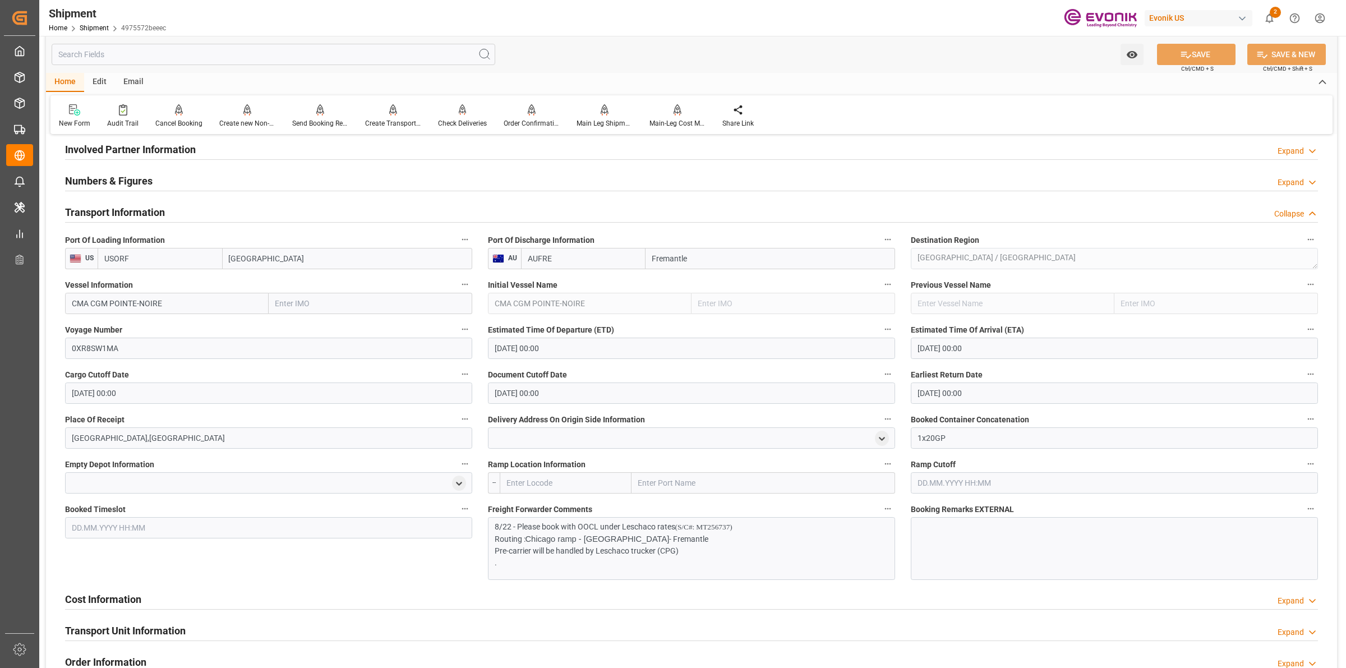
click at [117, 216] on h2 "Transport Information" at bounding box center [115, 212] width 100 height 15
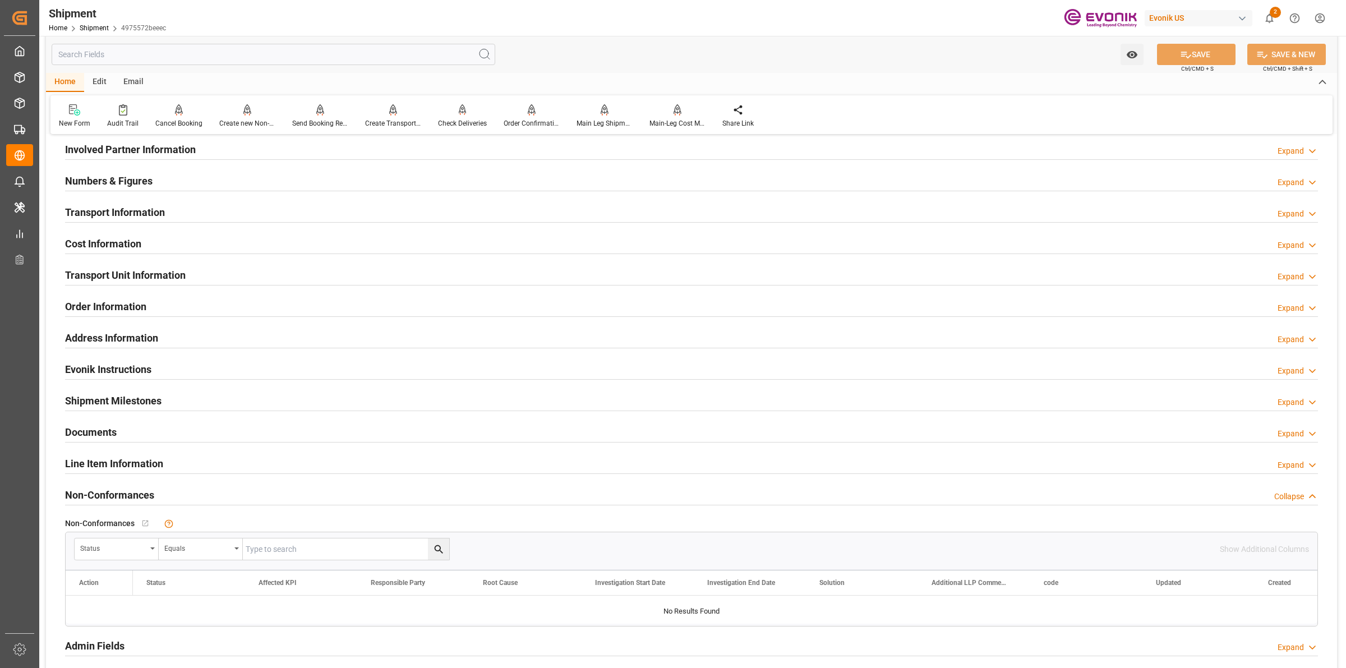
click at [121, 247] on h2 "Cost Information" at bounding box center [103, 243] width 76 height 15
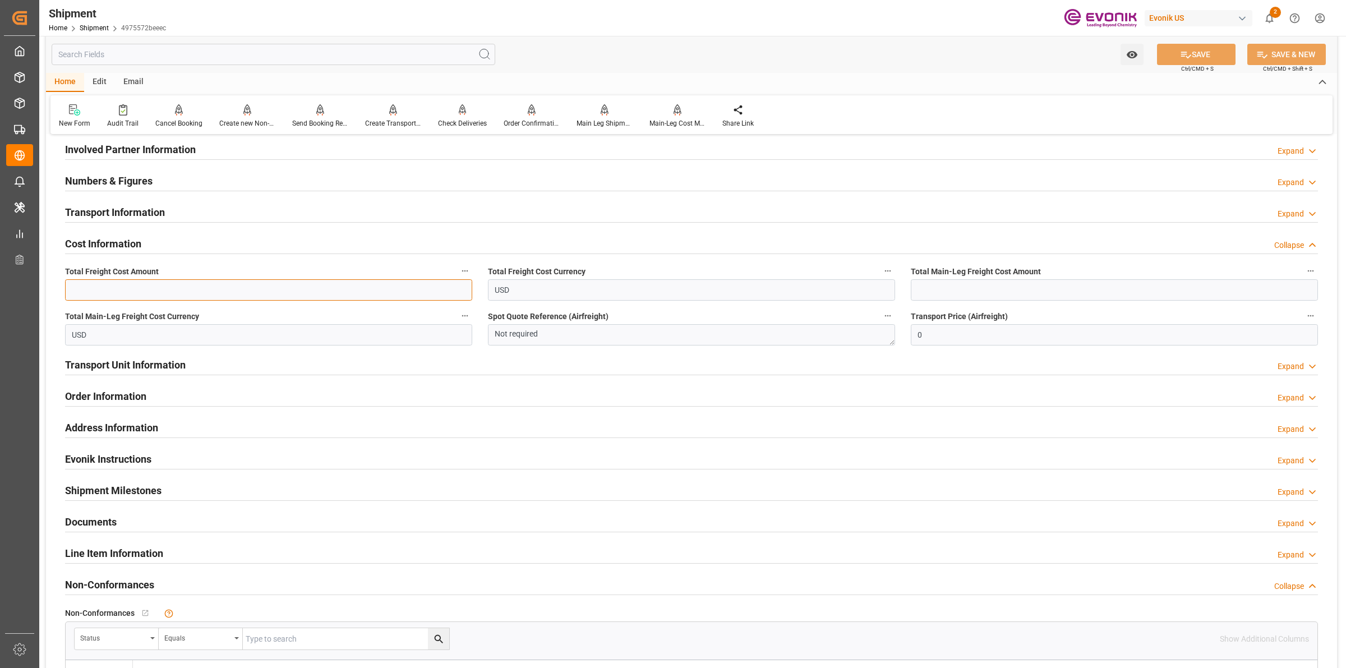
click at [180, 284] on input "text" at bounding box center [268, 289] width 407 height 21
click at [180, 284] on input "3175" at bounding box center [268, 289] width 407 height 21
type input "3175"
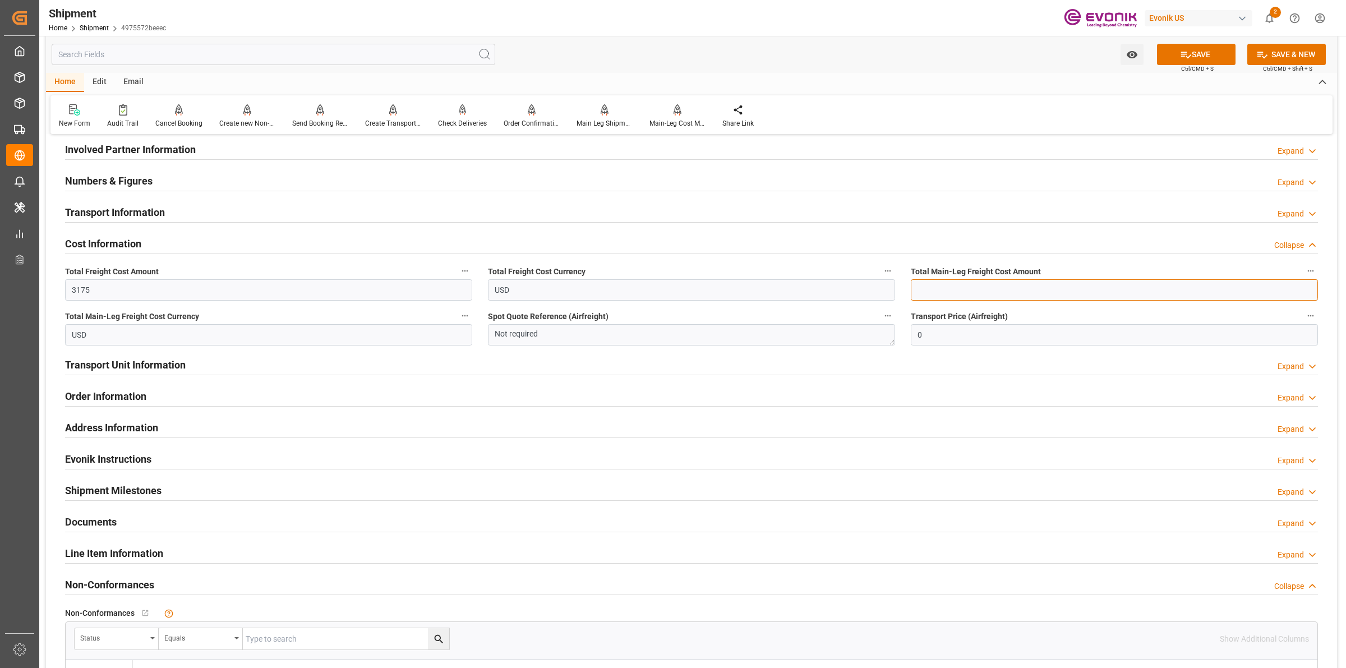
click at [943, 290] on input "text" at bounding box center [1113, 289] width 407 height 21
paste input "3175"
type input "3175"
click at [223, 205] on div "Transport Information Expand" at bounding box center [691, 211] width 1252 height 21
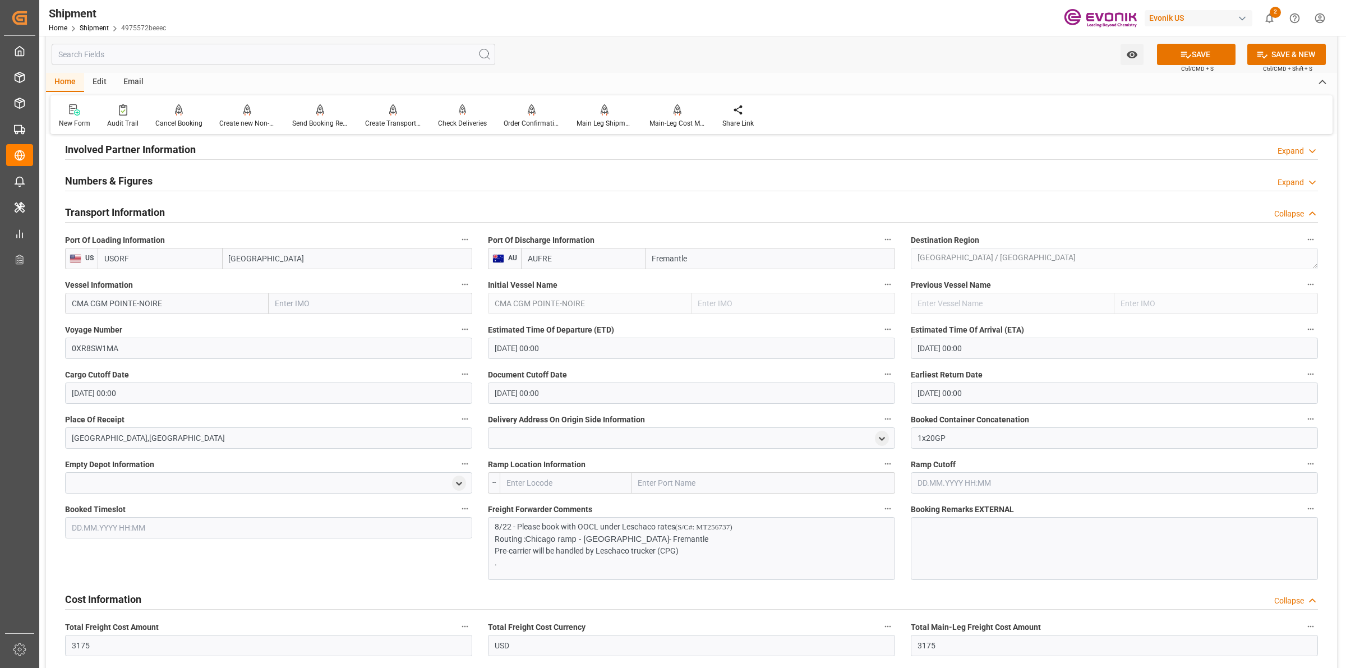
click at [220, 209] on div "Transport Information Collapse" at bounding box center [691, 211] width 1252 height 21
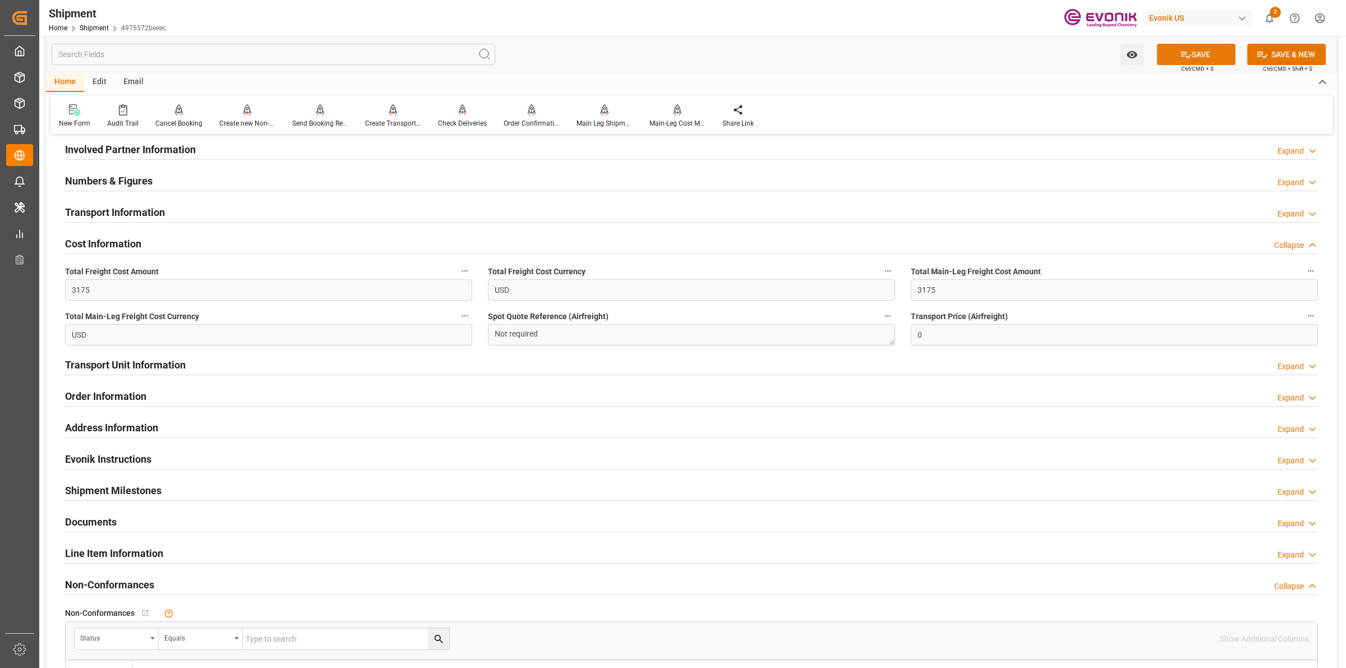
click at [956, 64] on div "SAVE Ctrl/CMD + S" at bounding box center [1196, 54] width 102 height 21
click at [956, 52] on icon at bounding box center [1186, 55] width 12 height 12
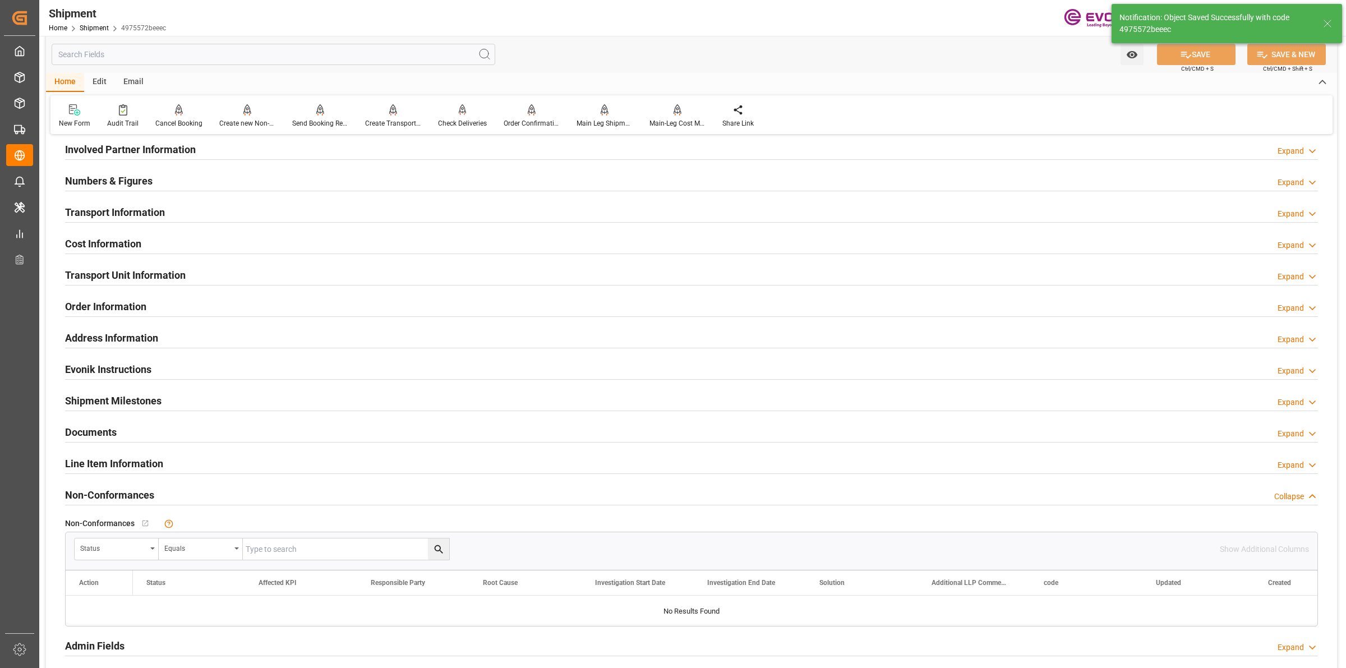
click at [142, 245] on div "Cost Information Expand" at bounding box center [691, 242] width 1252 height 21
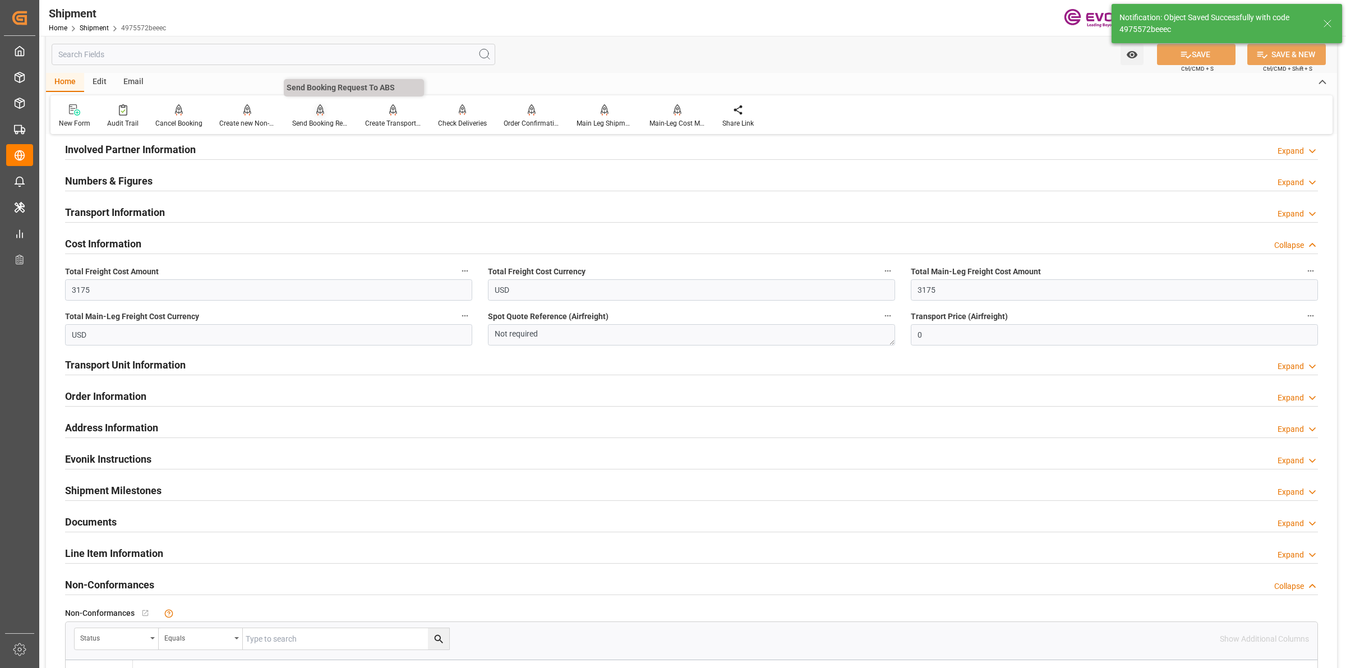
click at [320, 115] on div "Send Booking Request To ABS" at bounding box center [320, 116] width 73 height 25
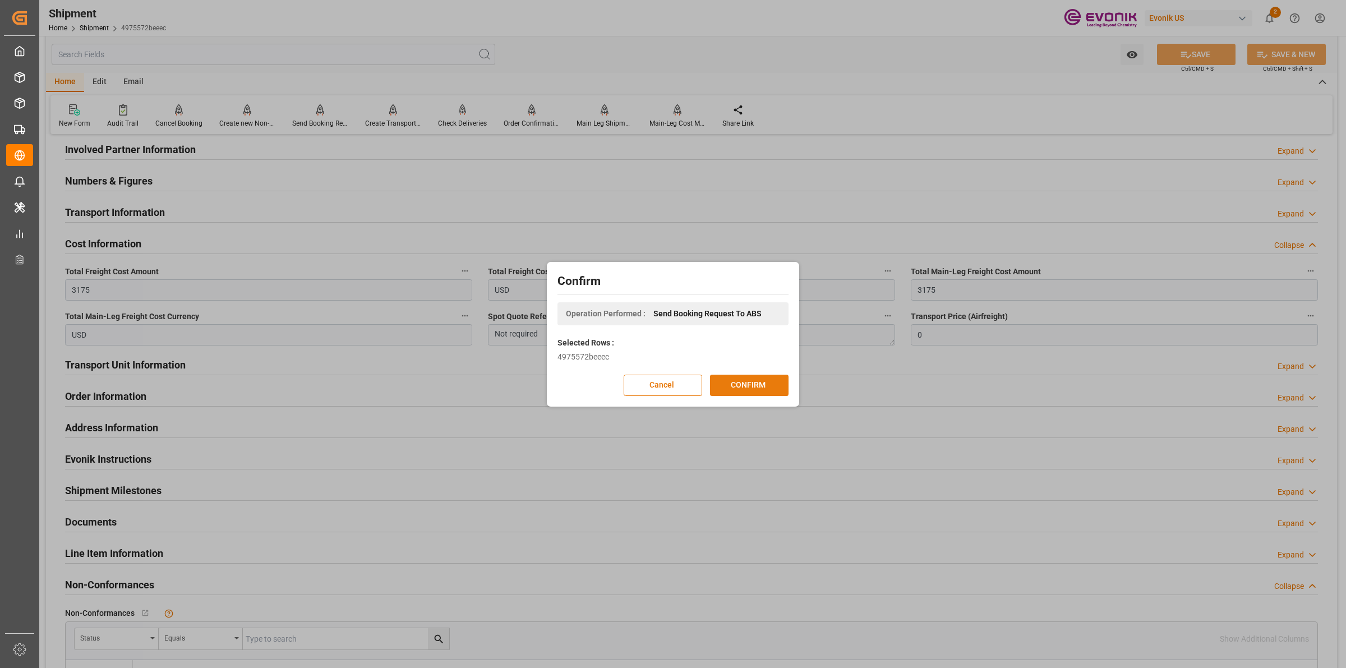
click at [748, 391] on button "CONFIRM" at bounding box center [749, 385] width 78 height 21
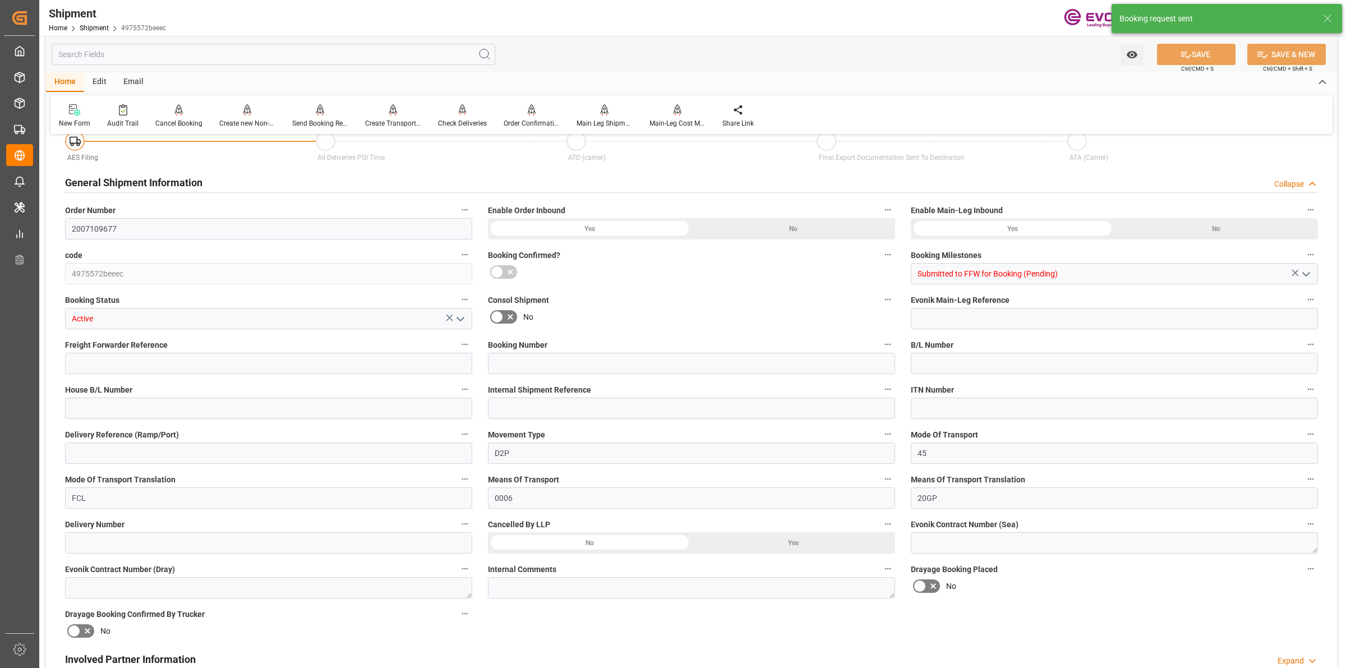
type input "2007109677"
type input "4975572beeec"
type input "Submitted to FFW for Booking (Pending)"
type input "Active"
type input "D2P"
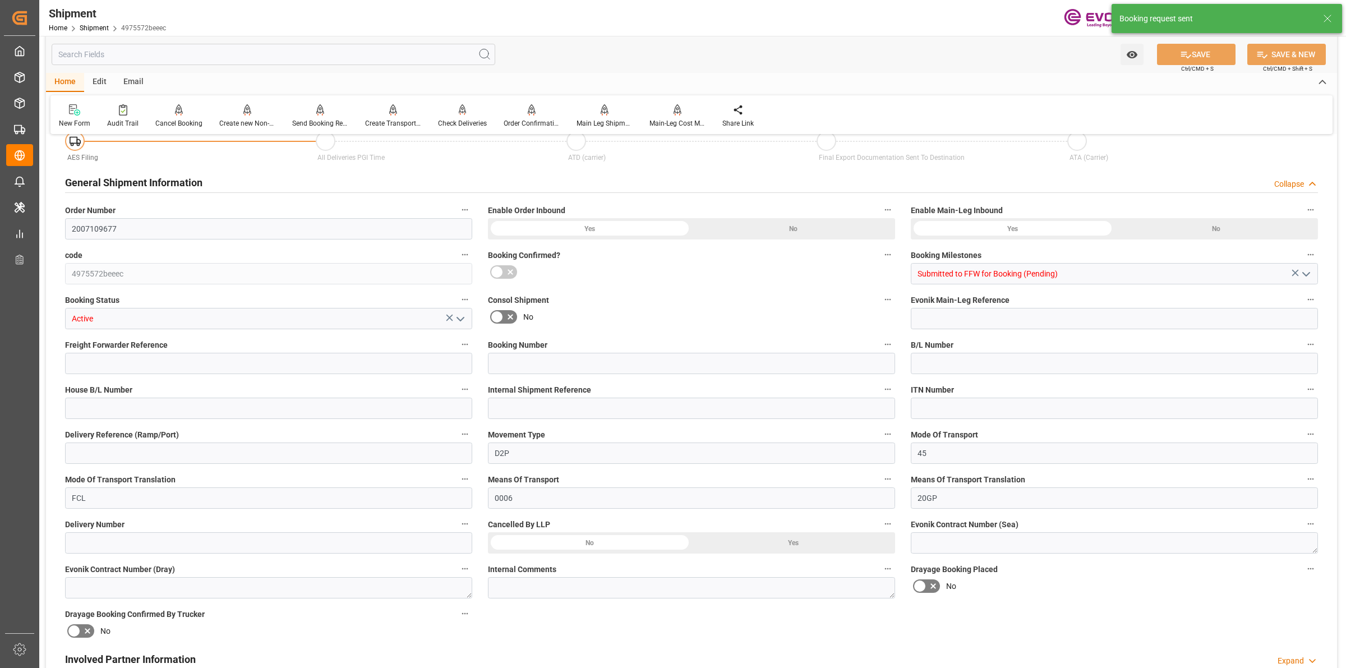
type input "45"
type input "FCL"
type input "0006"
type input "20GP"
